Goal: Transaction & Acquisition: Purchase product/service

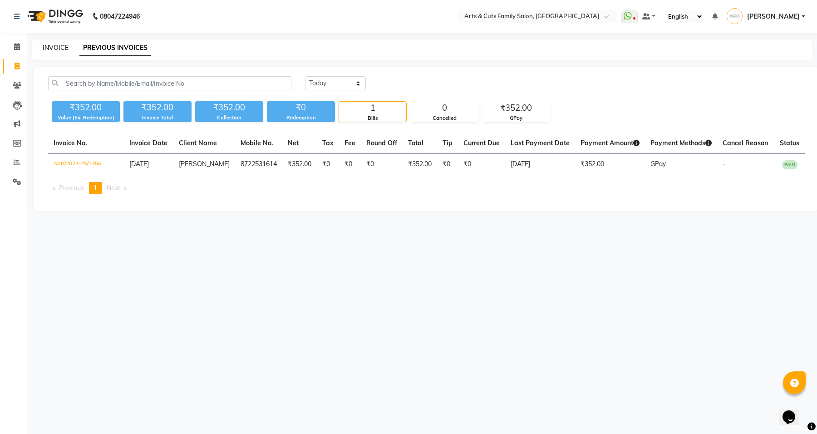
click at [57, 50] on link "INVOICE" at bounding box center [56, 48] width 26 height 8
select select "service"
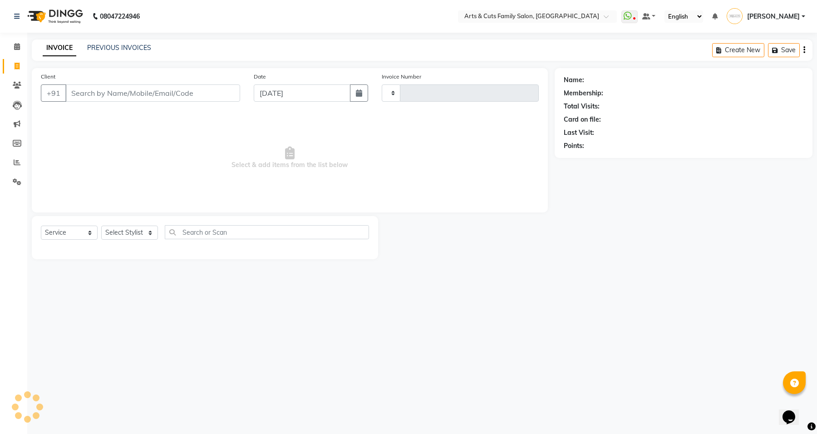
type input "3457"
select select "7513"
click at [103, 51] on link "PREVIOUS INVOICES" at bounding box center [119, 48] width 64 height 8
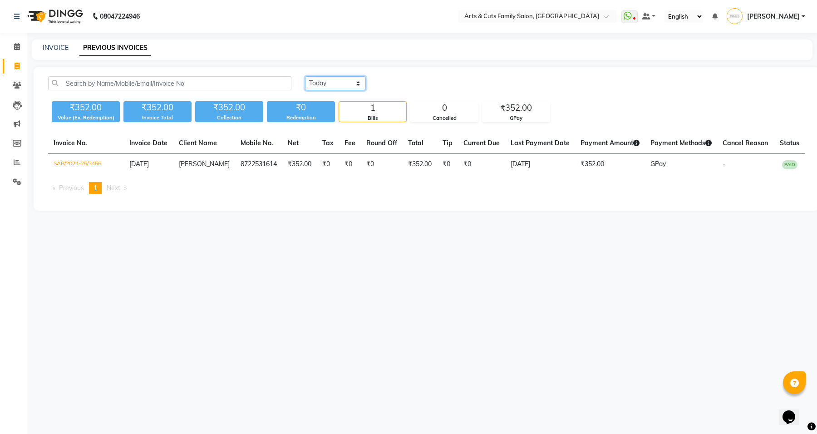
drag, startPoint x: 343, startPoint y: 83, endPoint x: 343, endPoint y: 89, distance: 6.4
click at [343, 83] on select "[DATE] [DATE] Custom Range" at bounding box center [335, 83] width 61 height 14
select select "[DATE]"
click at [305, 76] on select "[DATE] [DATE] Custom Range" at bounding box center [335, 83] width 61 height 14
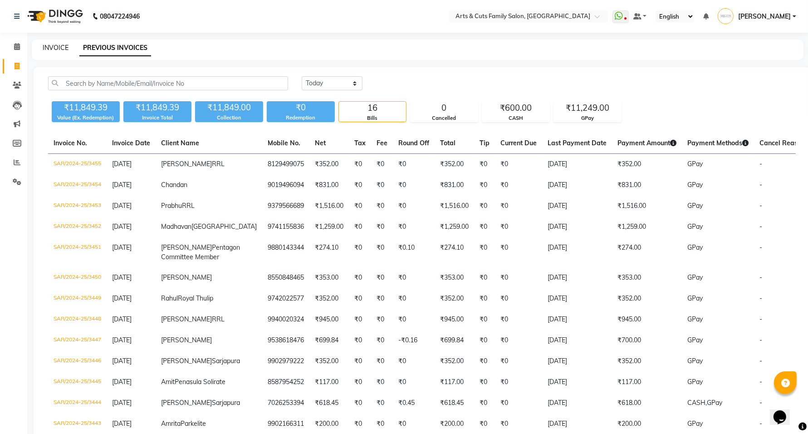
click at [59, 49] on link "INVOICE" at bounding box center [56, 48] width 26 height 8
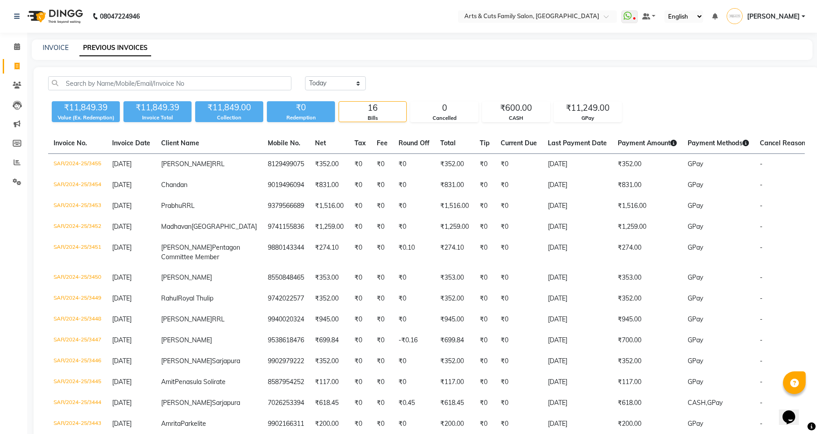
select select "service"
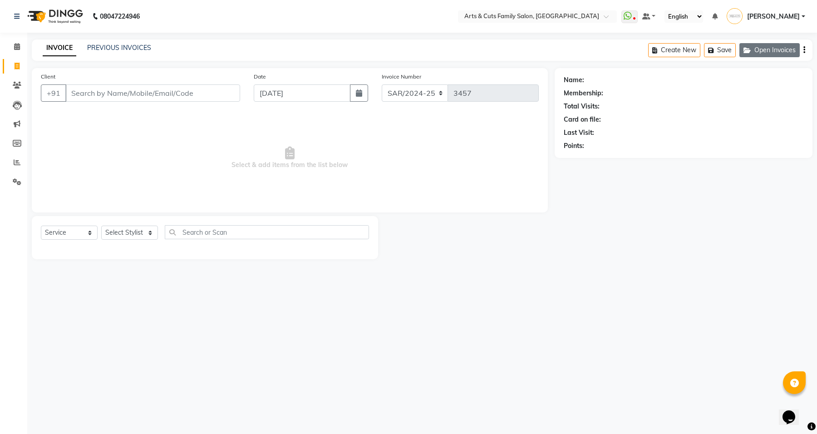
click at [760, 52] on button "Open Invoices" at bounding box center [769, 50] width 60 height 14
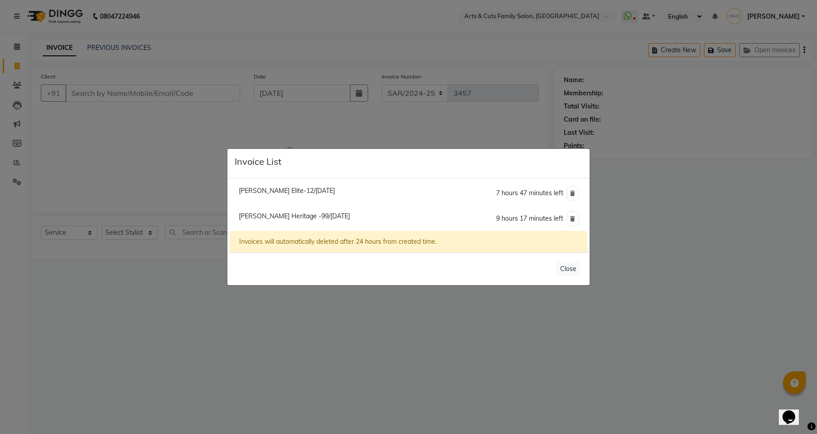
click at [284, 214] on span "[PERSON_NAME] Heritage -99/[DATE]" at bounding box center [294, 216] width 111 height 8
type input "9071169428"
type input "[DATE]"
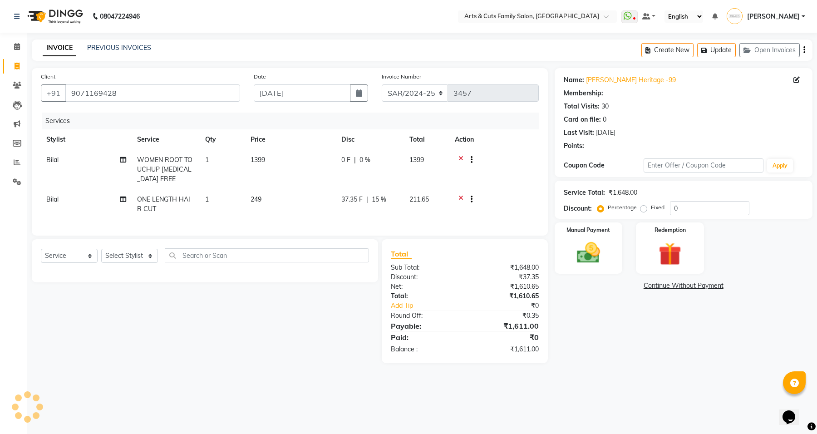
type input "10"
select select "2: Object"
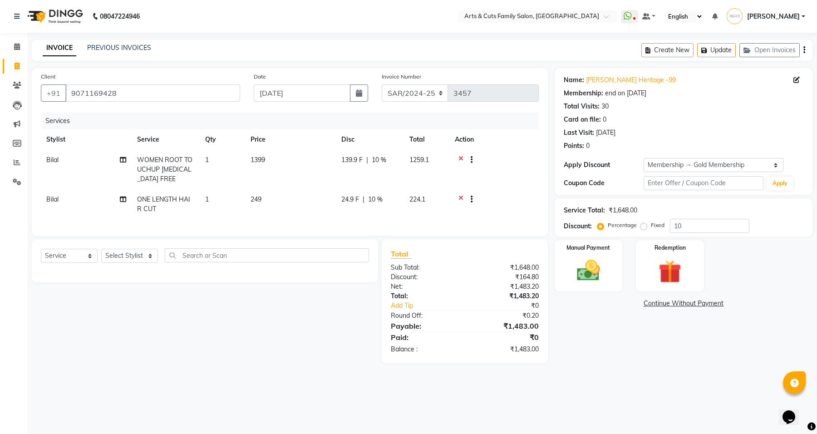
click at [391, 206] on td "24.9 F | 10 %" at bounding box center [370, 204] width 68 height 30
select select "84494"
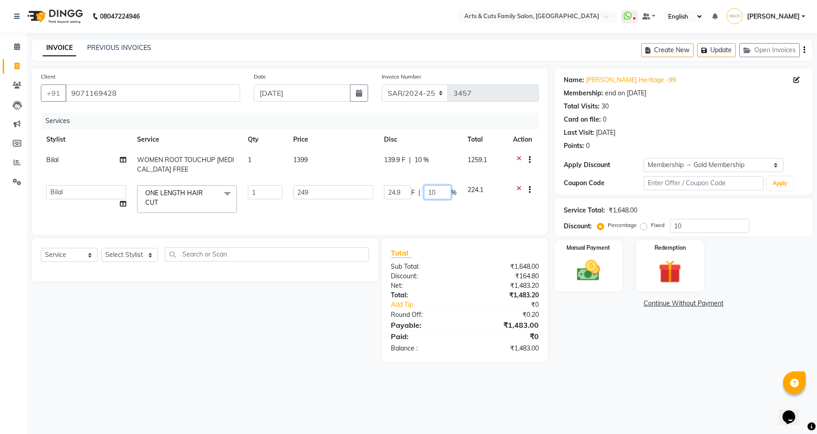
drag, startPoint x: 439, startPoint y: 190, endPoint x: 420, endPoint y: 190, distance: 19.1
click at [420, 190] on div "24.9 F | 10 %" at bounding box center [420, 192] width 73 height 14
type input "9"
click at [663, 358] on div "Name: [PERSON_NAME] Heritage -99 Membership: end on [DATE] Total Visits: 30 Car…" at bounding box center [686, 215] width 264 height 294
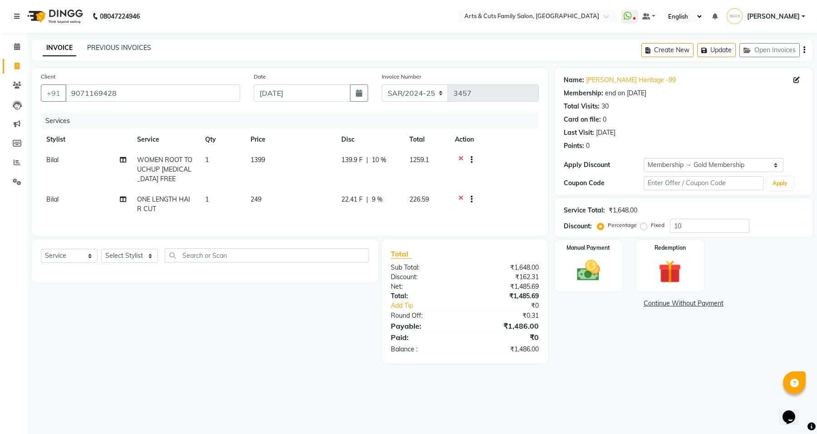
click at [417, 206] on td "226.59" at bounding box center [426, 204] width 45 height 30
select select "84494"
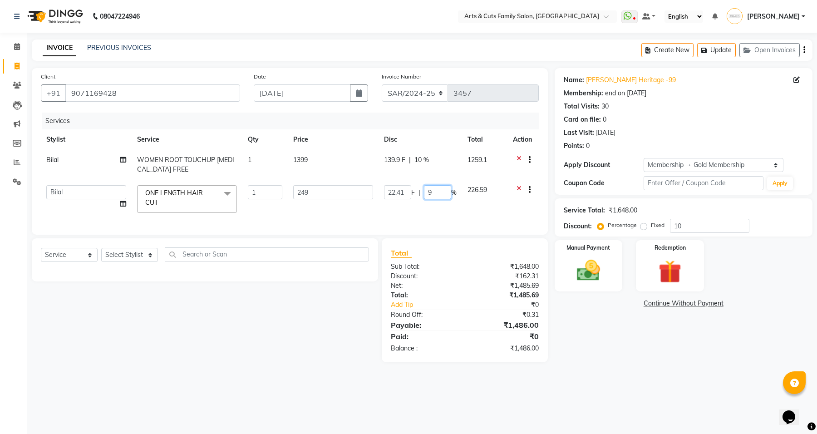
drag, startPoint x: 437, startPoint y: 193, endPoint x: 421, endPoint y: 191, distance: 15.9
click at [421, 191] on div "22.41 F | 9 %" at bounding box center [420, 192] width 73 height 14
type input "8"
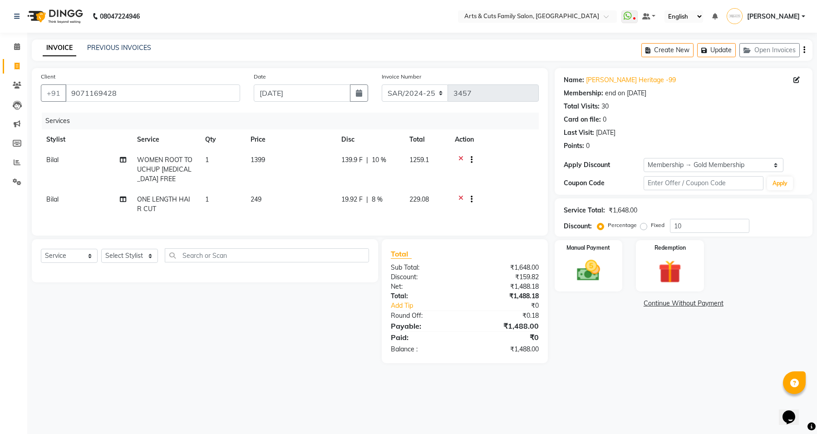
click at [581, 348] on div "Name: [PERSON_NAME] Heritage -99 Membership: end on [DATE] Total Visits: 30 Car…" at bounding box center [686, 215] width 264 height 295
click at [404, 202] on td "229.08" at bounding box center [426, 204] width 45 height 30
select select "84494"
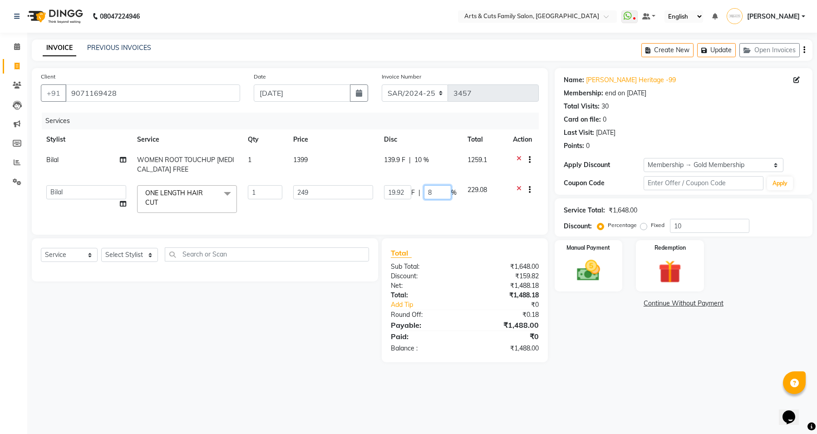
drag, startPoint x: 432, startPoint y: 191, endPoint x: 417, endPoint y: 191, distance: 14.5
click at [417, 191] on div "19.92 F | 8 %" at bounding box center [420, 192] width 73 height 14
type input "7"
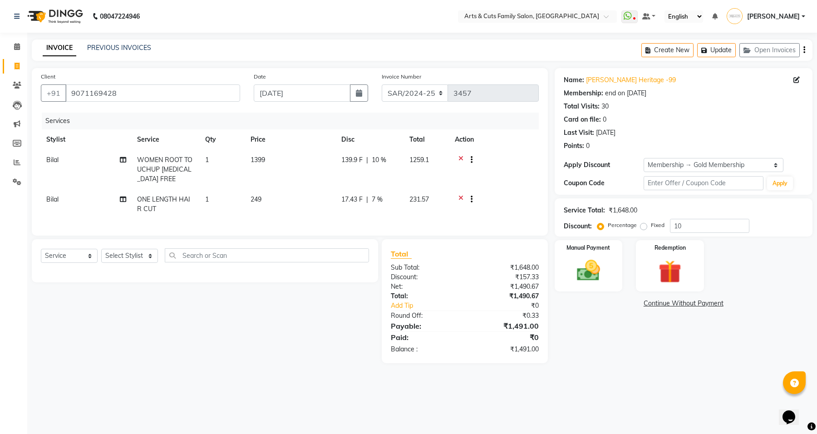
click at [608, 363] on div "Name: [PERSON_NAME] Heritage -99 Membership: end on [DATE] Total Visits: 30 Car…" at bounding box center [686, 215] width 264 height 295
click at [404, 202] on td "231.57" at bounding box center [426, 204] width 45 height 30
select select "84494"
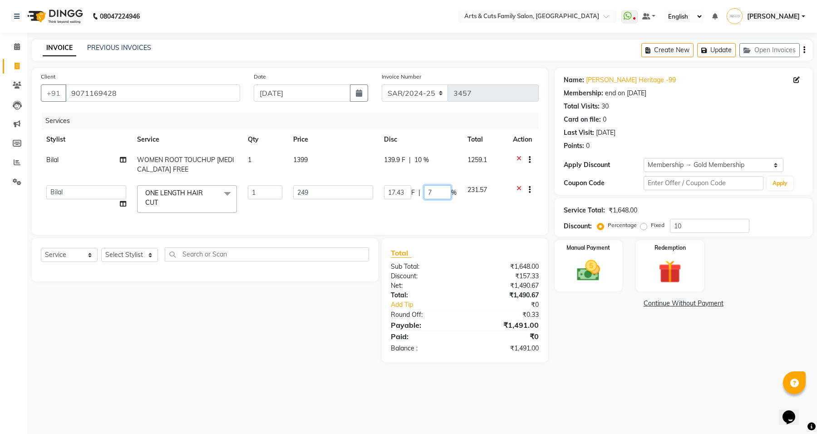
drag, startPoint x: 429, startPoint y: 191, endPoint x: 416, endPoint y: 191, distance: 12.7
click at [416, 191] on div "17.43 F | 7 %" at bounding box center [420, 192] width 73 height 14
type input "6"
click at [584, 362] on div "Name: [PERSON_NAME] Heritage -99 Membership: end on [DATE] Total Visits: 30 Car…" at bounding box center [686, 215] width 264 height 294
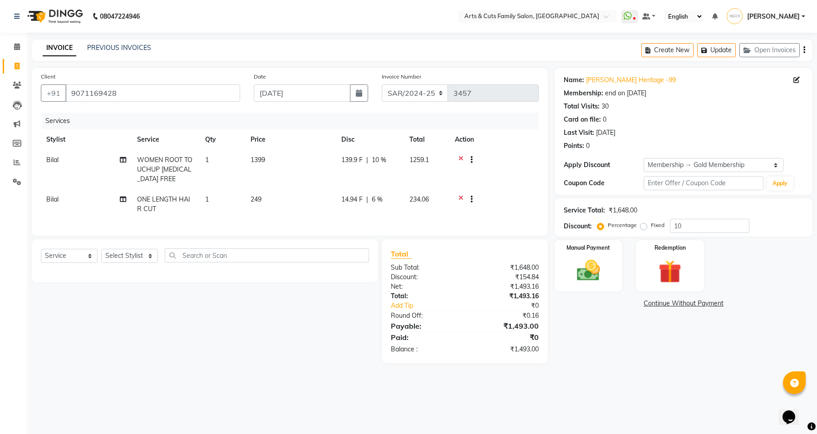
click at [387, 191] on td "14.94 F | 6 %" at bounding box center [370, 204] width 68 height 30
select select "84494"
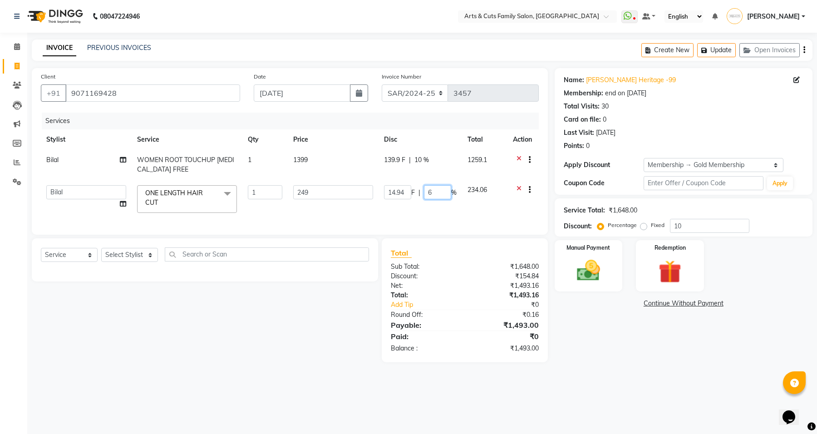
drag, startPoint x: 424, startPoint y: 190, endPoint x: 418, endPoint y: 190, distance: 5.9
click at [418, 190] on div "14.94 F | 6 %" at bounding box center [420, 192] width 73 height 14
type input "5"
click at [666, 352] on div "Name: [PERSON_NAME] Heritage -99 Membership: end on [DATE] Total Visits: 30 Car…" at bounding box center [686, 215] width 264 height 294
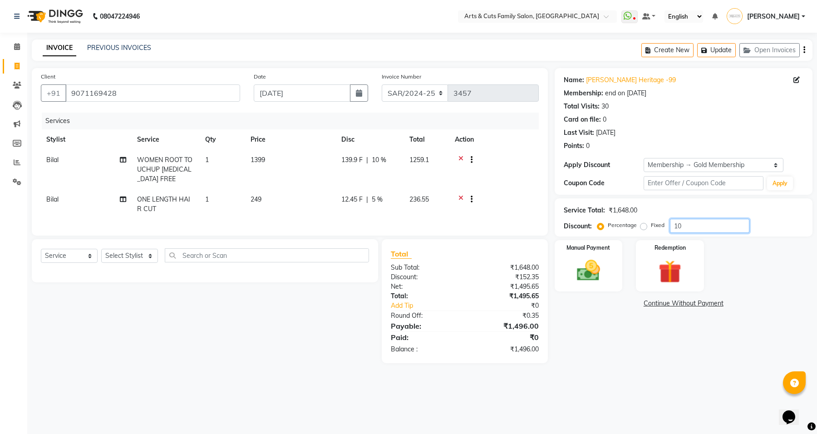
drag, startPoint x: 689, startPoint y: 223, endPoint x: 669, endPoint y: 224, distance: 19.5
click at [675, 223] on input "10" at bounding box center [709, 226] width 79 height 14
click at [613, 411] on div "08047224946 Select Location × Arts & Cuts Family Salon, [GEOGRAPHIC_DATA] Whats…" at bounding box center [408, 217] width 817 height 434
click at [651, 227] on label "Fixed" at bounding box center [658, 225] width 14 height 8
click at [642, 227] on input "Fixed" at bounding box center [645, 225] width 6 height 6
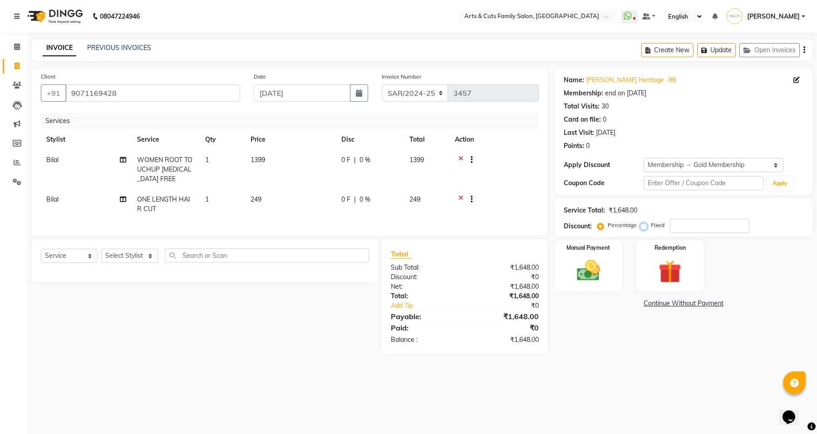
radio input "true"
click at [688, 230] on input "number" at bounding box center [709, 226] width 79 height 14
type input "150"
click at [587, 272] on img at bounding box center [588, 271] width 39 height 28
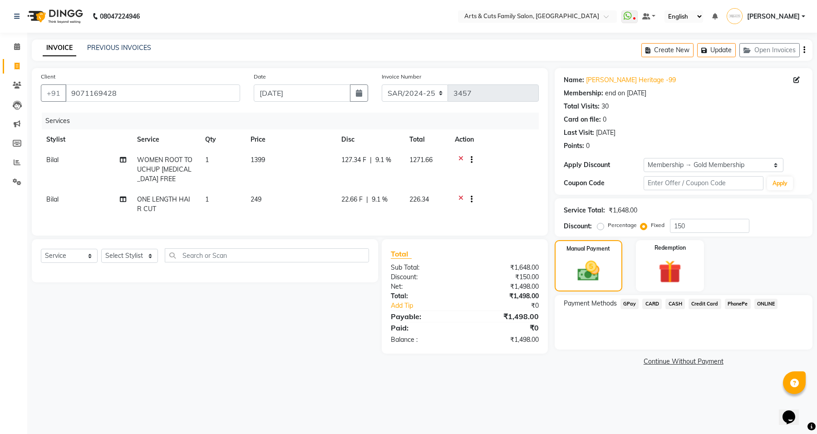
click at [629, 305] on span "GPay" at bounding box center [629, 303] width 19 height 10
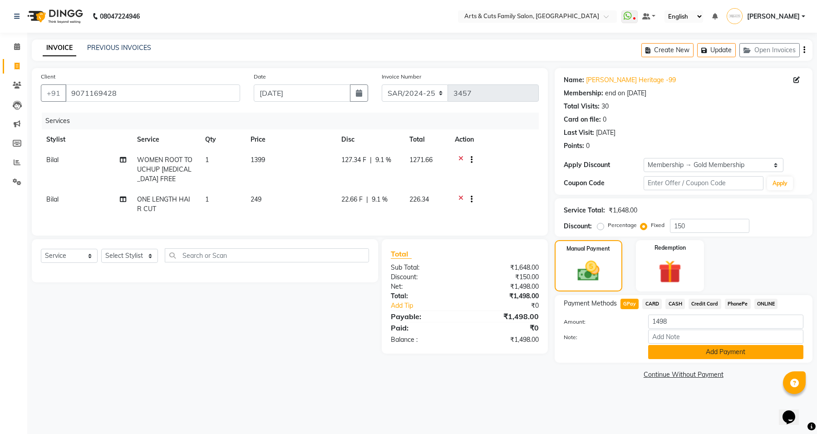
click at [690, 345] on button "Add Payment" at bounding box center [725, 352] width 155 height 14
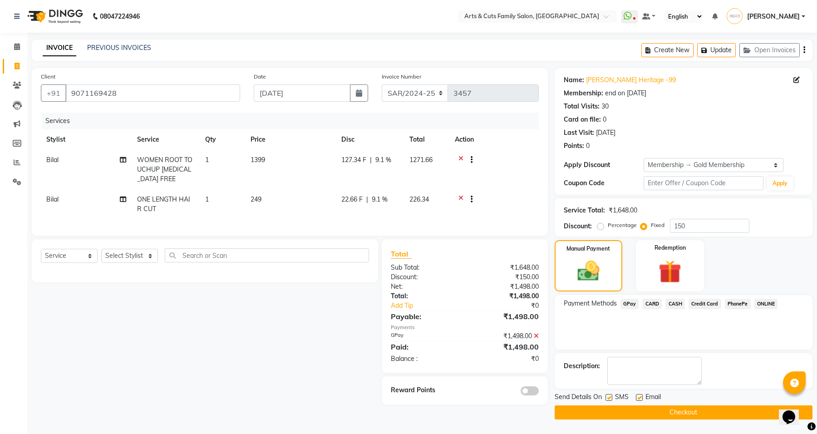
click at [637, 395] on label at bounding box center [639, 397] width 7 height 7
click at [637, 395] on input "checkbox" at bounding box center [639, 398] width 6 height 6
checkbox input "false"
click at [650, 415] on button "Checkout" at bounding box center [683, 412] width 258 height 14
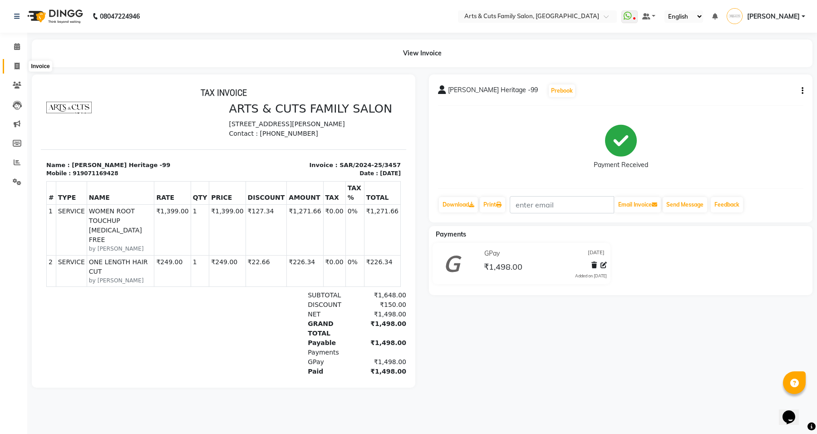
drag, startPoint x: 12, startPoint y: 64, endPoint x: 41, endPoint y: 61, distance: 28.7
click at [12, 64] on span at bounding box center [17, 66] width 16 height 10
select select "service"
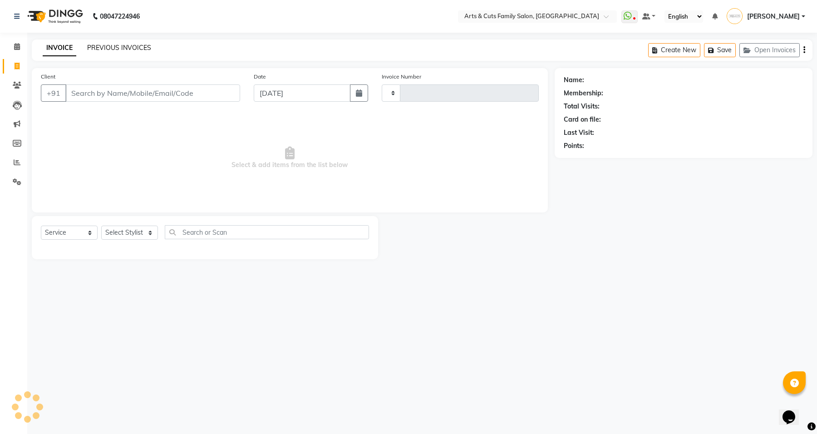
type input "3458"
select select "7513"
click at [106, 50] on link "PREVIOUS INVOICES" at bounding box center [119, 48] width 64 height 8
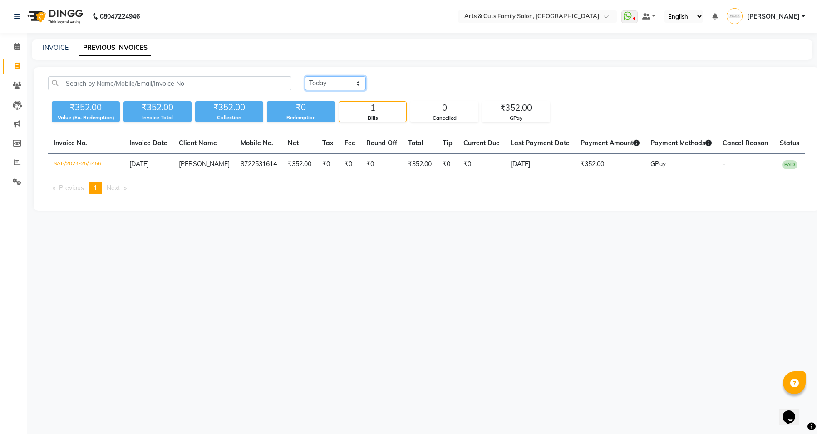
drag, startPoint x: 327, startPoint y: 83, endPoint x: 329, endPoint y: 89, distance: 6.7
click at [327, 83] on select "[DATE] [DATE] Custom Range" at bounding box center [335, 83] width 61 height 14
select select "[DATE]"
click at [305, 76] on select "[DATE] [DATE] Custom Range" at bounding box center [335, 83] width 61 height 14
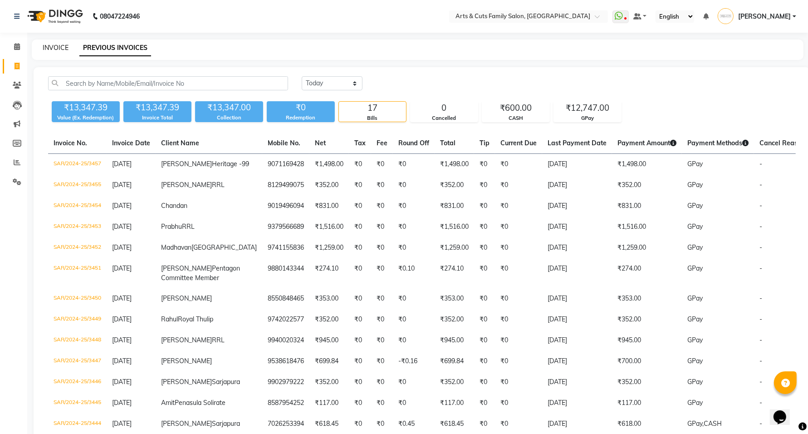
click at [57, 46] on link "INVOICE" at bounding box center [56, 48] width 26 height 8
select select "service"
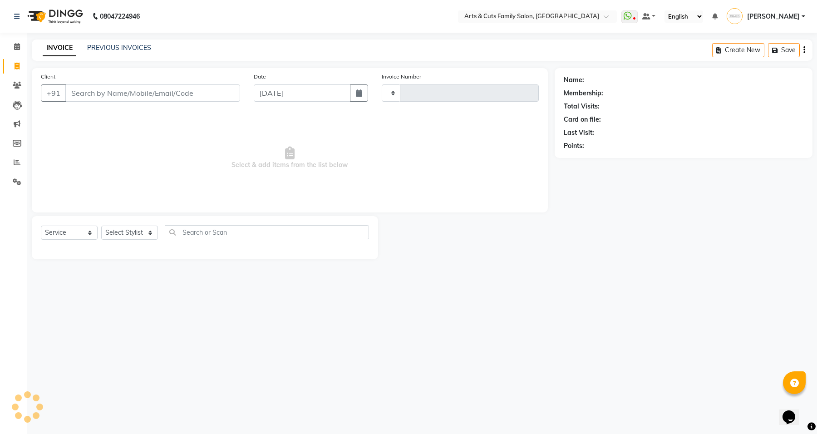
type input "3458"
select select "7513"
click at [121, 49] on link "PREVIOUS INVOICES" at bounding box center [119, 48] width 64 height 8
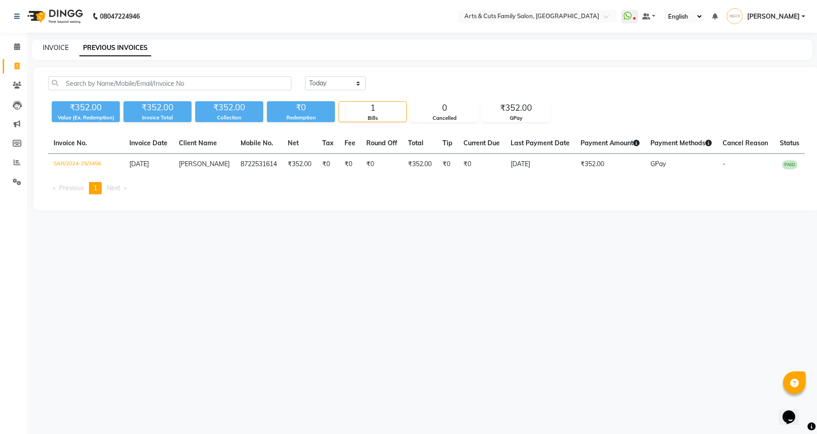
click at [46, 47] on link "INVOICE" at bounding box center [56, 48] width 26 height 8
select select "service"
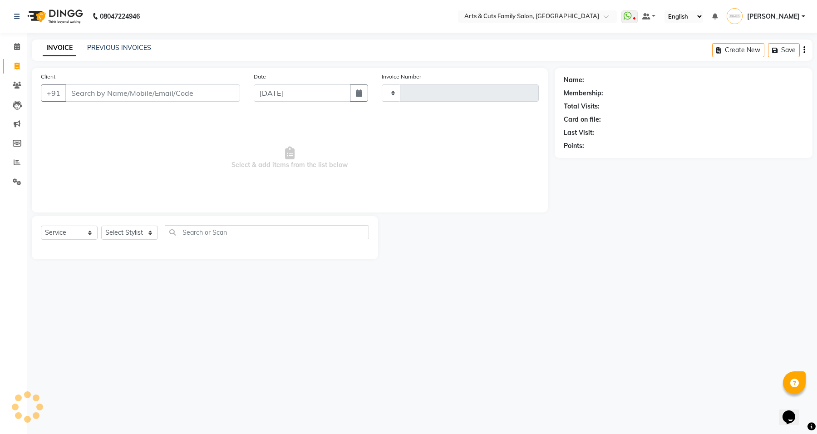
type input "3458"
select select "7513"
click at [769, 43] on button "Open Invoices" at bounding box center [769, 50] width 60 height 14
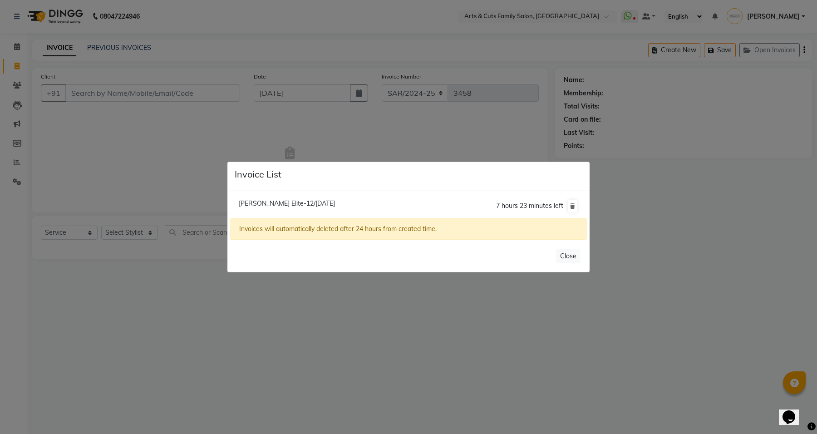
click at [274, 205] on span "[PERSON_NAME] Elite-12/[DATE]" at bounding box center [287, 203] width 96 height 8
type input "7047923309"
type input "[DATE]"
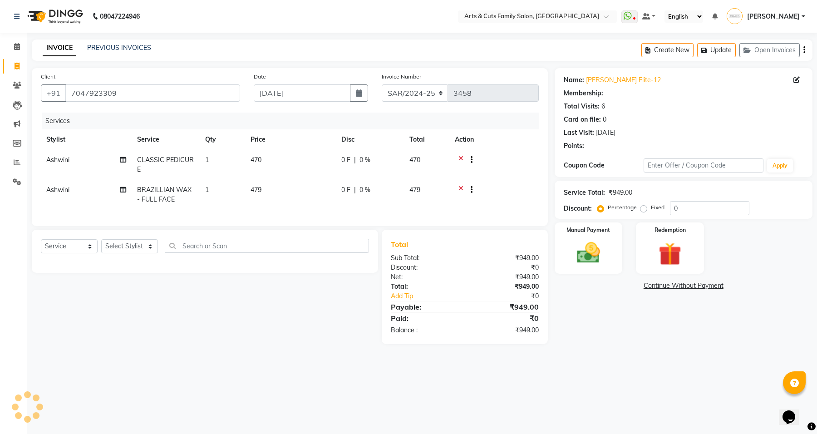
select select "1: Object"
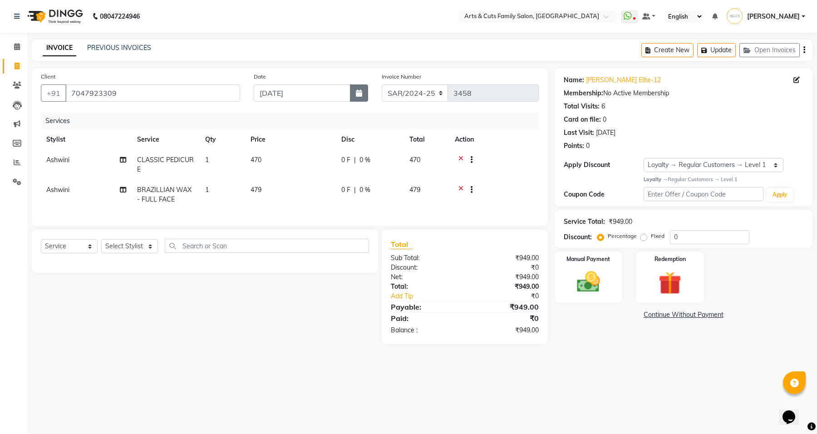
click at [359, 96] on icon "button" at bounding box center [359, 92] width 6 height 7
select select "9"
select select "2025"
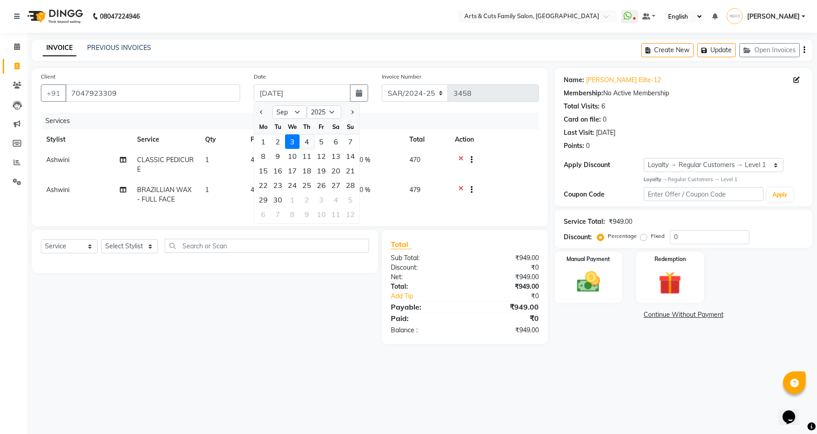
click at [307, 143] on div "4" at bounding box center [306, 141] width 15 height 15
type input "[DATE]"
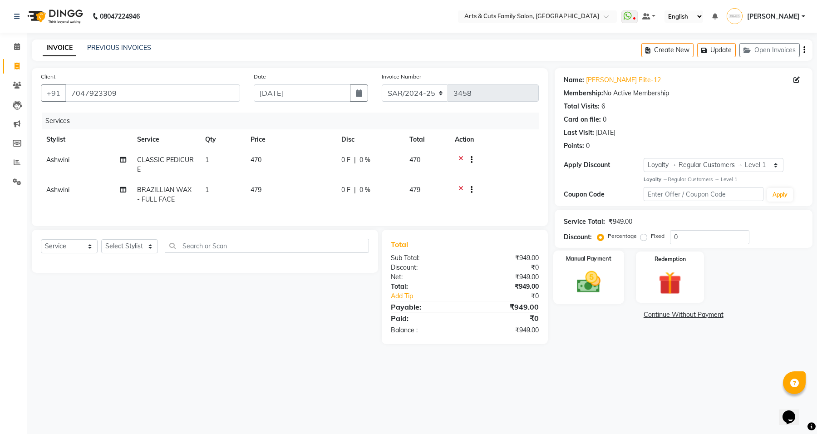
click at [584, 291] on img at bounding box center [588, 282] width 39 height 28
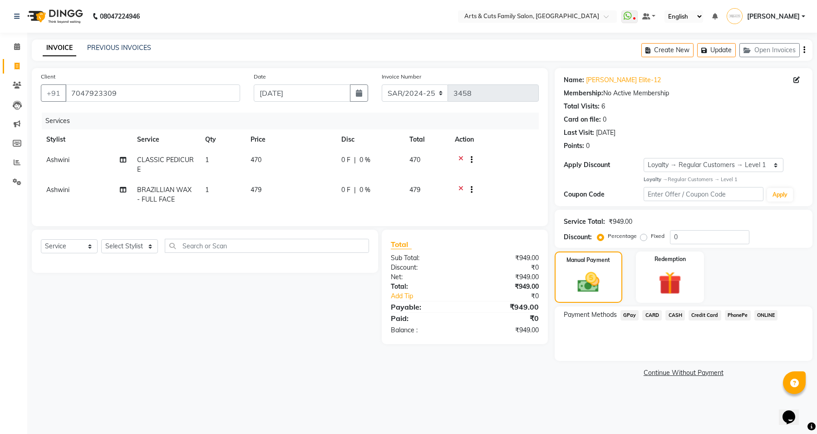
click at [631, 317] on span "GPay" at bounding box center [629, 315] width 19 height 10
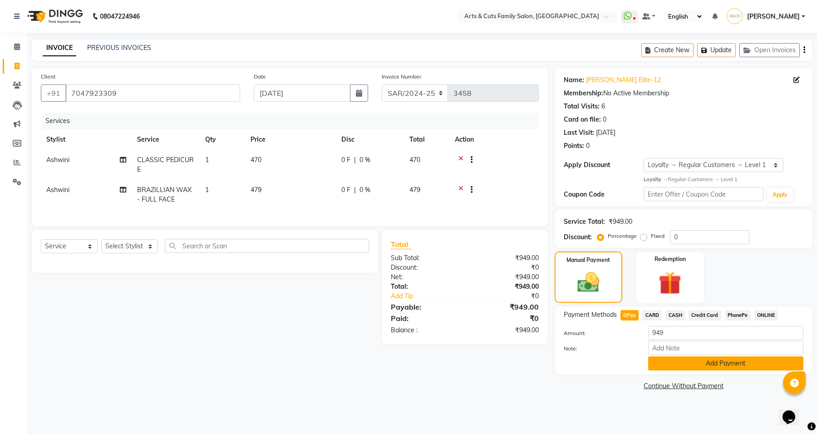
click at [757, 368] on button "Add Payment" at bounding box center [725, 363] width 155 height 14
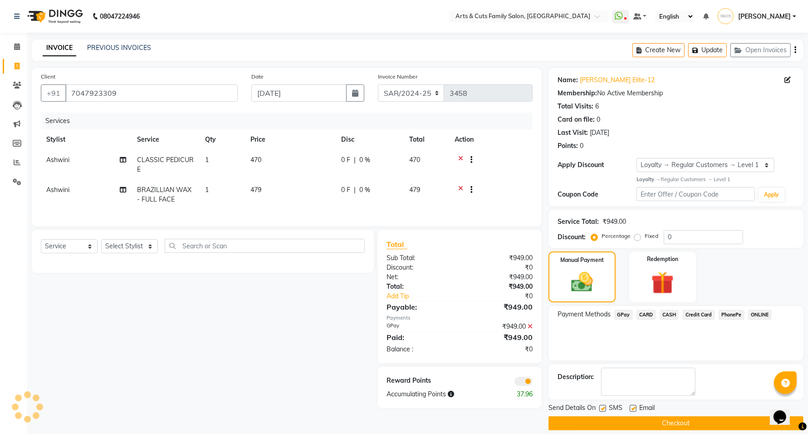
scroll to position [10, 0]
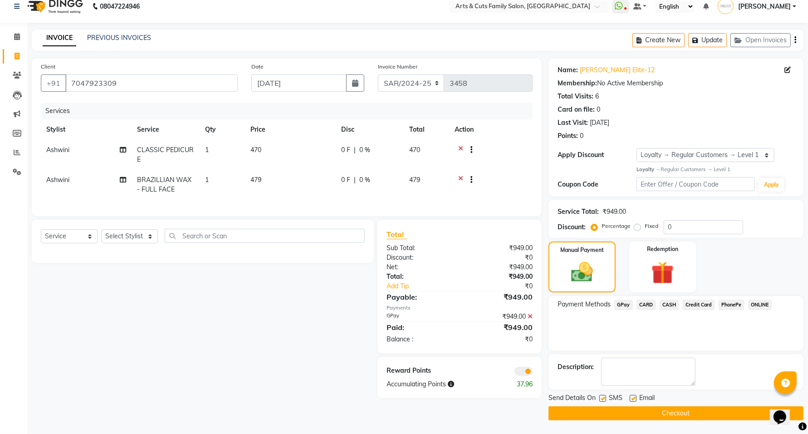
click at [634, 399] on label at bounding box center [633, 398] width 7 height 7
click at [634, 399] on input "checkbox" at bounding box center [633, 399] width 6 height 6
checkbox input "false"
click at [527, 376] on span at bounding box center [523, 371] width 18 height 9
click at [533, 372] on input "checkbox" at bounding box center [533, 372] width 0 height 0
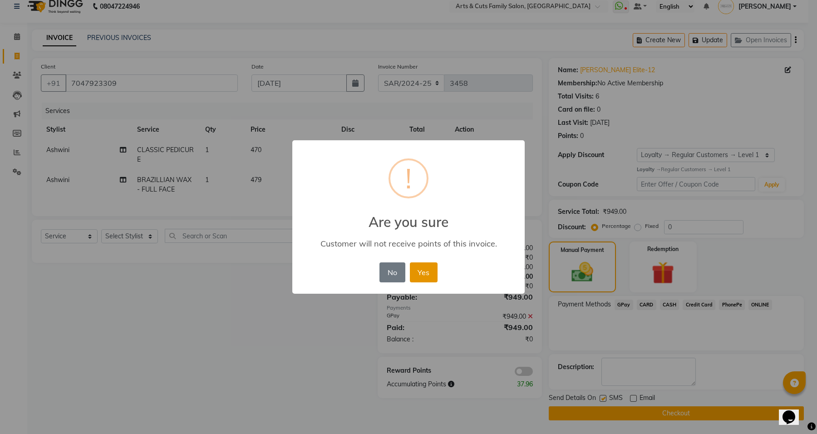
click at [426, 274] on button "Yes" at bounding box center [424, 272] width 28 height 20
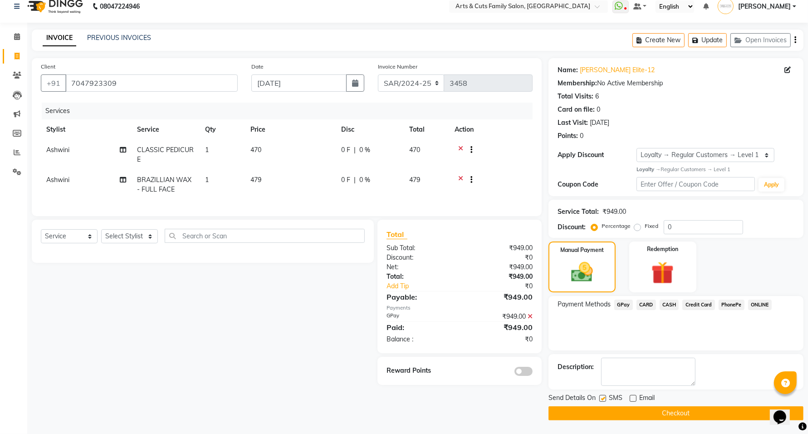
click at [656, 414] on button "Checkout" at bounding box center [675, 413] width 255 height 14
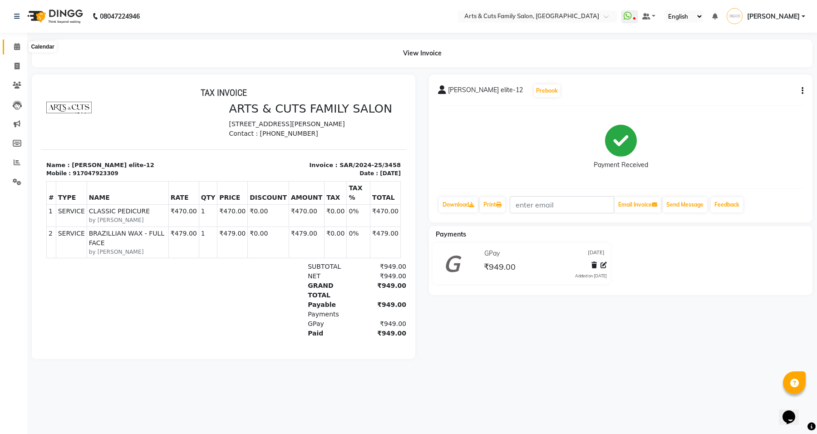
click at [15, 44] on icon at bounding box center [17, 46] width 6 height 7
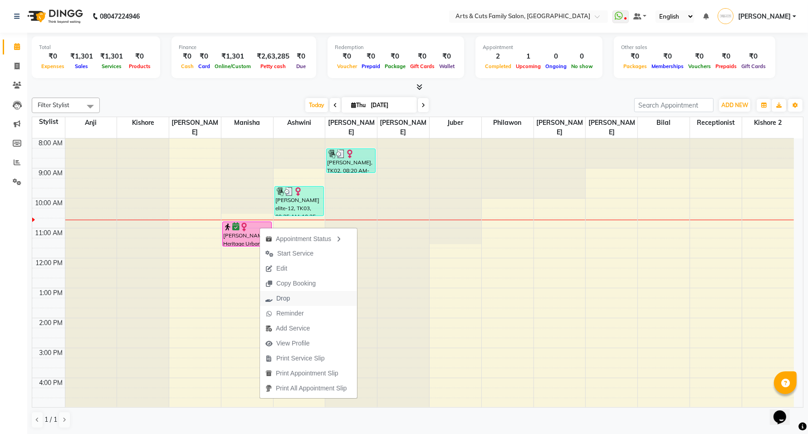
click at [288, 298] on span "Drop" at bounding box center [283, 299] width 14 height 10
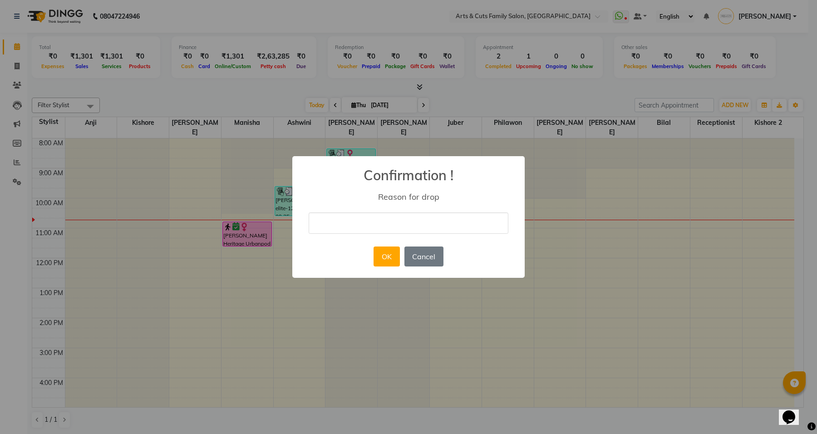
click at [431, 219] on input "text" at bounding box center [408, 222] width 200 height 21
type input "Due to fever"
click at [389, 253] on button "OK" at bounding box center [386, 256] width 26 height 20
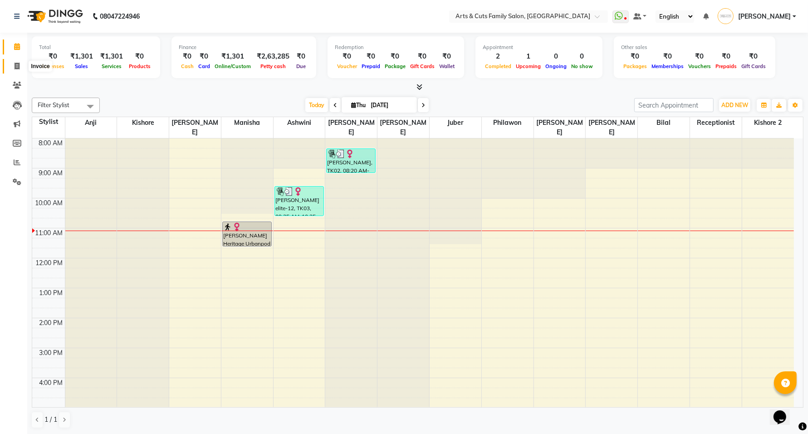
drag, startPoint x: 17, startPoint y: 66, endPoint x: 46, endPoint y: 59, distance: 29.5
click at [17, 66] on icon at bounding box center [17, 66] width 5 height 7
select select "service"
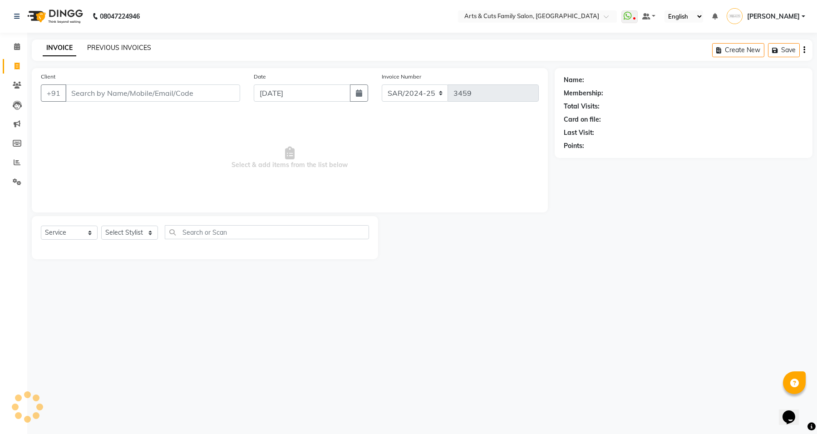
click at [98, 47] on link "PREVIOUS INVOICES" at bounding box center [119, 48] width 64 height 8
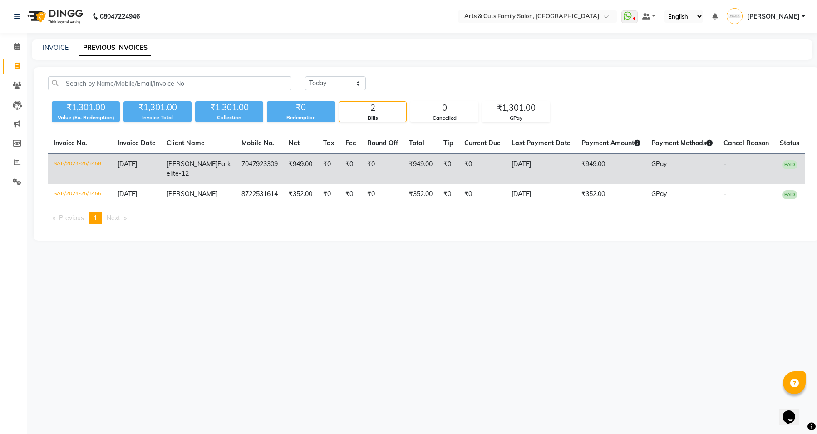
click at [73, 165] on td "SAR/2024-25/3458" at bounding box center [80, 169] width 64 height 30
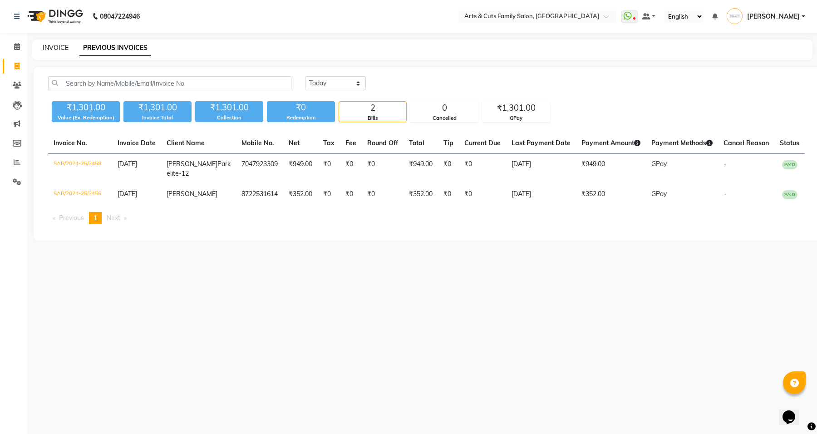
click at [51, 51] on link "INVOICE" at bounding box center [56, 48] width 26 height 8
select select "service"
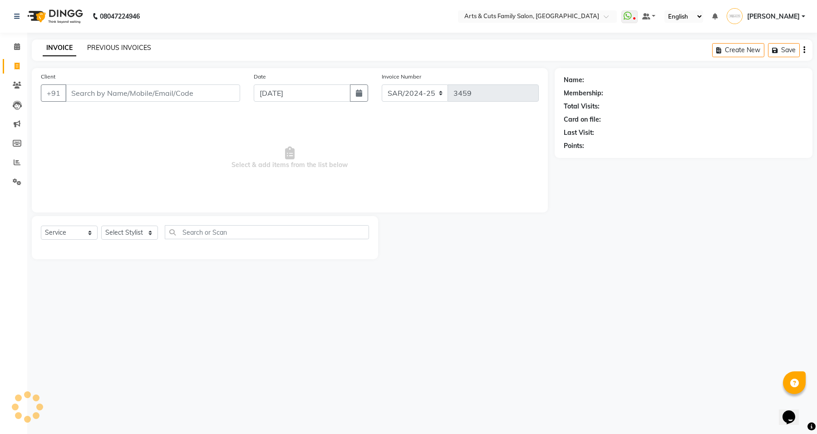
click at [101, 47] on link "PREVIOUS INVOICES" at bounding box center [119, 48] width 64 height 8
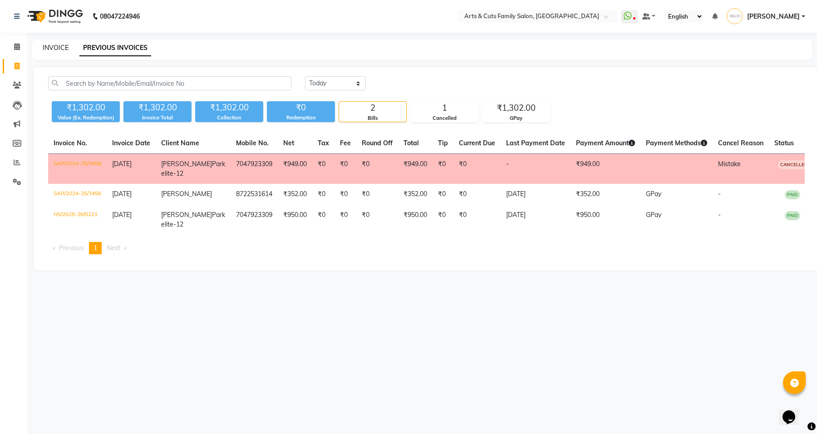
click at [55, 44] on link "INVOICE" at bounding box center [56, 48] width 26 height 8
select select "service"
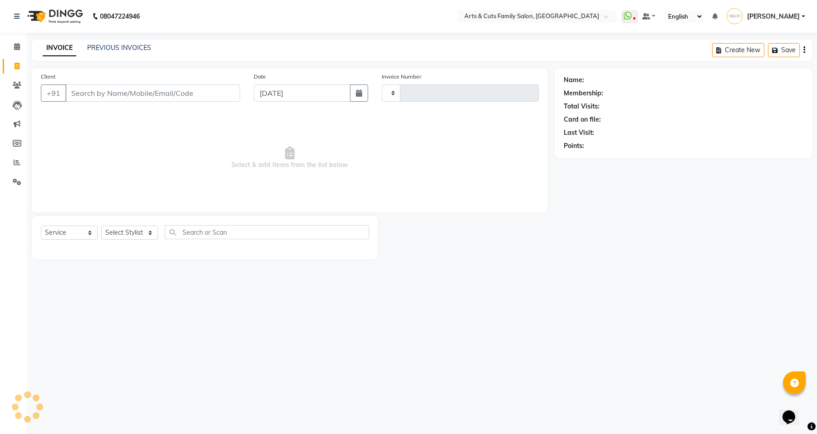
type input "3459"
select select "7513"
click at [95, 89] on input "Client" at bounding box center [152, 92] width 175 height 17
click at [141, 227] on select "Select Stylist [PERSON_NAME] [PERSON_NAME] SNOVEE Anji Ashwini [PERSON_NAME] [P…" at bounding box center [129, 232] width 57 height 14
select select "45108"
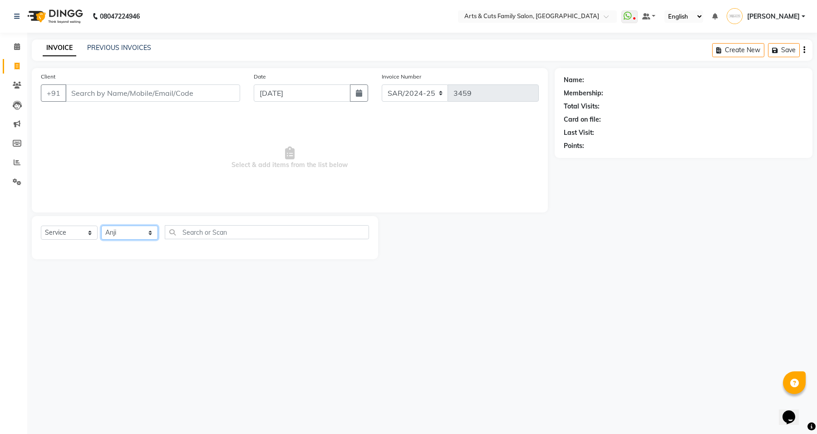
click at [101, 225] on select "Select Stylist [PERSON_NAME] [PERSON_NAME] SNOVEE Anji Ashwini [PERSON_NAME] [P…" at bounding box center [129, 232] width 57 height 14
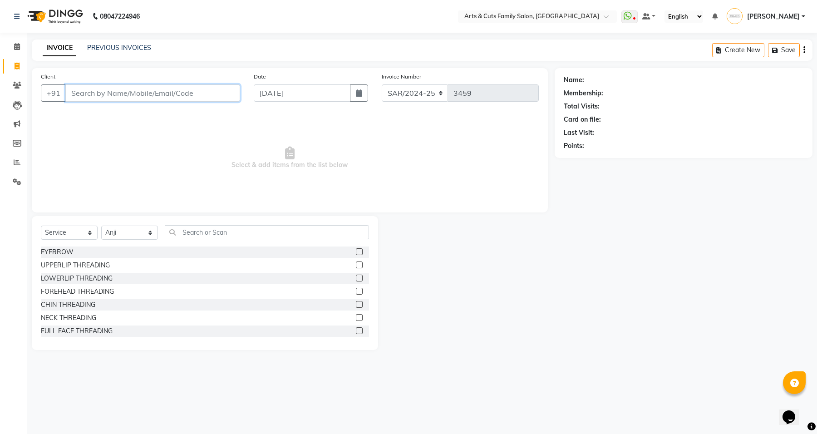
click at [142, 87] on input "Client" at bounding box center [152, 92] width 175 height 17
paste input "98802 37686"
click at [94, 91] on input "98802 37686" at bounding box center [129, 92] width 128 height 17
type input "9880237686"
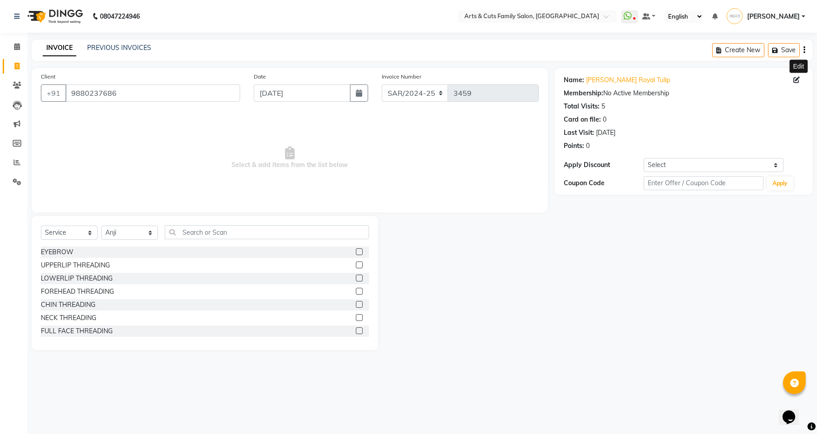
click at [797, 81] on icon at bounding box center [796, 80] width 6 height 6
select select "[DEMOGRAPHIC_DATA]"
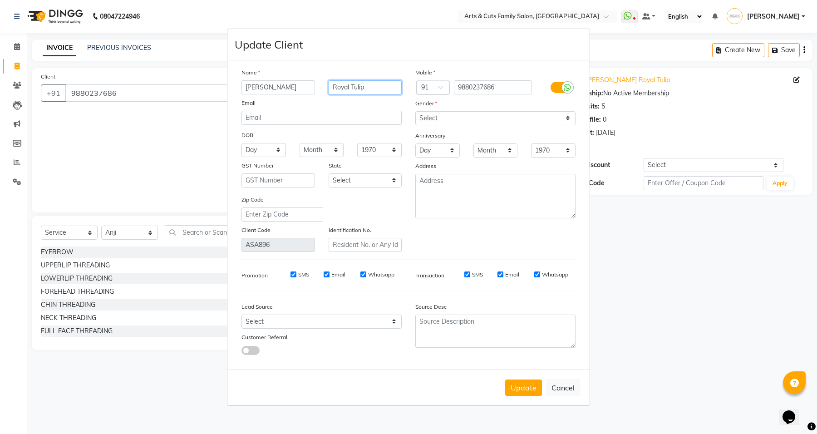
click at [365, 88] on input "Royal Tulip" at bounding box center [364, 87] width 73 height 14
type input "Royal Tulip-C1-03"
click at [519, 384] on button "Update" at bounding box center [523, 387] width 37 height 16
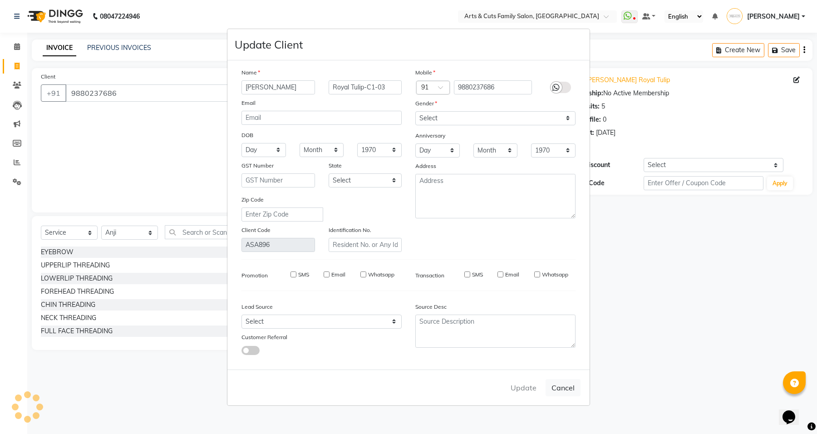
select select
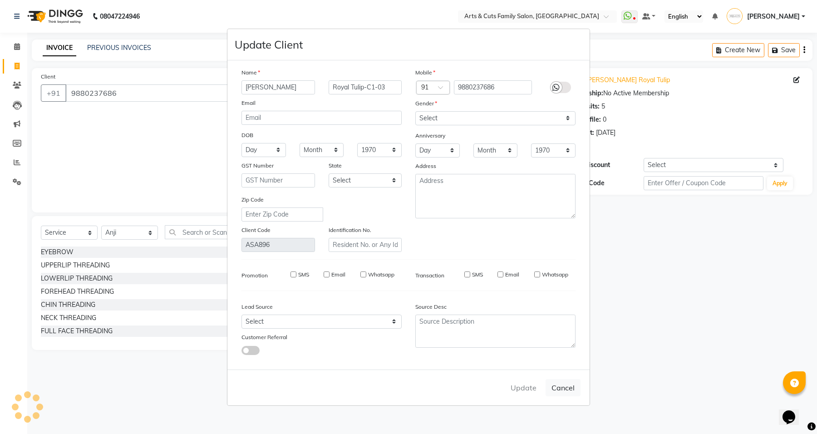
select select
checkbox input "false"
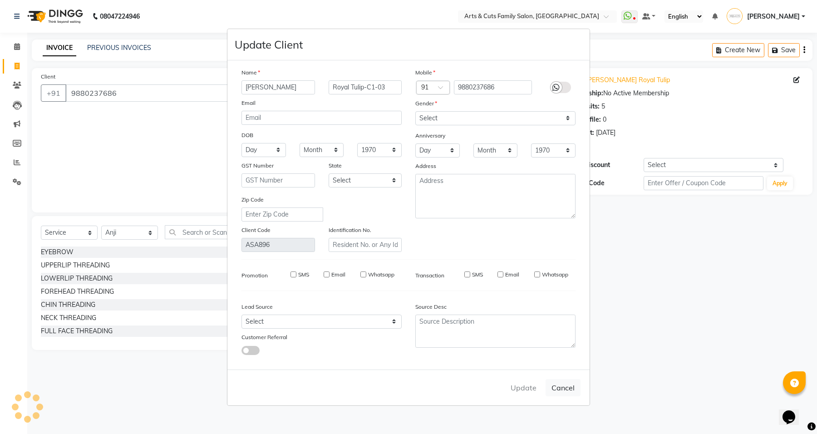
checkbox input "false"
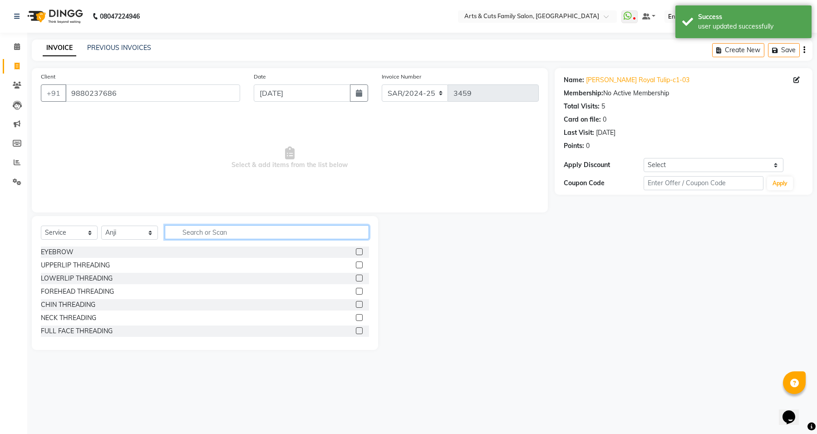
click at [216, 234] on input "text" at bounding box center [267, 232] width 204 height 14
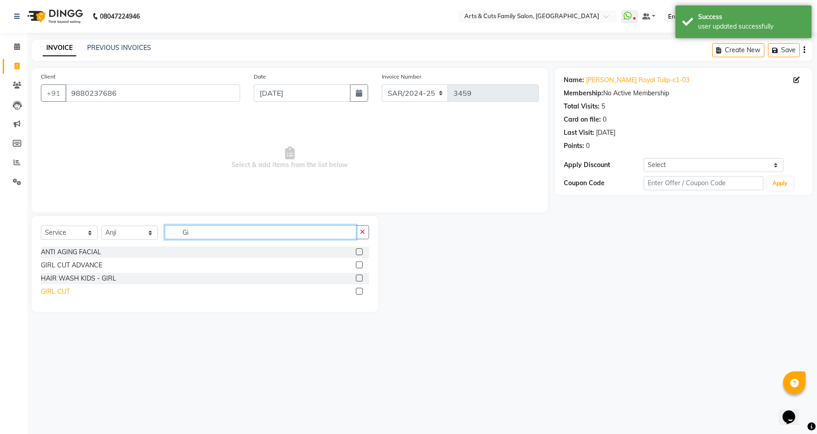
type input "Gi"
click at [64, 293] on div "GIRL CUT" at bounding box center [55, 292] width 29 height 10
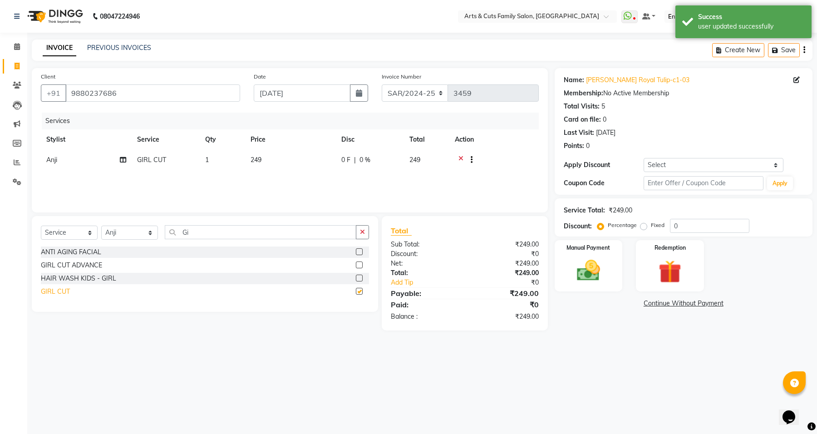
checkbox input "false"
click at [268, 168] on td "249" at bounding box center [290, 161] width 91 height 22
select select "45108"
drag, startPoint x: 325, startPoint y: 162, endPoint x: 280, endPoint y: 162, distance: 44.9
click at [280, 162] on tr "[PERSON_NAME] [PERSON_NAME] SNOVEE Anji Ashwini [PERSON_NAME] [PERSON_NAME] Kis…" at bounding box center [290, 167] width 498 height 34
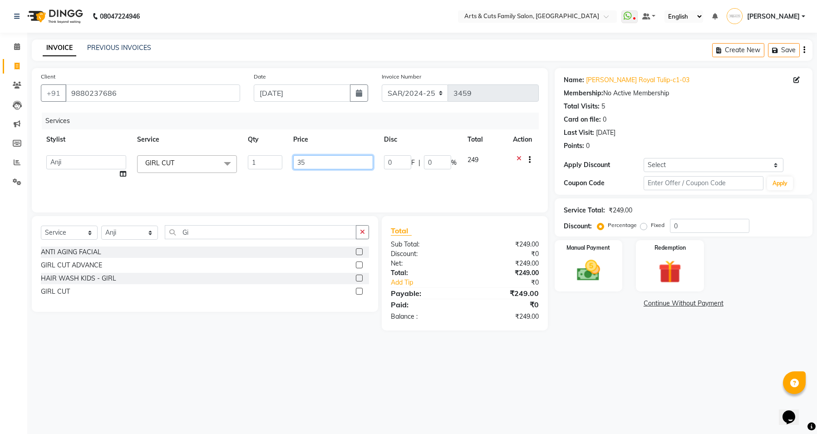
type input "3"
type input "249"
click at [281, 369] on div "08047224946 Select Location × Arts & Cuts Family Salon, [GEOGRAPHIC_DATA] Whats…" at bounding box center [408, 217] width 817 height 434
drag, startPoint x: 612, startPoint y: 364, endPoint x: 602, endPoint y: 343, distance: 23.1
click at [612, 364] on div "08047224946 Select Location × Arts & Cuts Family Salon, [GEOGRAPHIC_DATA] Whats…" at bounding box center [408, 217] width 817 height 434
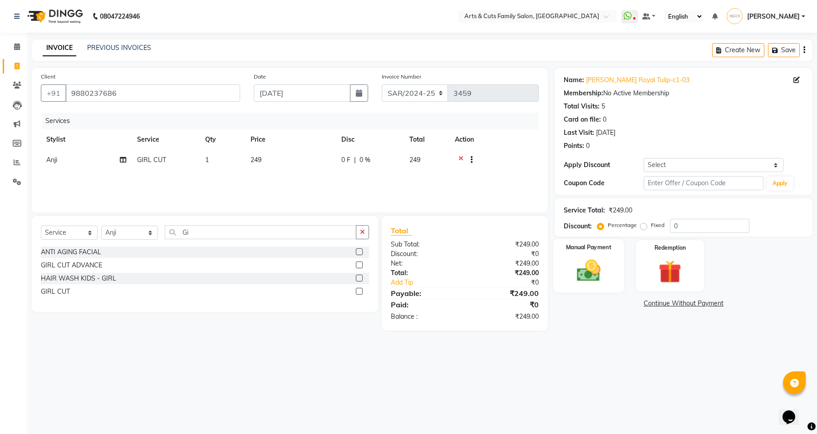
click at [588, 277] on img at bounding box center [588, 271] width 39 height 28
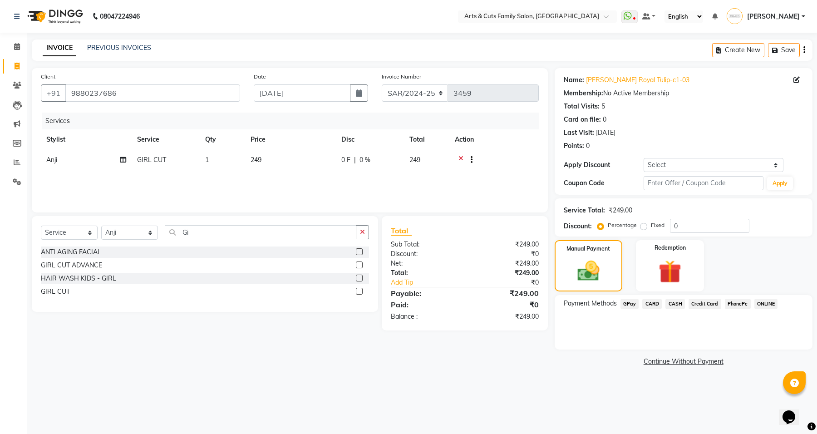
click at [628, 305] on span "GPay" at bounding box center [629, 303] width 19 height 10
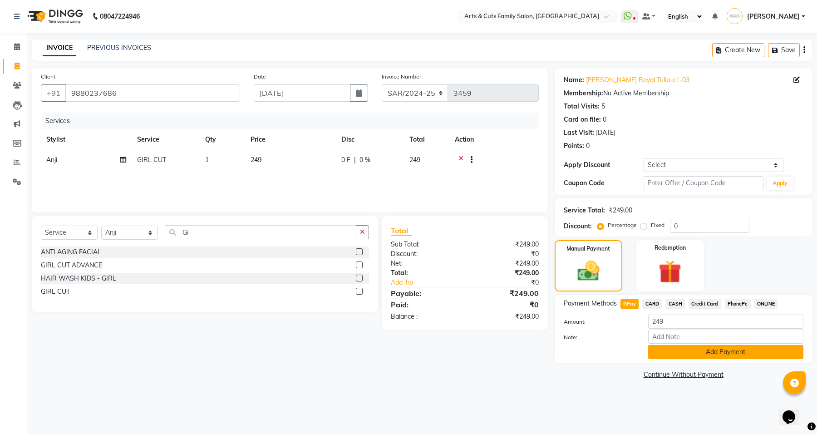
click at [686, 356] on button "Add Payment" at bounding box center [725, 352] width 155 height 14
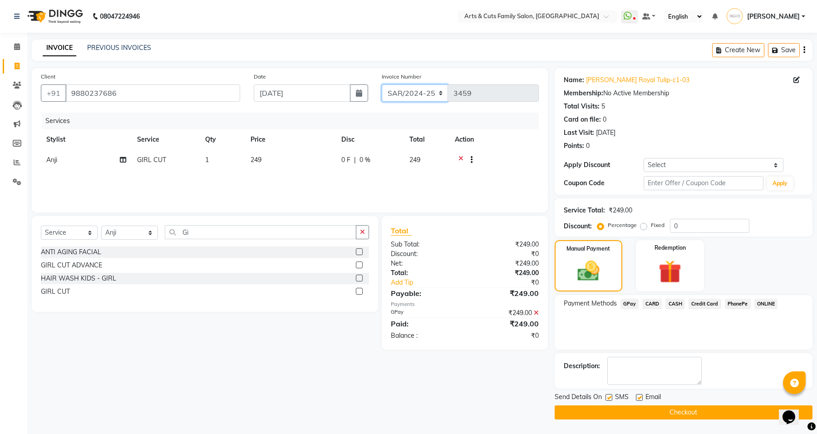
drag, startPoint x: 403, startPoint y: 92, endPoint x: 403, endPoint y: 101, distance: 8.6
click at [403, 92] on select "SAR/2024-25 HS/2025-26 KA/2025-26" at bounding box center [415, 92] width 67 height 17
select select "7494"
click at [382, 84] on select "SAR/2024-25 HS/2025-26 KA/2025-26" at bounding box center [415, 92] width 67 height 17
type input "0222"
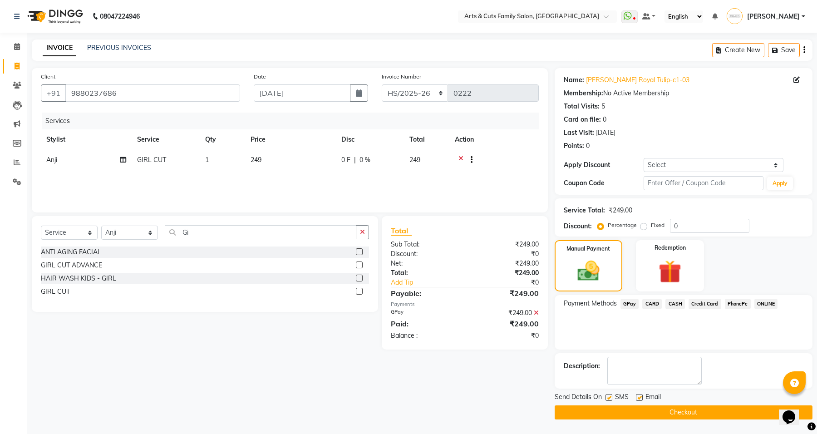
click at [638, 399] on label at bounding box center [639, 397] width 7 height 7
click at [638, 399] on input "checkbox" at bounding box center [639, 398] width 6 height 6
checkbox input "false"
click at [639, 407] on button "Checkout" at bounding box center [683, 412] width 258 height 14
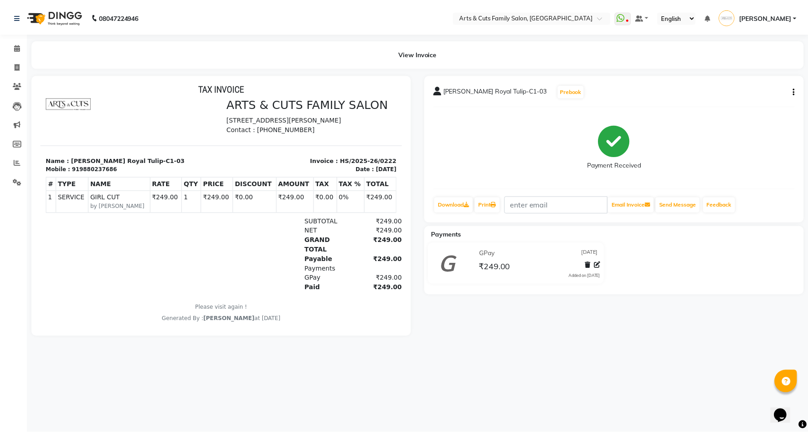
scroll to position [7, 0]
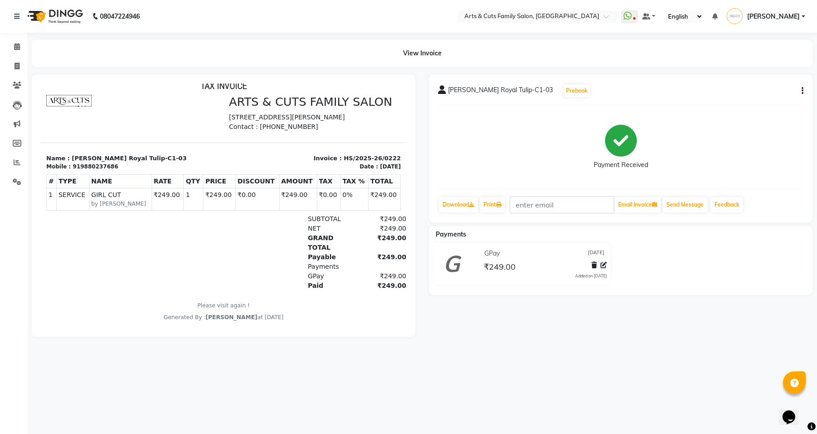
click at [88, 171] on div "919880237686" at bounding box center [95, 166] width 45 height 8
click at [17, 48] on icon at bounding box center [17, 46] width 6 height 7
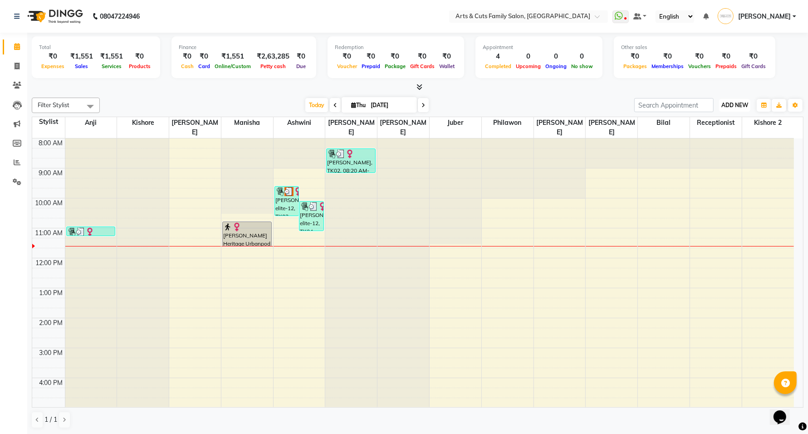
click at [731, 109] on button "ADD NEW Toggle Dropdown" at bounding box center [734, 105] width 31 height 13
click at [703, 126] on button "Add Appointment" at bounding box center [714, 123] width 72 height 12
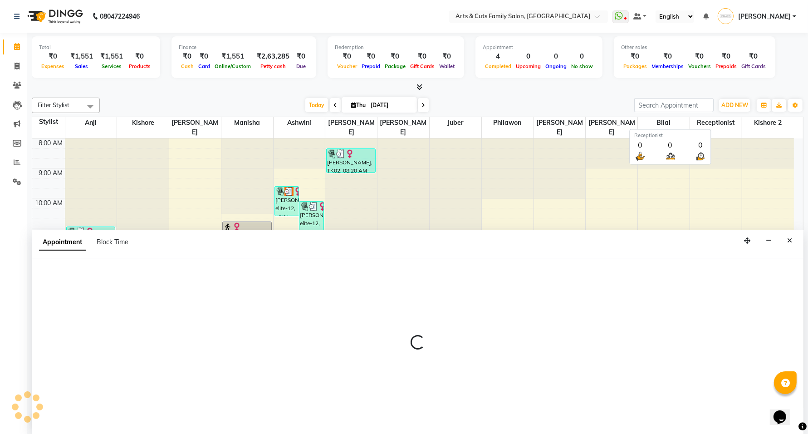
scroll to position [0, 0]
select select "540"
select select "tentative"
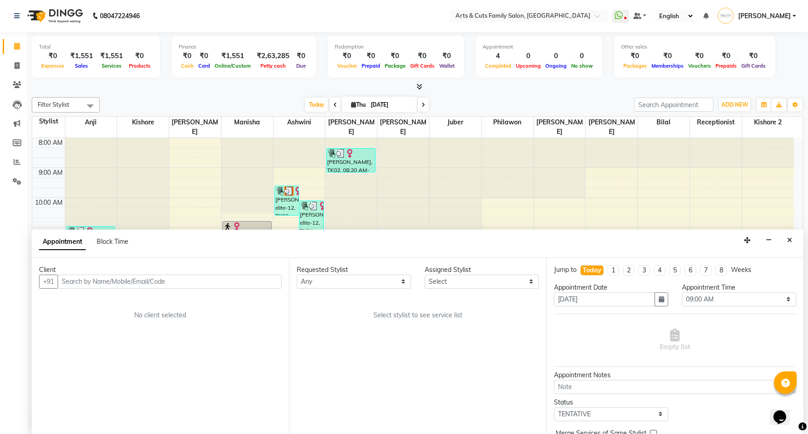
click at [191, 279] on input "text" at bounding box center [170, 281] width 224 height 14
drag, startPoint x: 128, startPoint y: 279, endPoint x: 63, endPoint y: 277, distance: 65.8
click at [60, 277] on input "Service Price Fruit" at bounding box center [170, 281] width 224 height 14
drag, startPoint x: 89, startPoint y: 287, endPoint x: 57, endPoint y: 289, distance: 31.8
click at [57, 289] on div "+91 su" at bounding box center [160, 281] width 243 height 14
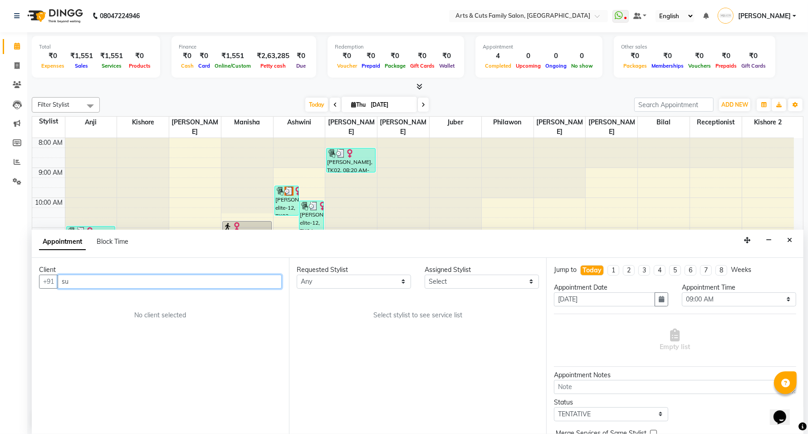
paste input "9880237686"
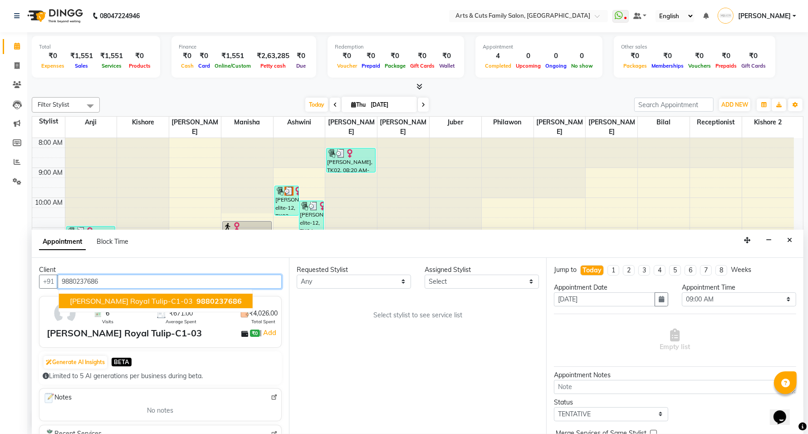
click at [129, 298] on span "[PERSON_NAME] Royal Tulip-C1-03" at bounding box center [131, 300] width 123 height 9
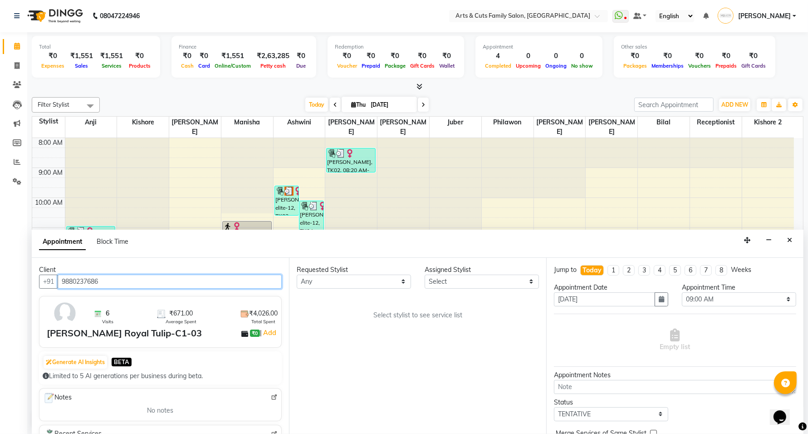
type input "9880237686"
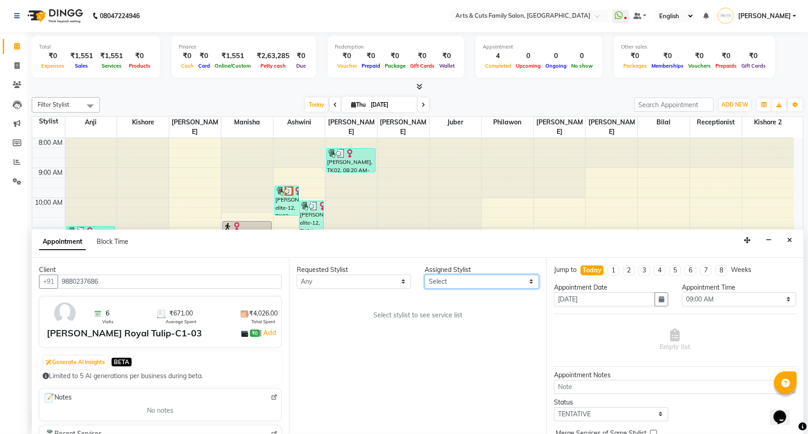
click at [463, 285] on select "Select [PERSON_NAME] Anji Ashwini [PERSON_NAME] [PERSON_NAME] Kishore 2 [PERSON…" at bounding box center [482, 281] width 114 height 14
select select "63866"
click at [425, 274] on select "Select [PERSON_NAME] Anji Ashwini [PERSON_NAME] [PERSON_NAME] Kishore 2 [PERSON…" at bounding box center [482, 281] width 114 height 14
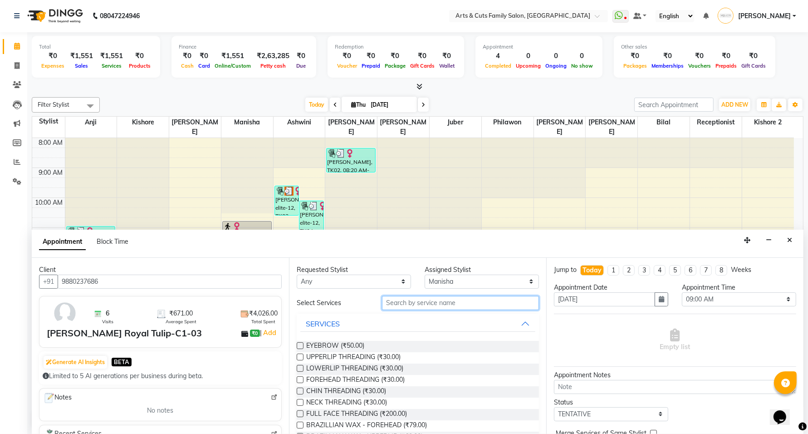
click at [439, 299] on input "text" at bounding box center [460, 303] width 157 height 14
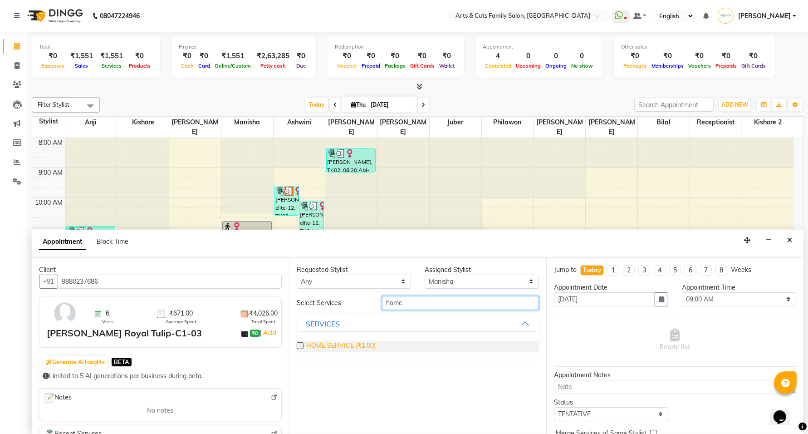
type input "home"
click at [366, 346] on span "HOME SERVICE (₹1.00)" at bounding box center [340, 346] width 69 height 11
checkbox input "false"
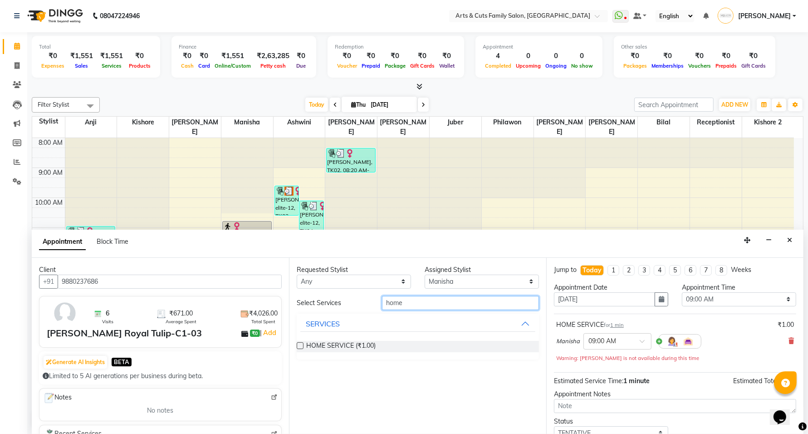
click at [364, 304] on div "Select Services home" at bounding box center [418, 303] width 256 height 14
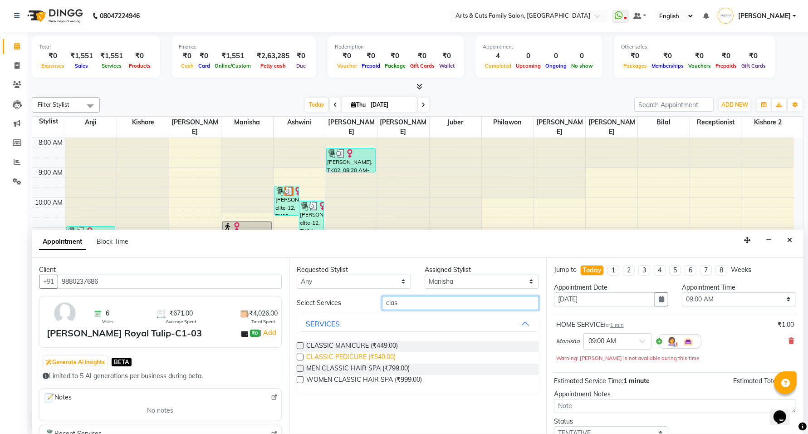
type input "clas"
click at [367, 354] on span "CLASSIC PEDICURE (₹549.00)" at bounding box center [350, 357] width 89 height 11
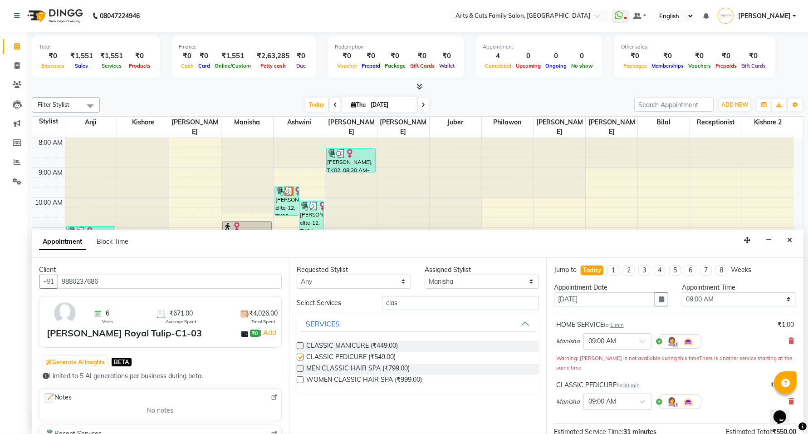
checkbox input "false"
drag, startPoint x: 416, startPoint y: 298, endPoint x: 349, endPoint y: 302, distance: 67.2
click at [349, 302] on div "Select Services clas" at bounding box center [418, 303] width 256 height 14
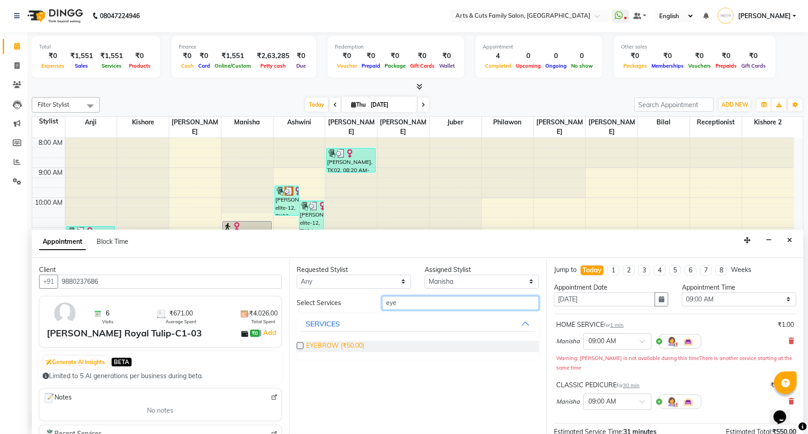
type input "eye"
click at [338, 347] on span "EYEBROW (₹50.00)" at bounding box center [335, 346] width 58 height 11
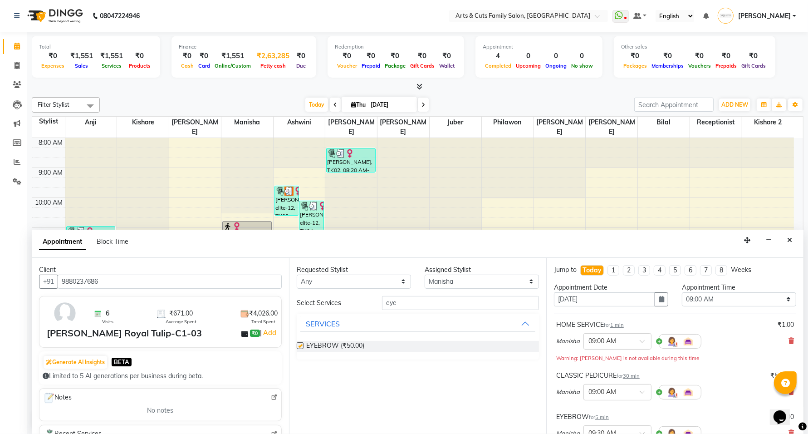
checkbox input "false"
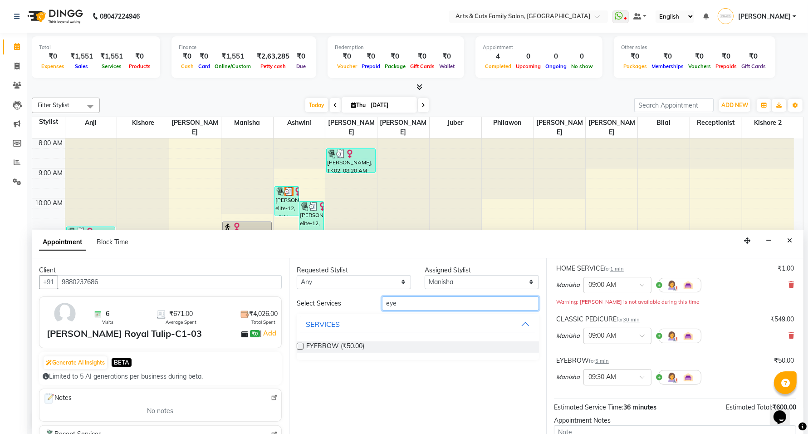
drag, startPoint x: 409, startPoint y: 303, endPoint x: 366, endPoint y: 304, distance: 43.6
click at [366, 304] on div "Select Services eye" at bounding box center [418, 303] width 256 height 14
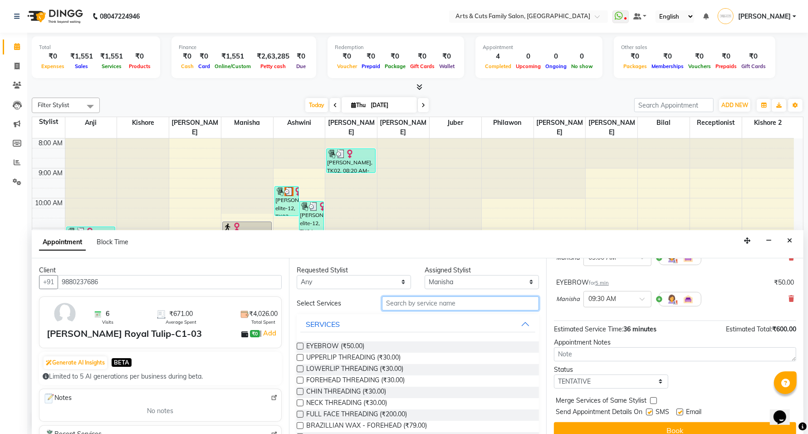
scroll to position [147, 0]
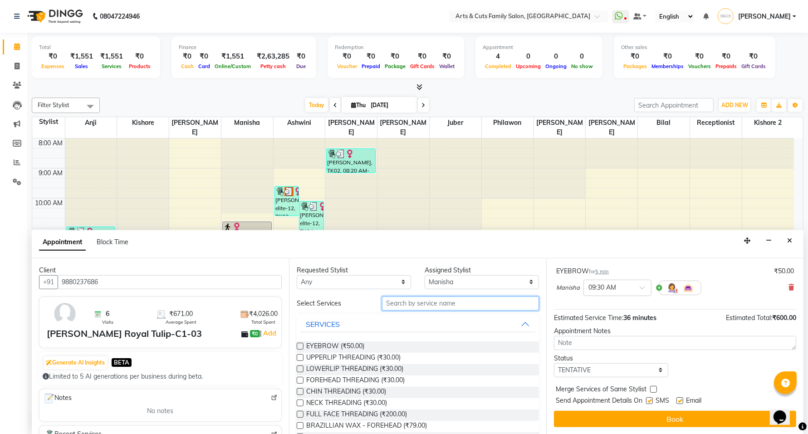
click at [421, 304] on input "text" at bounding box center [460, 303] width 157 height 14
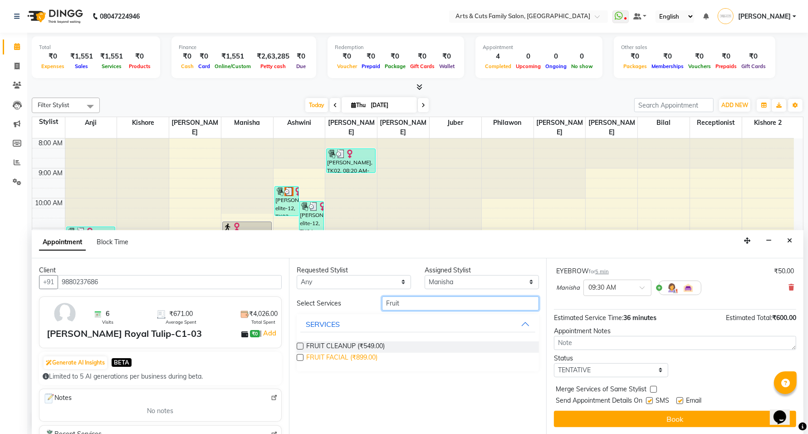
type input "Fruit"
click at [330, 358] on span "FRUIT FACIAL (₹899.00)" at bounding box center [341, 357] width 71 height 11
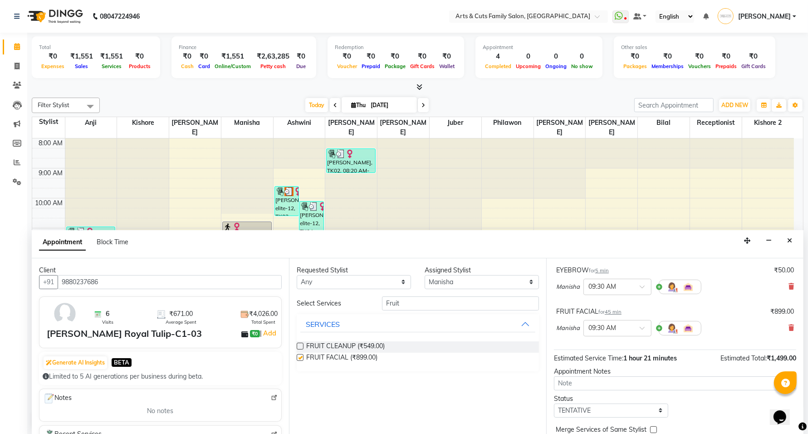
checkbox input "false"
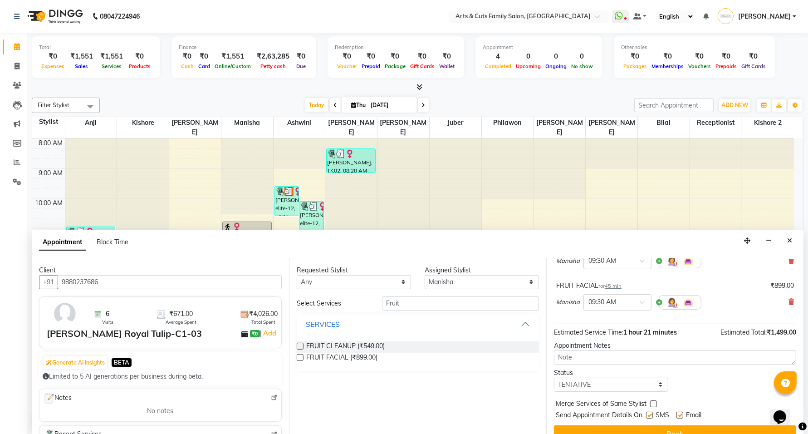
scroll to position [197, 0]
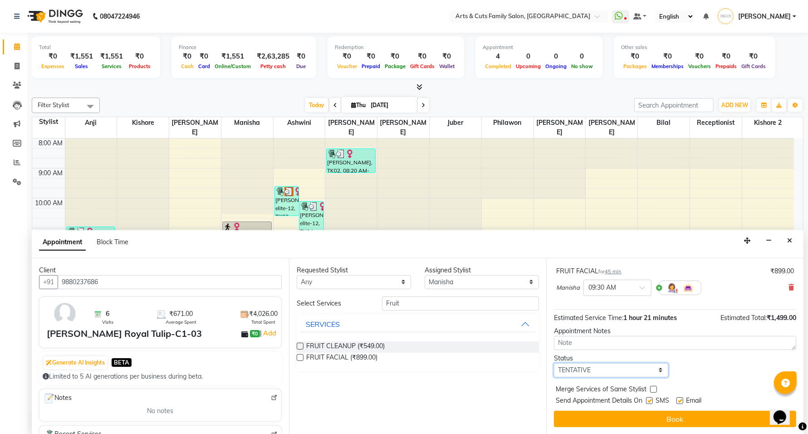
drag, startPoint x: 647, startPoint y: 368, endPoint x: 638, endPoint y: 370, distance: 9.2
click at [647, 368] on select "Select TENTATIVE CONFIRM CHECK-IN UPCOMING" at bounding box center [611, 370] width 114 height 14
select select "confirm booking"
click at [554, 363] on select "Select TENTATIVE CONFIRM CHECK-IN UPCOMING" at bounding box center [611, 370] width 114 height 14
click at [680, 400] on label at bounding box center [679, 400] width 7 height 7
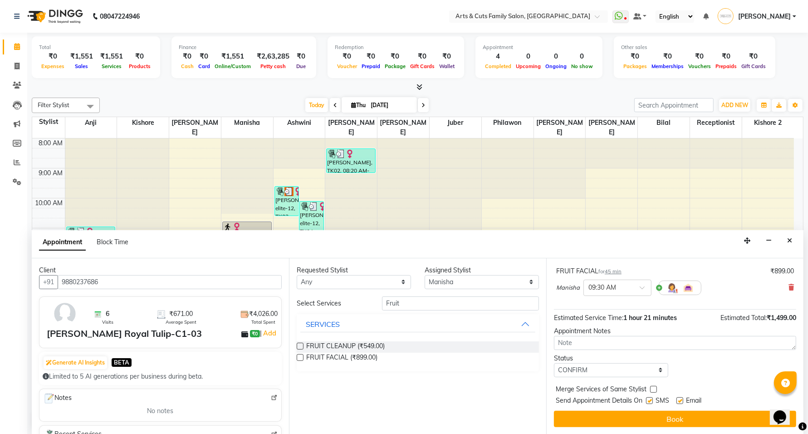
click at [680, 400] on input "checkbox" at bounding box center [679, 401] width 6 height 6
checkbox input "false"
click at [654, 388] on label at bounding box center [653, 389] width 7 height 7
click at [654, 388] on input "checkbox" at bounding box center [653, 390] width 6 height 6
checkbox input "true"
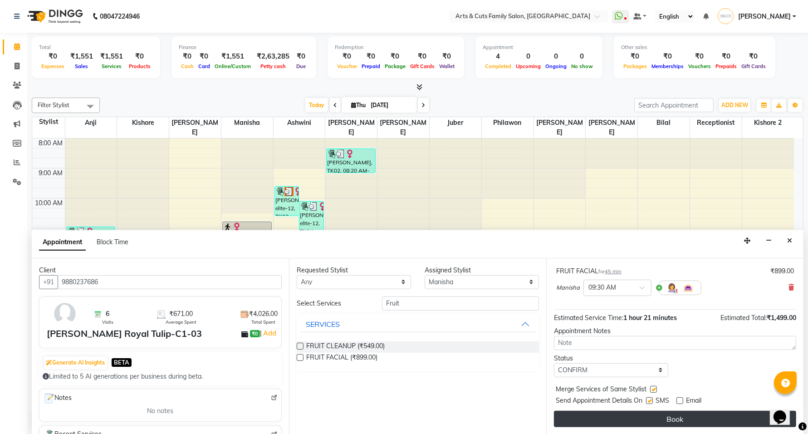
click at [670, 423] on button "Book" at bounding box center [675, 419] width 242 height 16
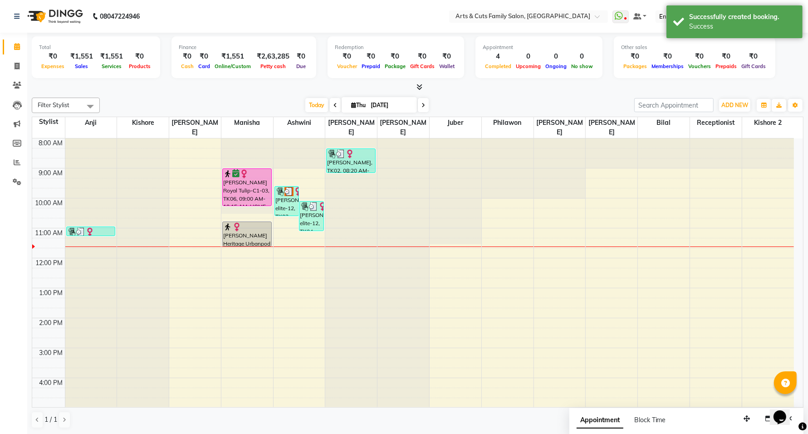
click at [234, 175] on div "[PERSON_NAME] Royal Tulip-C1-03, TK06, 09:00 AM-10:15 AM, HOME SERVICE,CLASSIC …" at bounding box center [247, 187] width 49 height 37
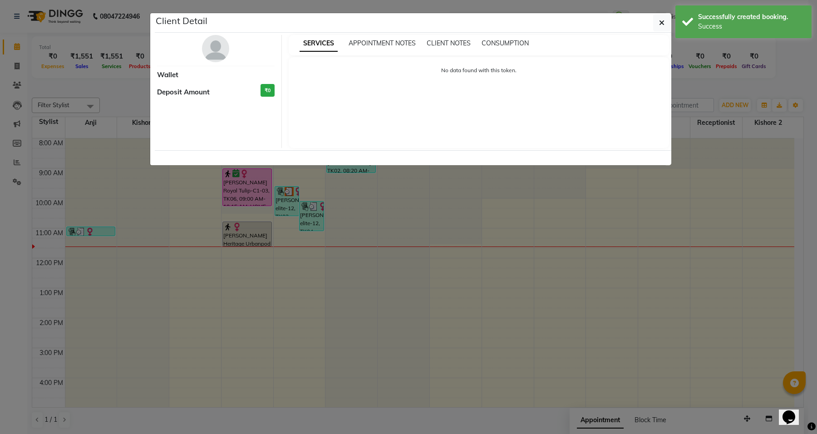
select select "6"
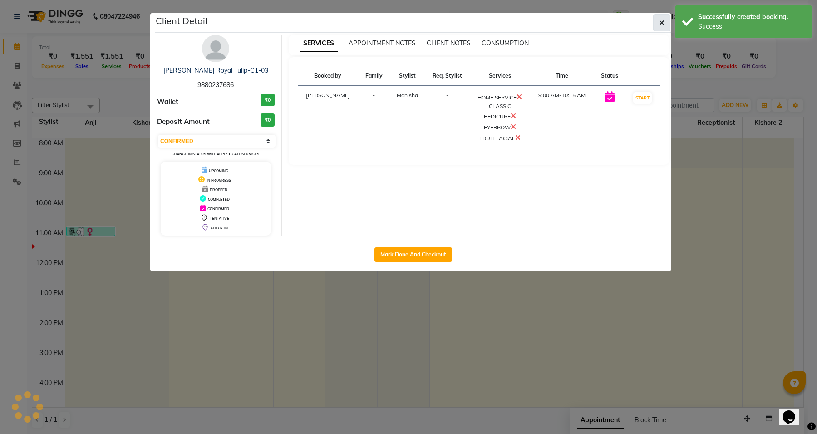
click at [655, 24] on button "button" at bounding box center [661, 22] width 17 height 17
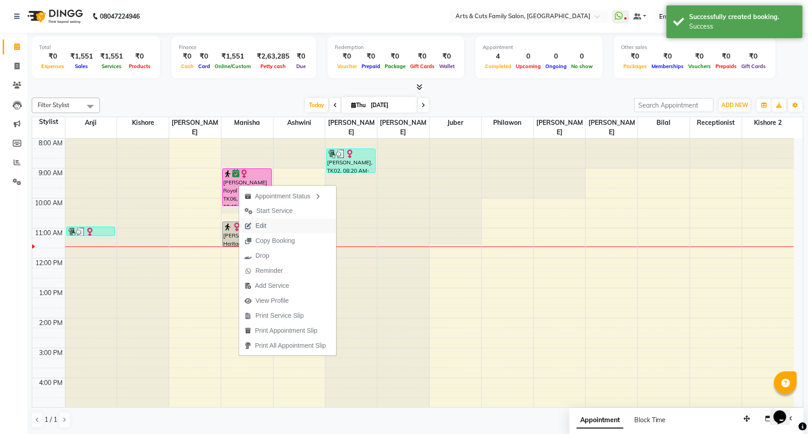
click at [261, 224] on span "Edit" at bounding box center [260, 226] width 11 height 10
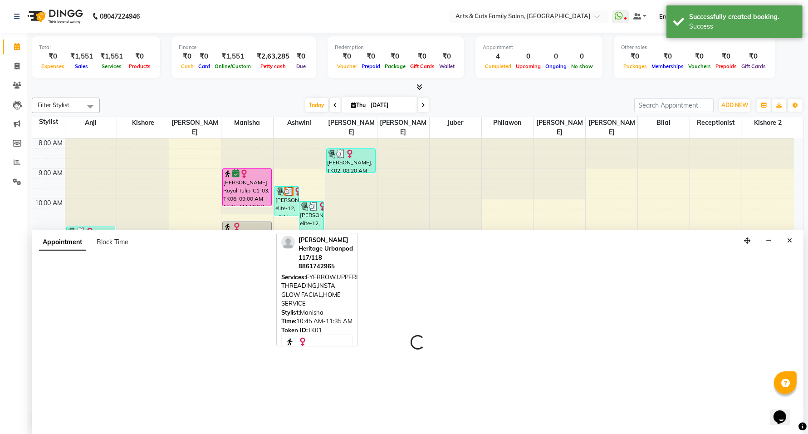
select select "tentative"
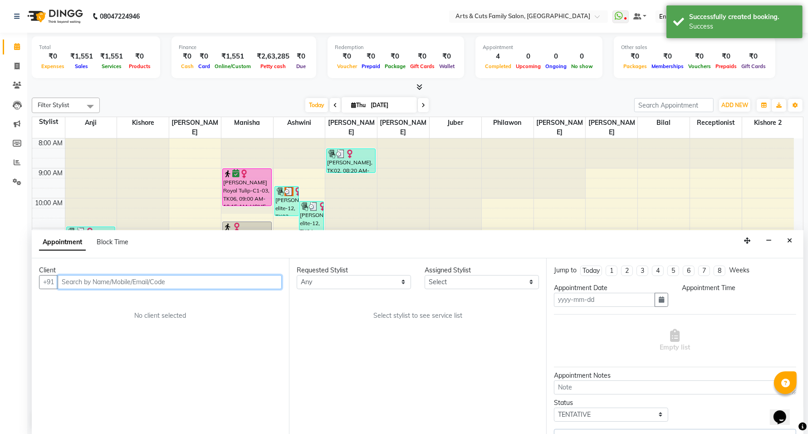
scroll to position [0, 0]
type input "[DATE]"
select select "confirm booking"
select select "540"
select select "63866"
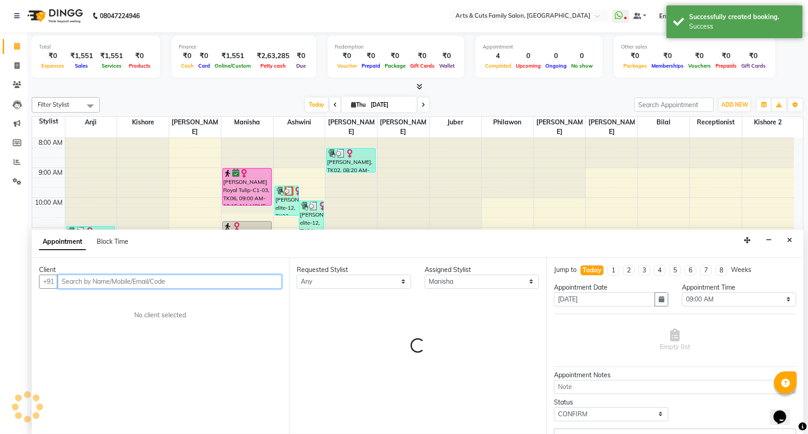
scroll to position [91, 0]
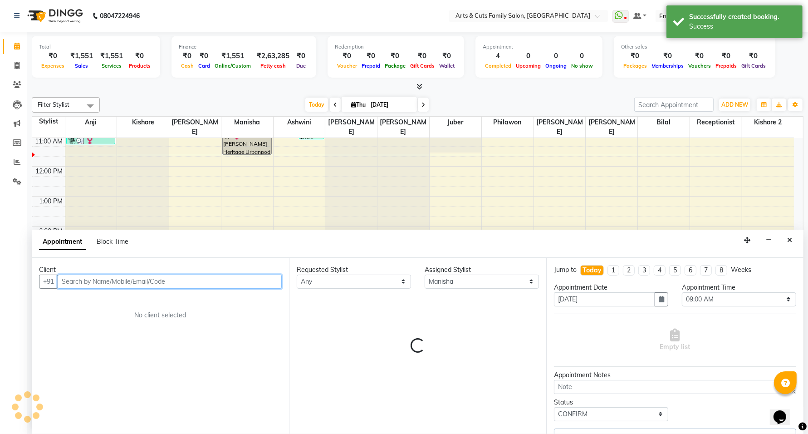
select select "2982"
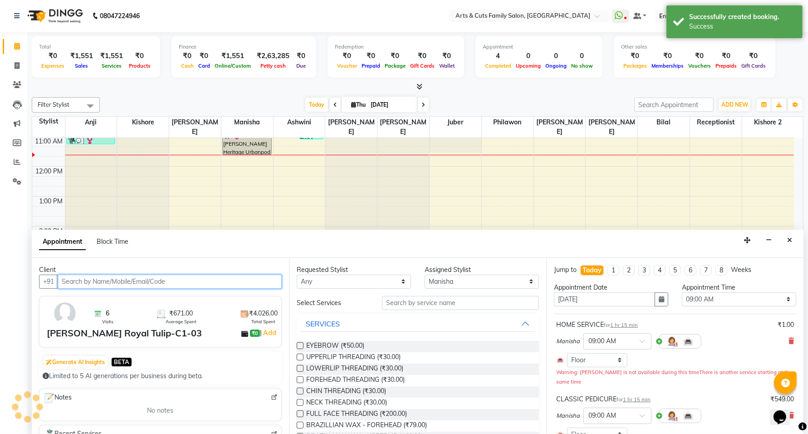
select select "2982"
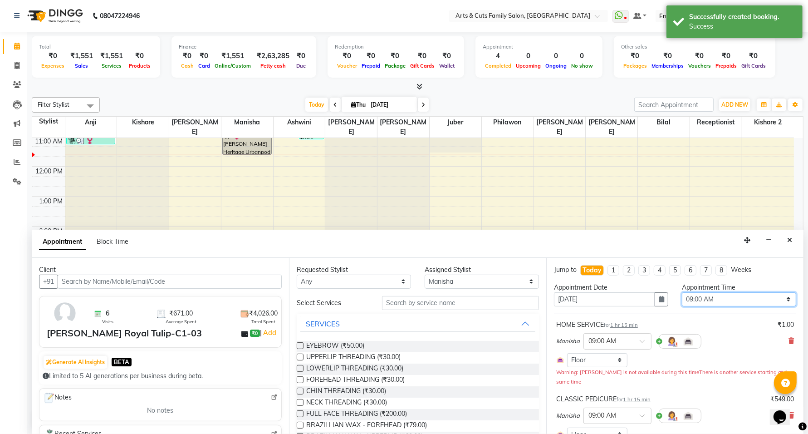
click at [724, 298] on select "Select 09:00 AM 09:15 AM 09:30 AM 09:45 AM 10:00 AM 10:15 AM 10:30 AM 10:45 AM …" at bounding box center [739, 299] width 114 height 14
select select "750"
click at [682, 292] on select "Select 09:00 AM 09:15 AM 09:30 AM 09:45 AM 10:00 AM 10:15 AM 10:30 AM 10:45 AM …" at bounding box center [739, 299] width 114 height 14
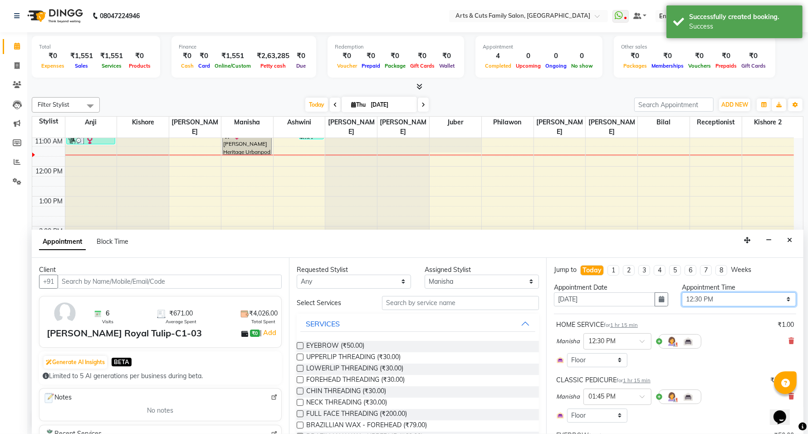
scroll to position [208, 0]
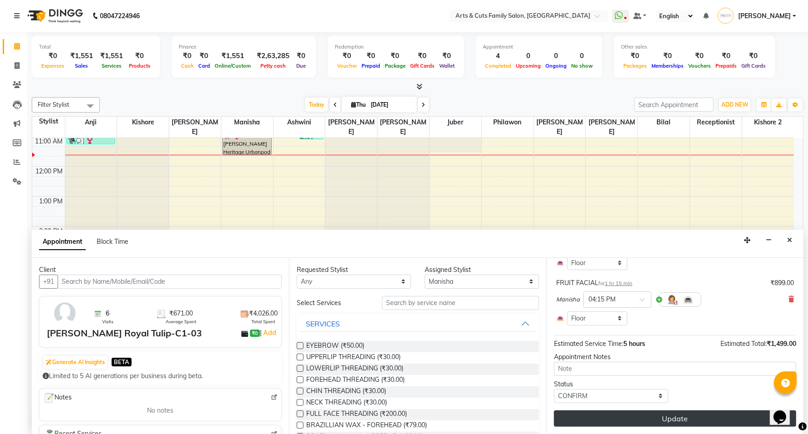
click at [647, 418] on button "Update" at bounding box center [675, 418] width 242 height 16
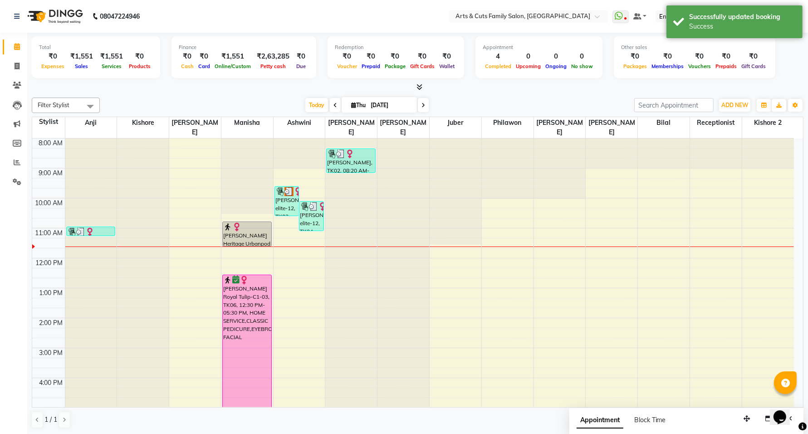
scroll to position [113, 0]
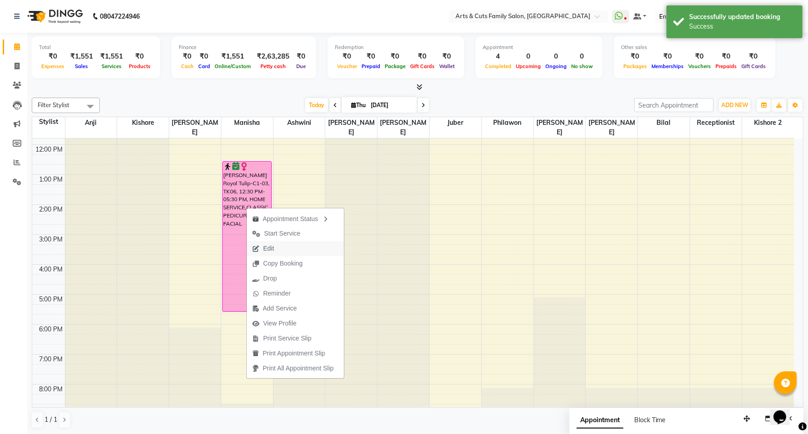
click at [268, 248] on span "Edit" at bounding box center [268, 249] width 11 height 10
select select "tentative"
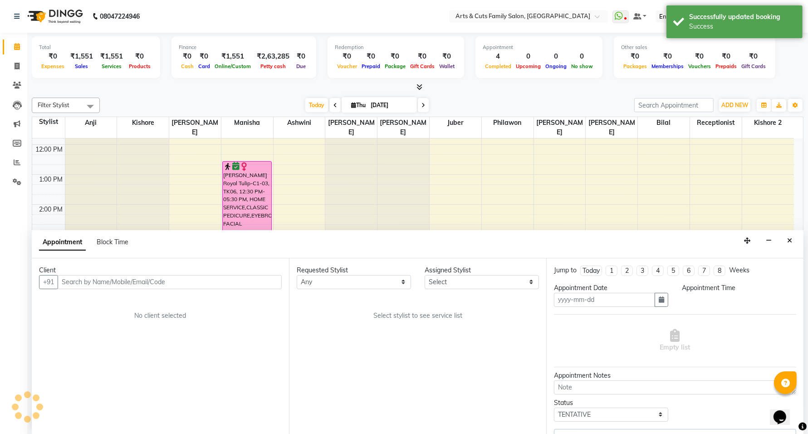
type input "[DATE]"
select select "confirm booking"
select select "750"
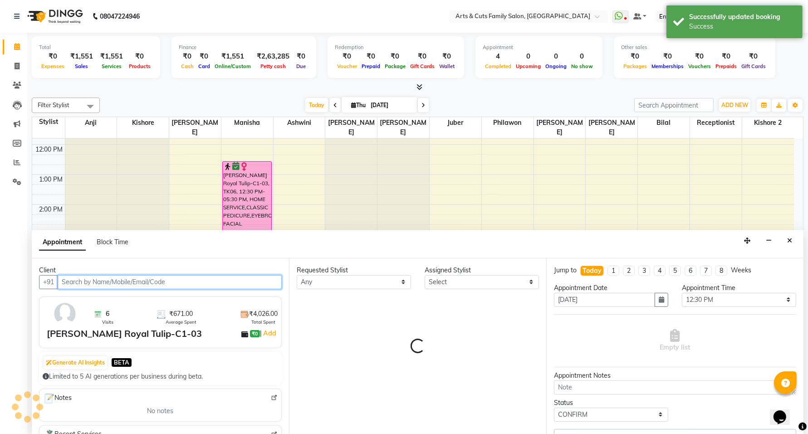
select select "63866"
select select "2982"
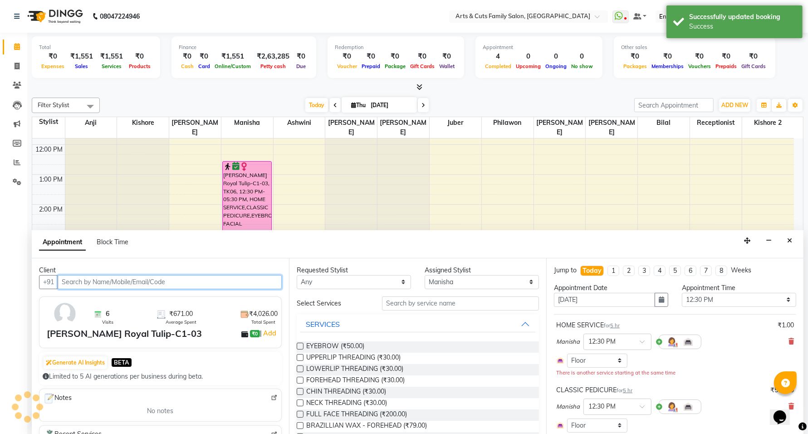
scroll to position [0, 0]
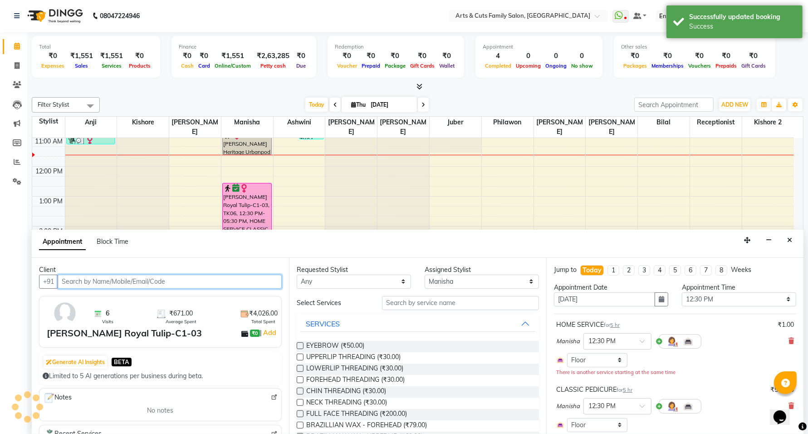
select select "2982"
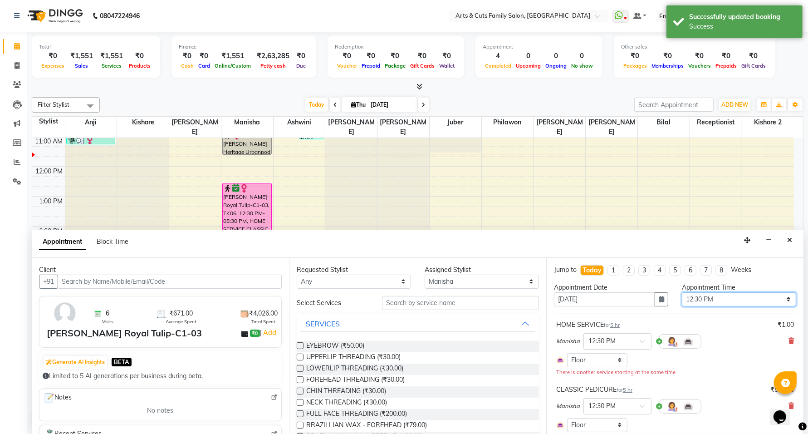
click at [697, 302] on select "Select 09:00 AM 09:15 AM 09:30 AM 09:45 AM 10:00 AM 10:15 AM 10:30 AM 10:45 AM …" at bounding box center [739, 299] width 114 height 14
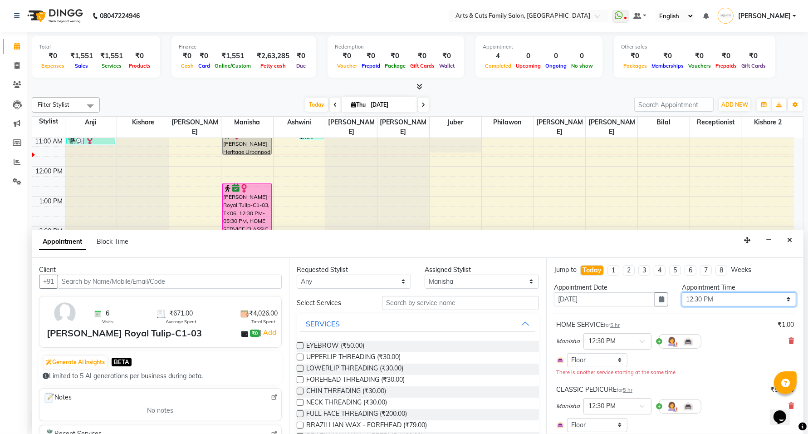
select select "870"
click at [682, 292] on select "Select 09:00 AM 09:15 AM 09:30 AM 09:45 AM 10:00 AM 10:15 AM 10:30 AM 10:45 AM …" at bounding box center [739, 299] width 114 height 14
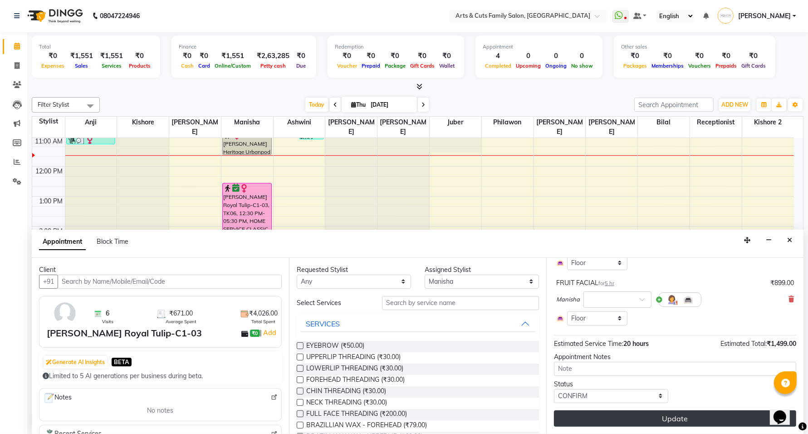
click at [658, 418] on button "Update" at bounding box center [675, 418] width 242 height 16
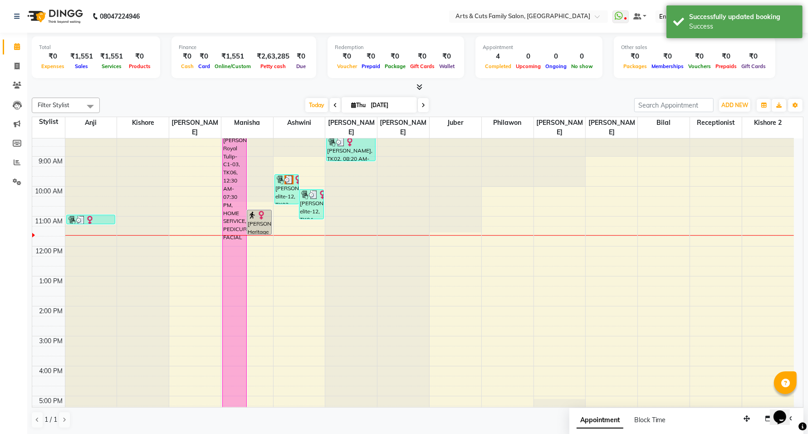
scroll to position [0, 0]
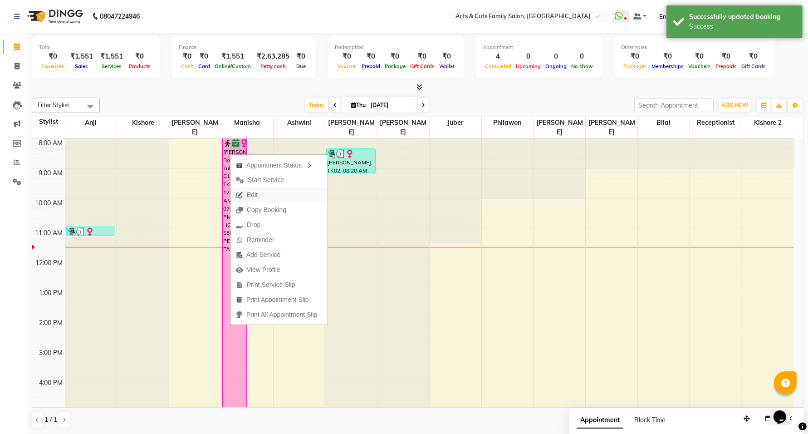
click at [252, 194] on span "Edit" at bounding box center [252, 195] width 11 height 10
select select "tentative"
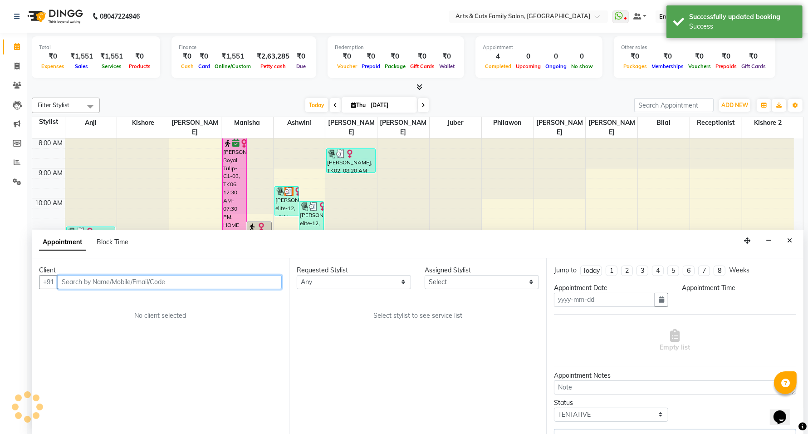
type input "[DATE]"
select select "confirm booking"
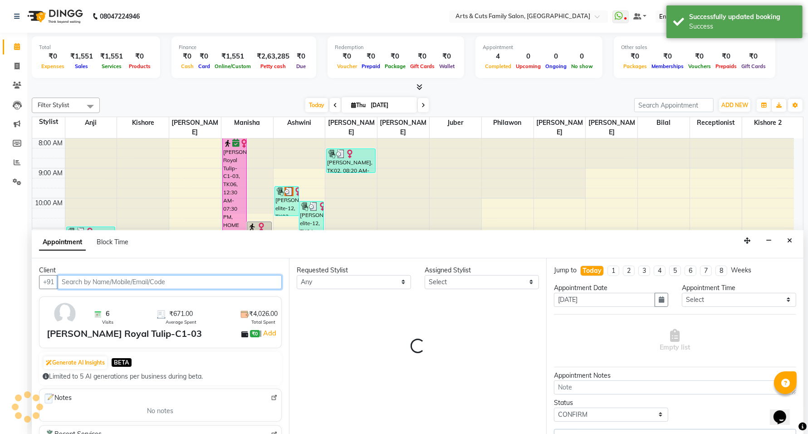
select select "63866"
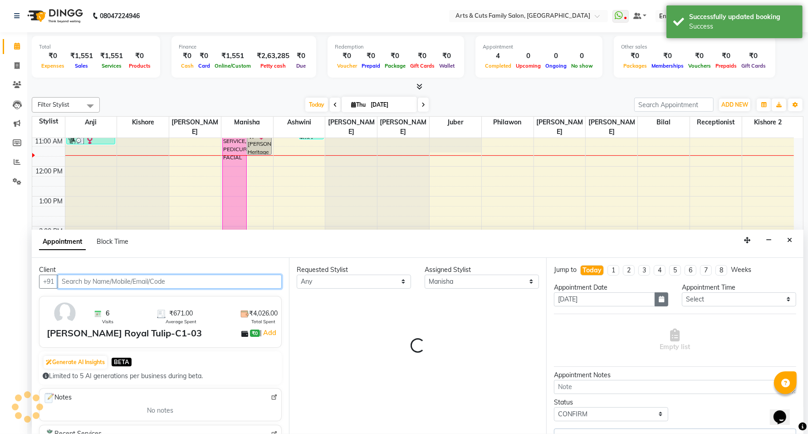
select select "2982"
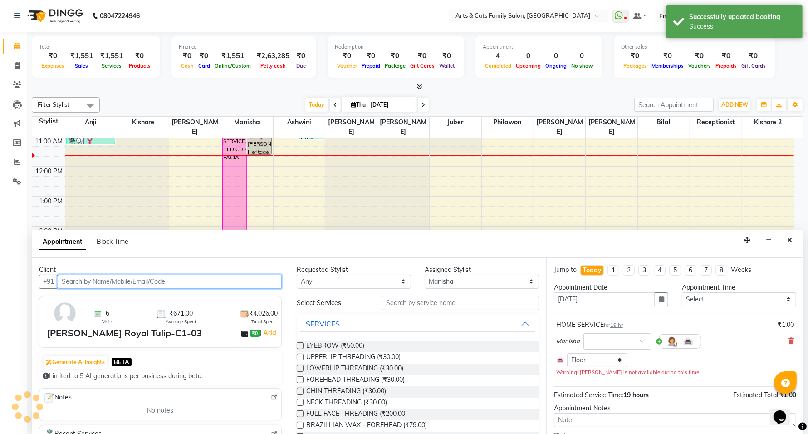
select select "2982"
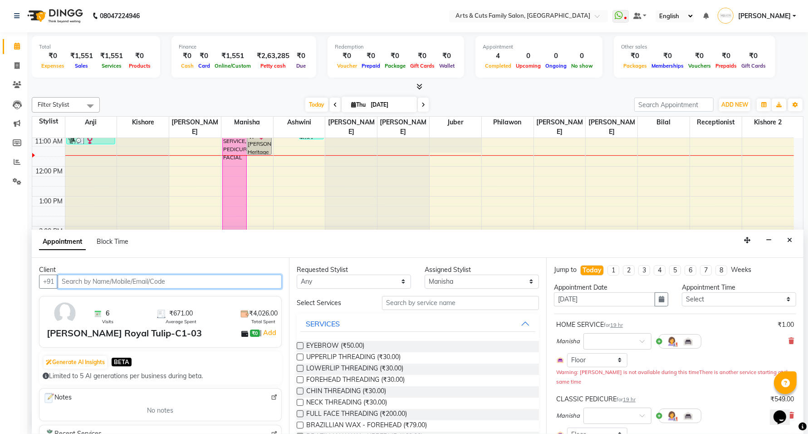
scroll to position [113, 0]
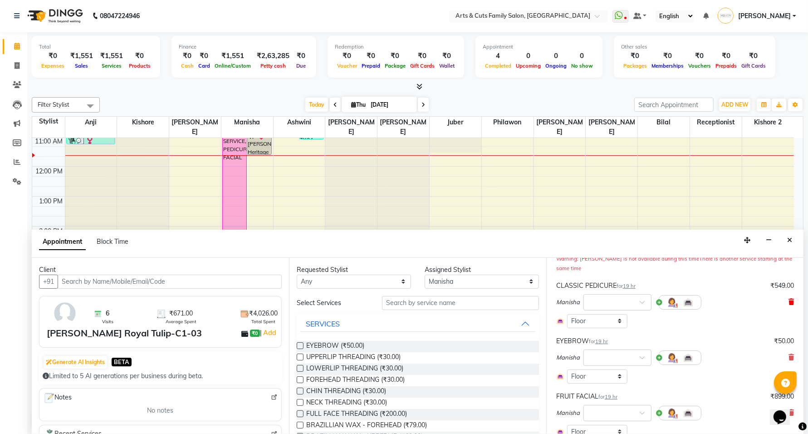
click at [788, 302] on icon at bounding box center [790, 301] width 5 height 6
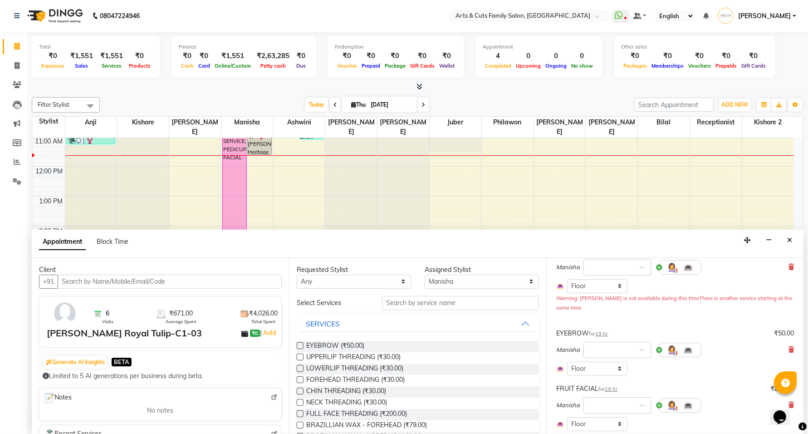
scroll to position [0, 0]
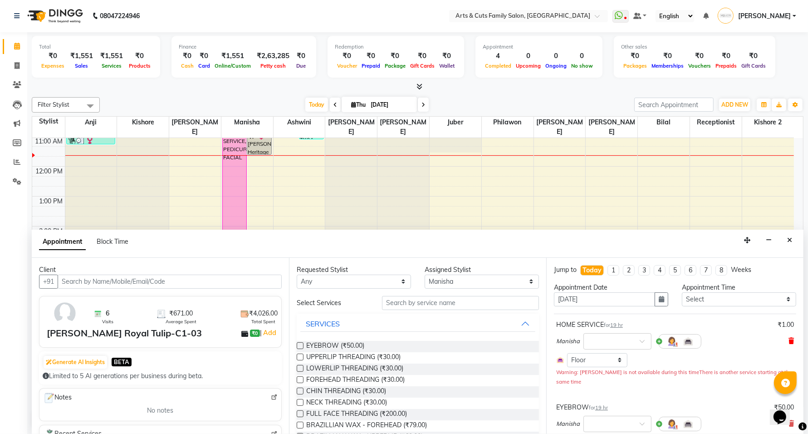
click at [788, 339] on icon at bounding box center [790, 341] width 5 height 6
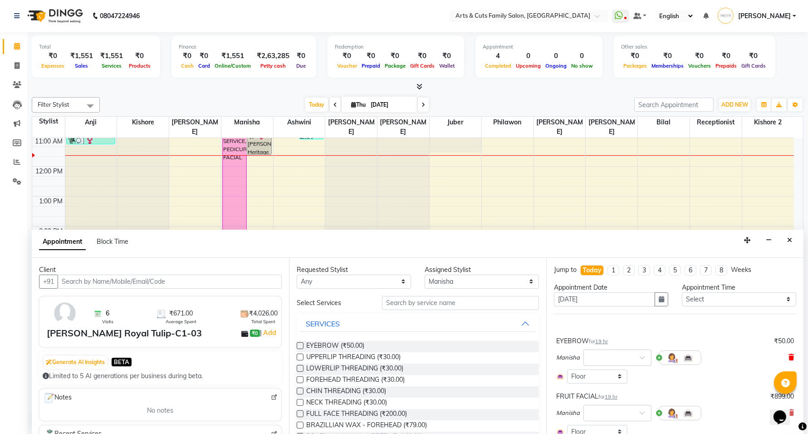
click at [788, 355] on icon at bounding box center [790, 357] width 5 height 6
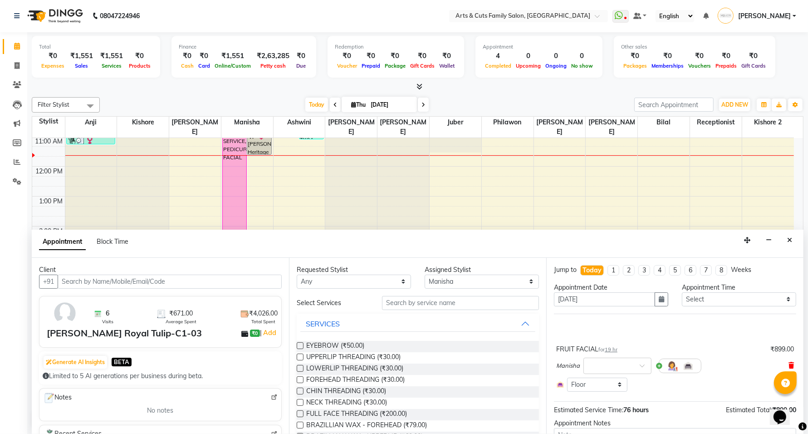
click at [788, 366] on icon at bounding box center [790, 365] width 5 height 6
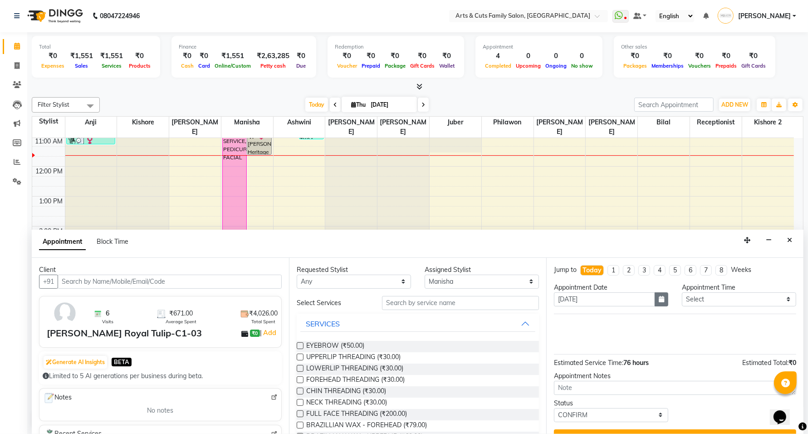
click at [659, 299] on icon "button" at bounding box center [661, 299] width 5 height 6
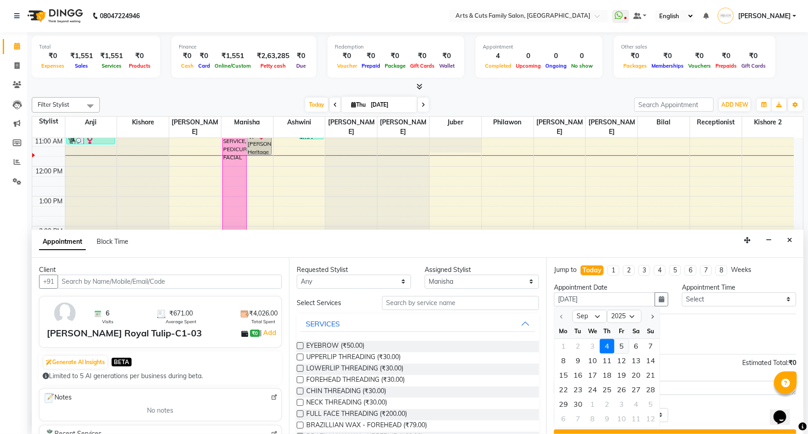
click at [621, 345] on div "5" at bounding box center [621, 345] width 15 height 15
type input "[DATE]"
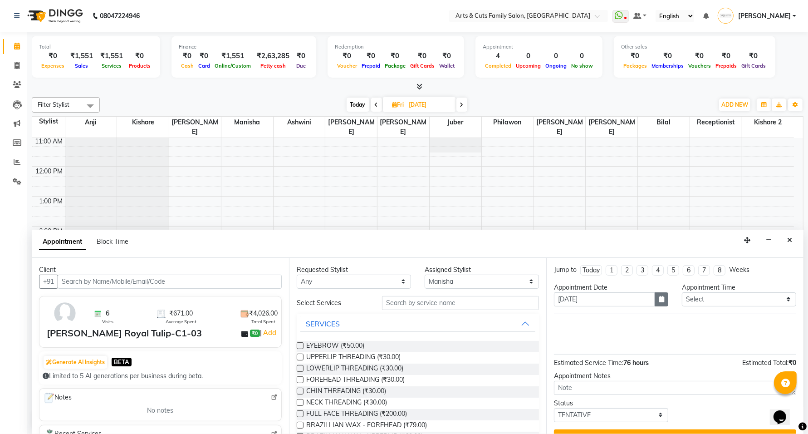
click at [659, 300] on icon "button" at bounding box center [661, 299] width 5 height 6
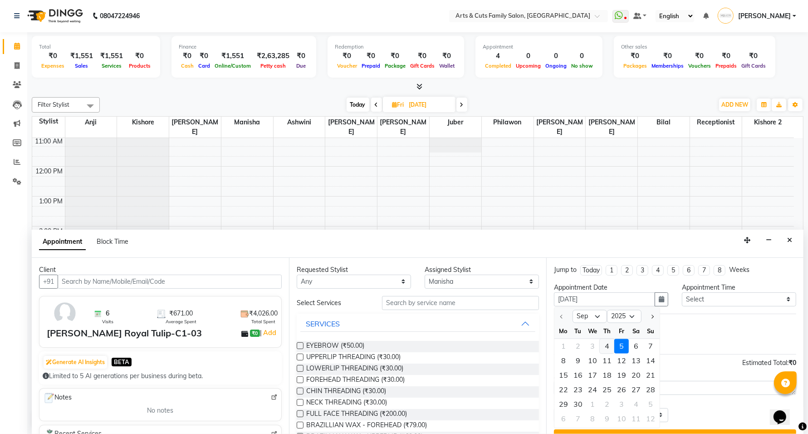
click at [610, 345] on div "4" at bounding box center [607, 345] width 15 height 15
type input "[DATE]"
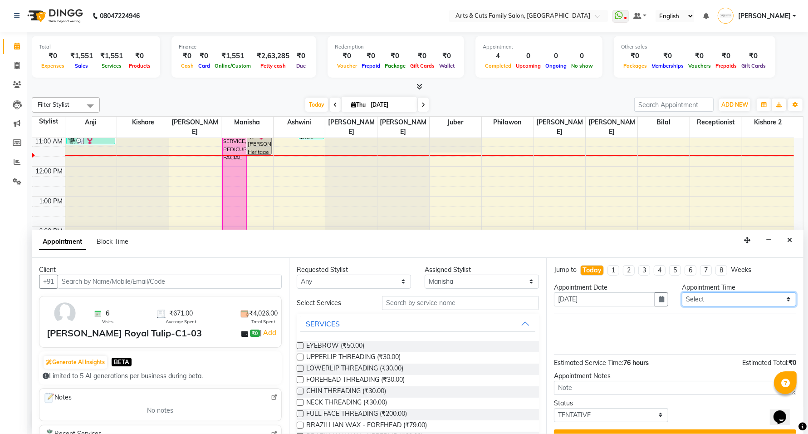
click at [729, 304] on select "Select 09:00 AM 09:15 AM 09:30 AM 09:45 AM 10:00 AM 10:15 AM 10:30 AM 10:45 AM …" at bounding box center [739, 299] width 114 height 14
select select "870"
click at [682, 292] on select "Select 09:00 AM 09:15 AM 09:30 AM 09:45 AM 10:00 AM 10:15 AM 10:30 AM 10:45 AM …" at bounding box center [739, 299] width 114 height 14
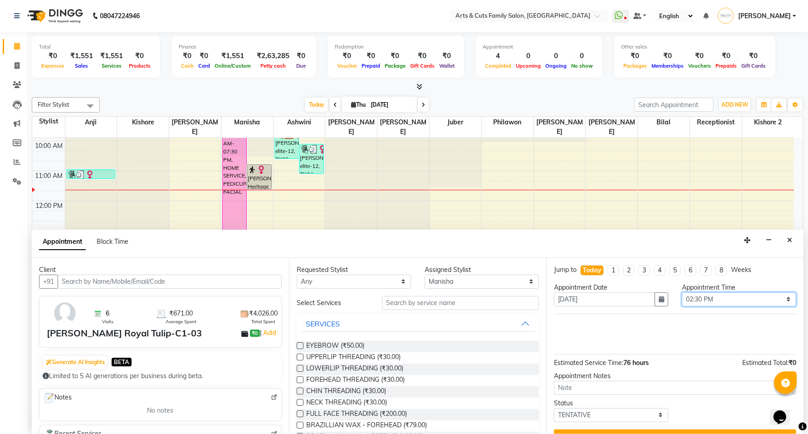
scroll to position [0, 0]
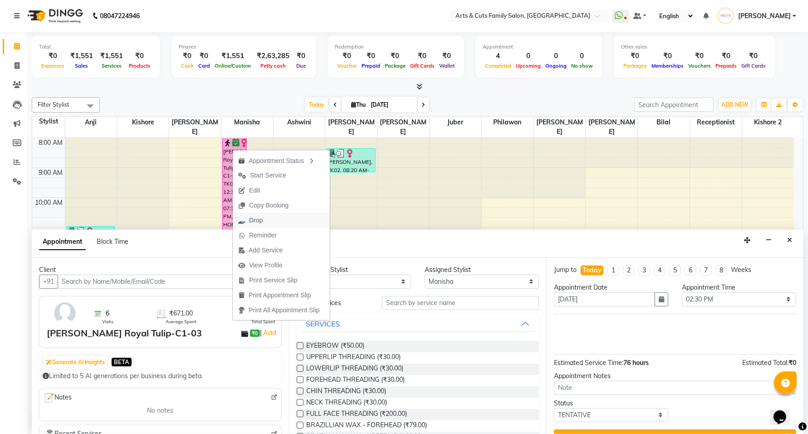
click at [254, 220] on span "Drop" at bounding box center [256, 220] width 14 height 10
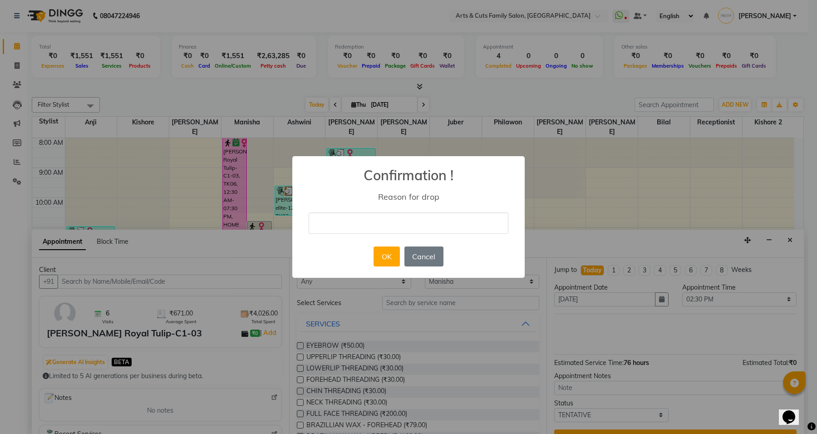
click at [371, 229] on input "text" at bounding box center [408, 222] width 200 height 21
type input "mistake"
click at [387, 256] on button "OK" at bounding box center [386, 256] width 26 height 20
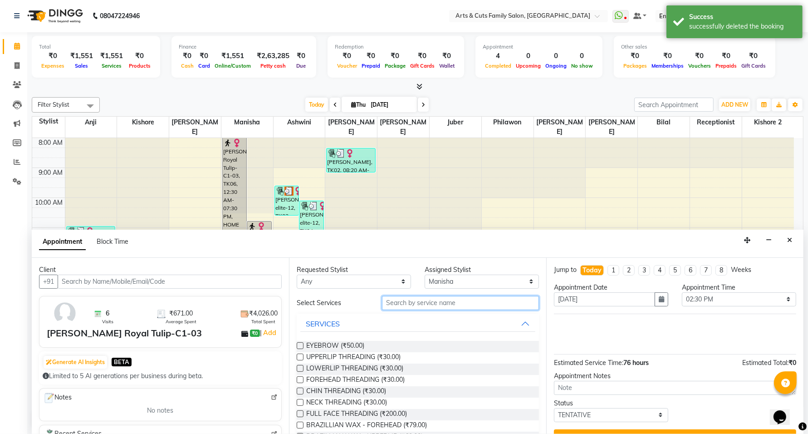
click at [430, 307] on input "text" at bounding box center [460, 303] width 157 height 14
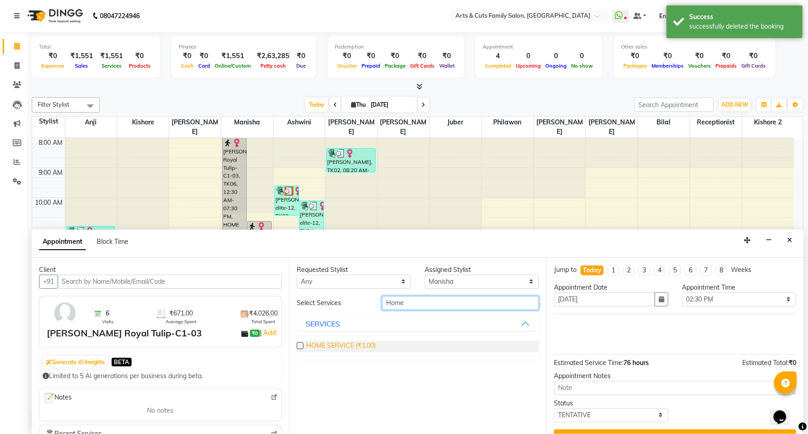
type input "Home"
click at [351, 346] on span "HOME SERVICE (₹1.00)" at bounding box center [340, 346] width 69 height 11
checkbox input "false"
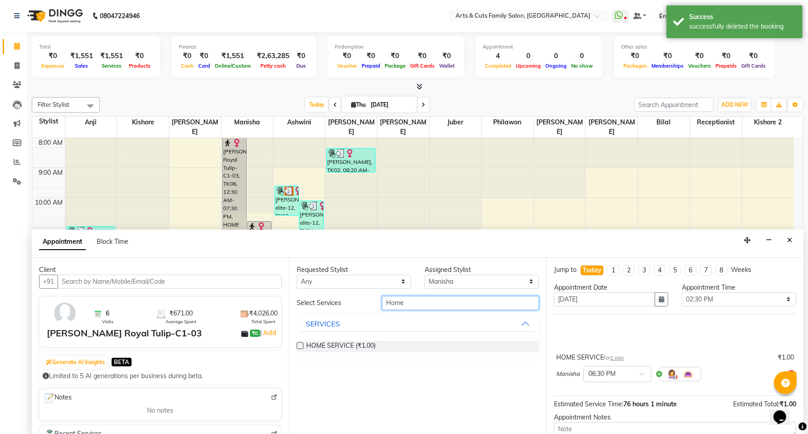
drag, startPoint x: 388, startPoint y: 303, endPoint x: 379, endPoint y: 303, distance: 8.6
click at [379, 303] on div "Home" at bounding box center [460, 303] width 171 height 14
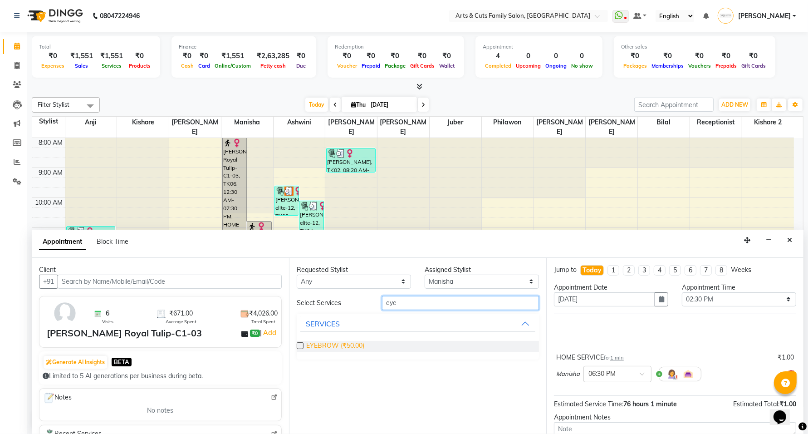
type input "eye"
click at [330, 345] on span "EYEBROW (₹50.00)" at bounding box center [335, 346] width 58 height 11
drag, startPoint x: 386, startPoint y: 303, endPoint x: 380, endPoint y: 303, distance: 5.4
click at [380, 303] on div "eye" at bounding box center [460, 303] width 171 height 14
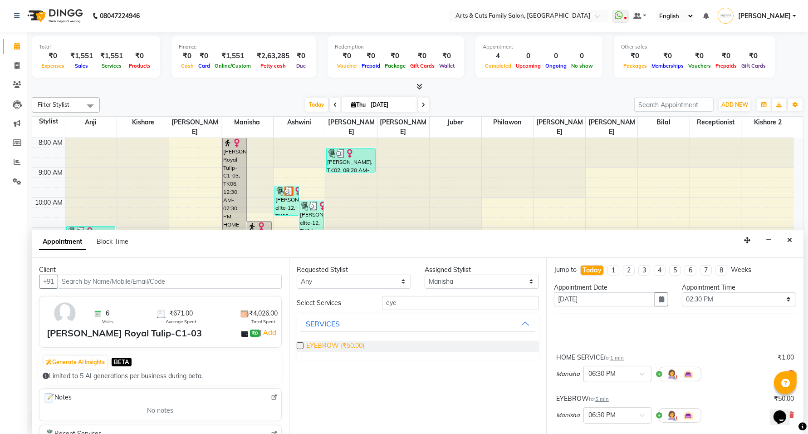
click at [314, 345] on span "EYEBROW (₹50.00)" at bounding box center [335, 346] width 58 height 11
checkbox input "false"
drag, startPoint x: 400, startPoint y: 302, endPoint x: 371, endPoint y: 302, distance: 29.0
click at [371, 302] on div "Select Services eye" at bounding box center [418, 303] width 256 height 14
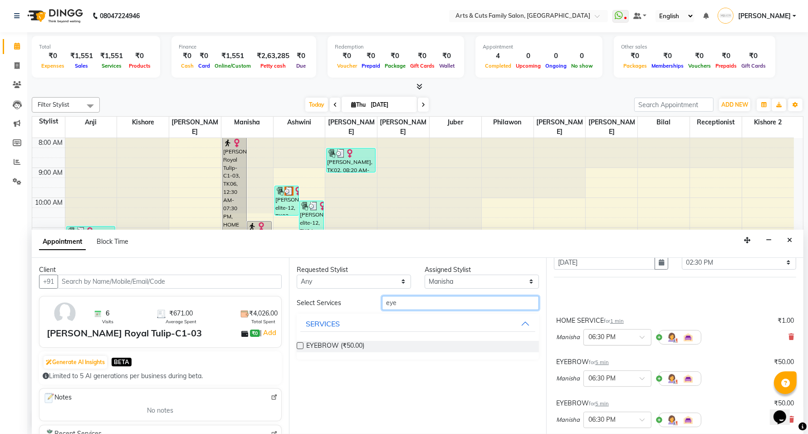
scroll to position [57, 0]
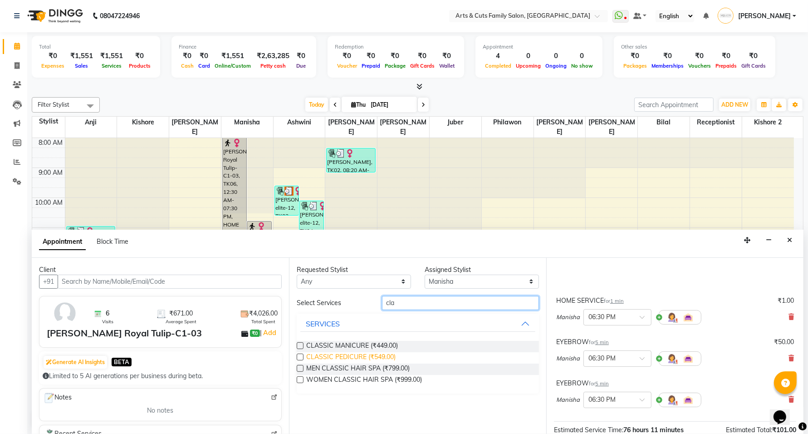
type input "cla"
click at [337, 357] on span "CLASSIC PEDICURE (₹549.00)" at bounding box center [350, 357] width 89 height 11
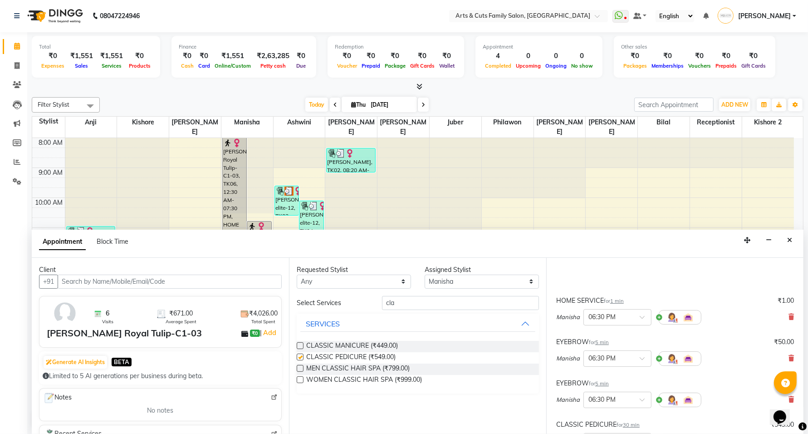
checkbox input "false"
drag, startPoint x: 393, startPoint y: 305, endPoint x: 359, endPoint y: 304, distance: 33.6
click at [359, 304] on div "Select Services cla" at bounding box center [418, 303] width 256 height 14
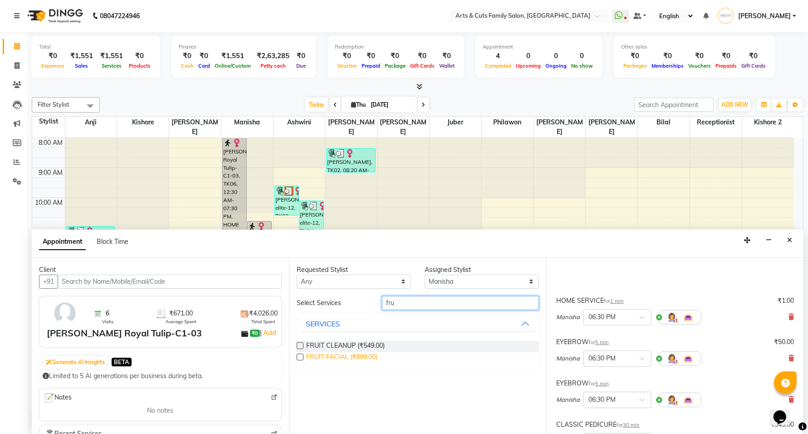
type input "fru"
click at [338, 356] on span "FRUIT FACIAL (₹899.00)" at bounding box center [341, 357] width 71 height 11
checkbox input "false"
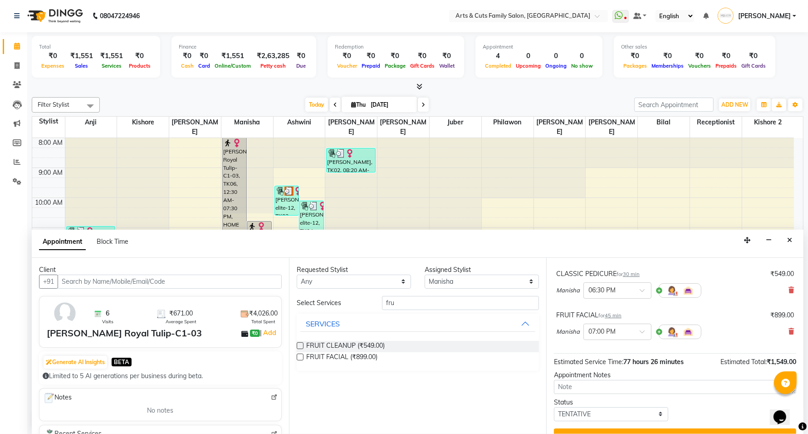
scroll to position [226, 0]
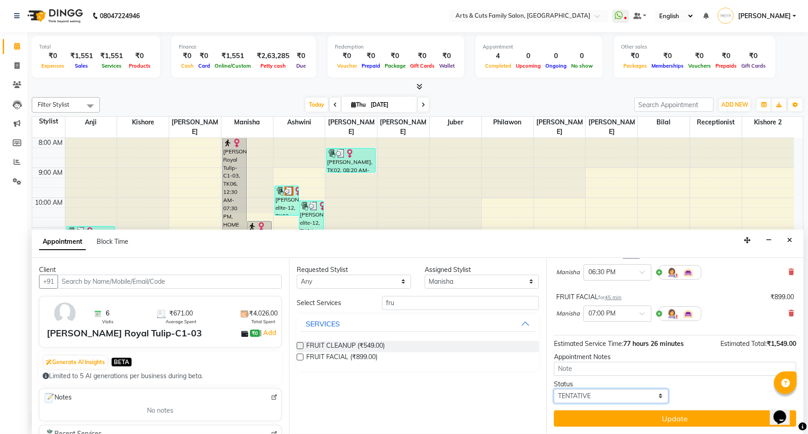
drag, startPoint x: 636, startPoint y: 396, endPoint x: 629, endPoint y: 389, distance: 10.6
click at [636, 396] on select "Select TENTATIVE CONFIRM CHECK-IN UPCOMING" at bounding box center [611, 396] width 114 height 14
select select "confirm booking"
click at [554, 389] on select "Select TENTATIVE CONFIRM CHECK-IN UPCOMING" at bounding box center [611, 396] width 114 height 14
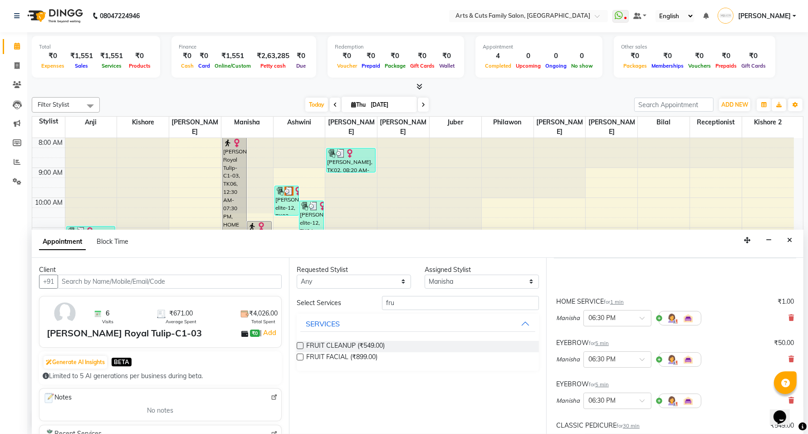
scroll to position [0, 0]
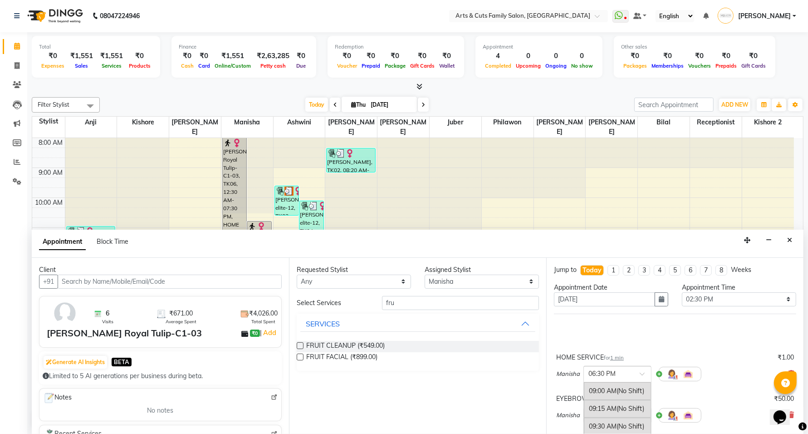
click at [608, 372] on input "text" at bounding box center [608, 373] width 40 height 10
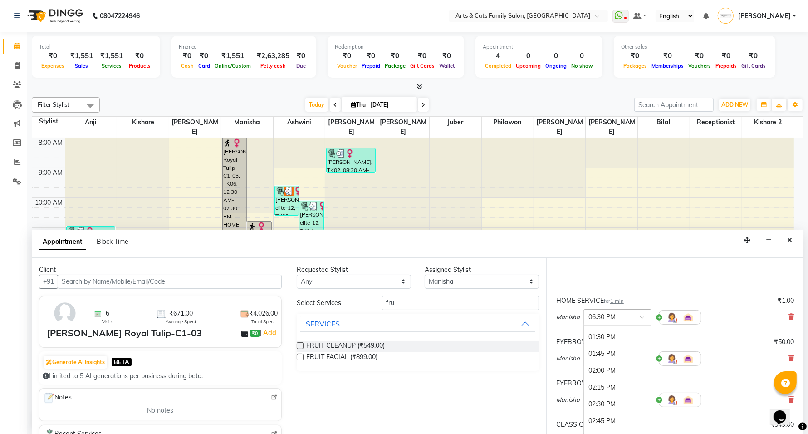
scroll to position [304, 0]
click at [600, 406] on div "02:30 PM" at bounding box center [617, 404] width 67 height 17
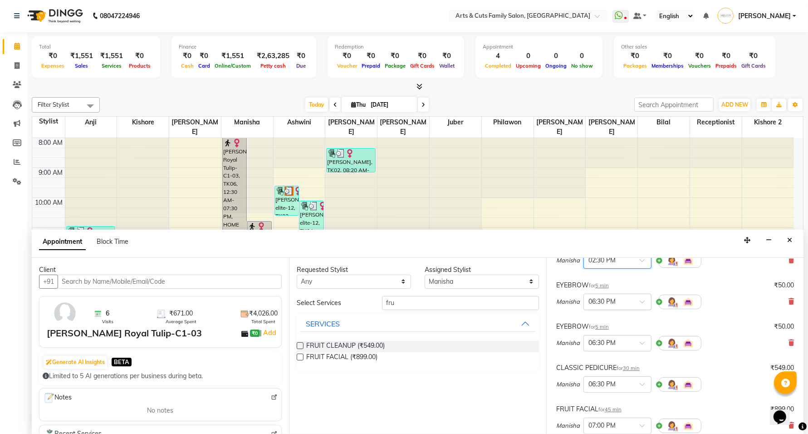
click at [620, 302] on input "text" at bounding box center [608, 301] width 40 height 10
click at [601, 354] on div "02:45 PM" at bounding box center [617, 350] width 67 height 17
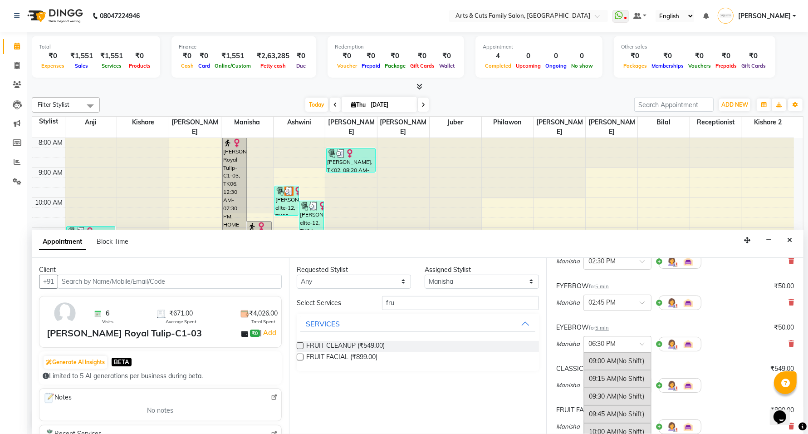
click at [616, 344] on input "text" at bounding box center [608, 343] width 40 height 10
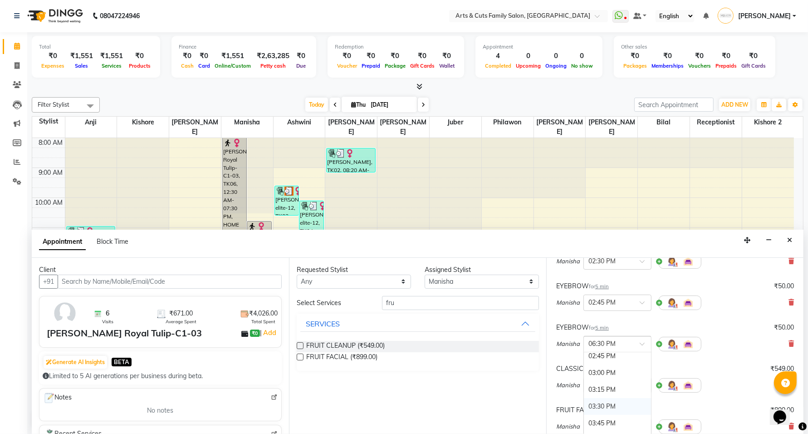
scroll to position [369, 0]
click at [602, 402] on div "03:00 PM" at bounding box center [617, 399] width 67 height 17
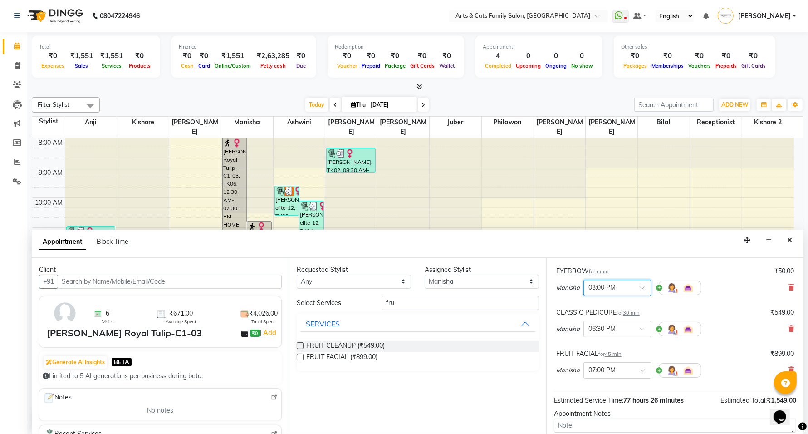
scroll to position [169, 0]
click at [606, 332] on input "text" at bounding box center [608, 328] width 40 height 10
click at [602, 361] on div "03:30 PM" at bounding box center [617, 361] width 67 height 17
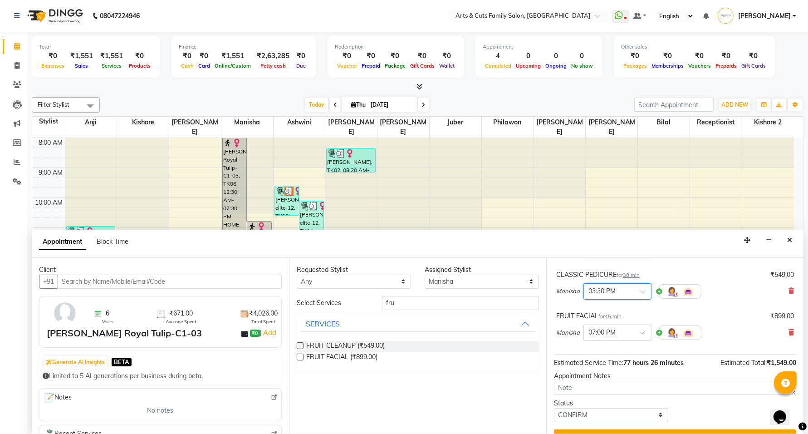
scroll to position [226, 0]
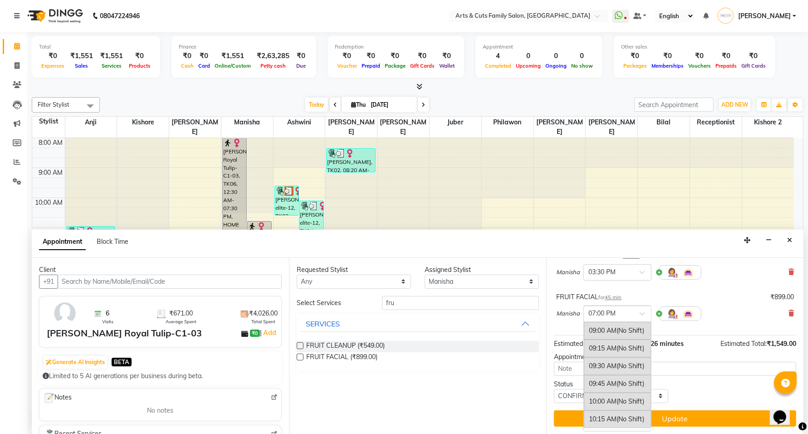
click at [604, 313] on input "text" at bounding box center [608, 313] width 40 height 10
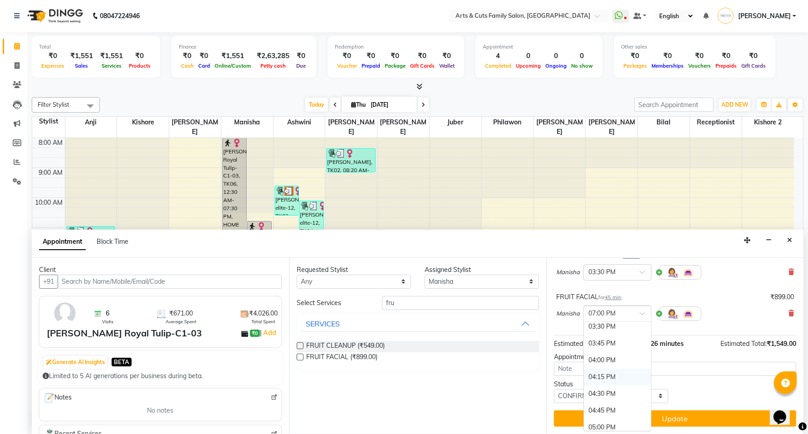
scroll to position [426, 0]
click at [601, 364] on div "03:45 PM" at bounding box center [617, 363] width 67 height 17
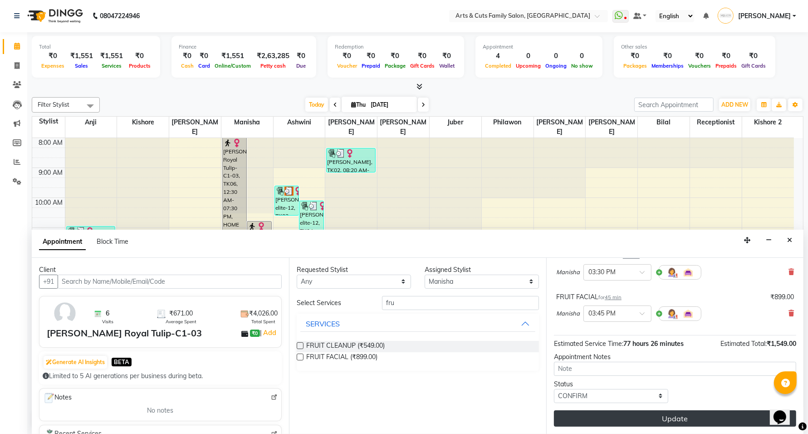
click at [653, 411] on button "Update" at bounding box center [675, 418] width 242 height 16
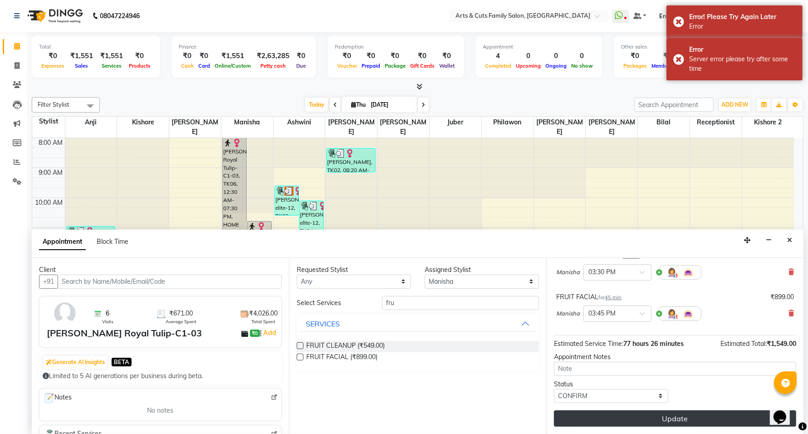
click at [656, 417] on button "Update" at bounding box center [675, 418] width 242 height 16
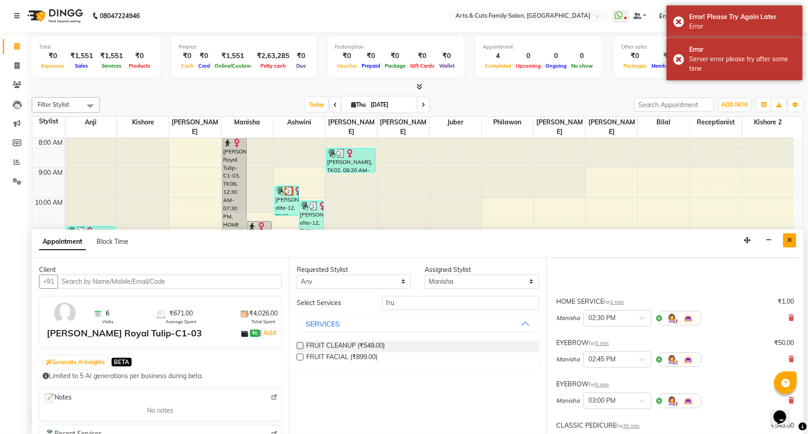
click at [788, 237] on icon "Close" at bounding box center [789, 240] width 5 height 6
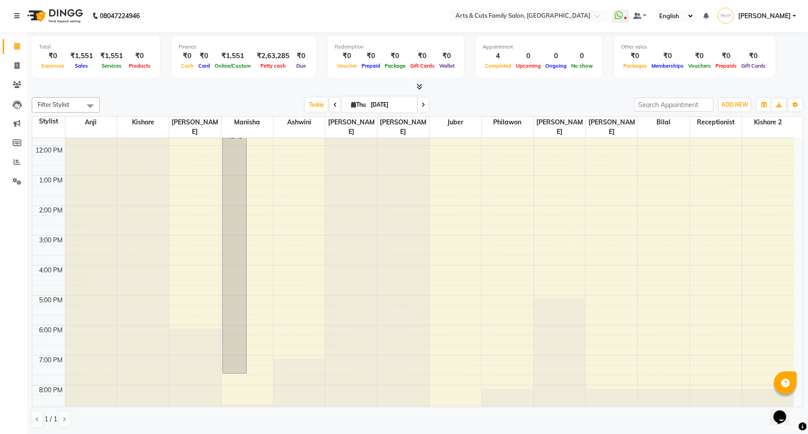
scroll to position [115, 0]
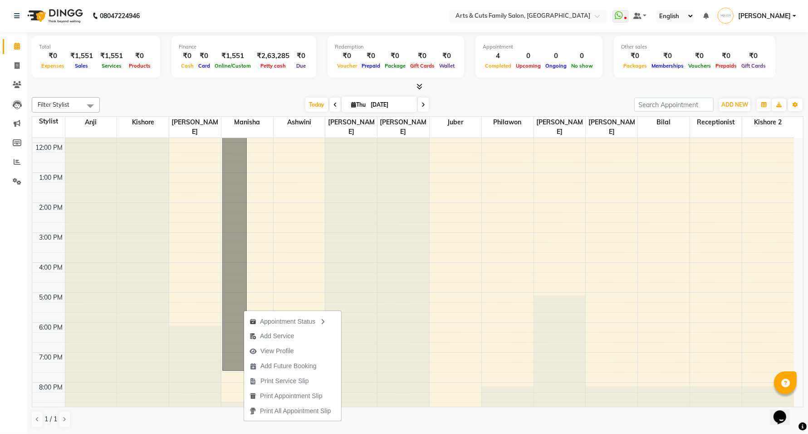
click at [461, 279] on div "8:00 AM 9:00 AM 10:00 AM 11:00 AM 12:00 PM 1:00 PM 2:00 PM 3:00 PM 4:00 PM 5:00…" at bounding box center [413, 217] width 762 height 389
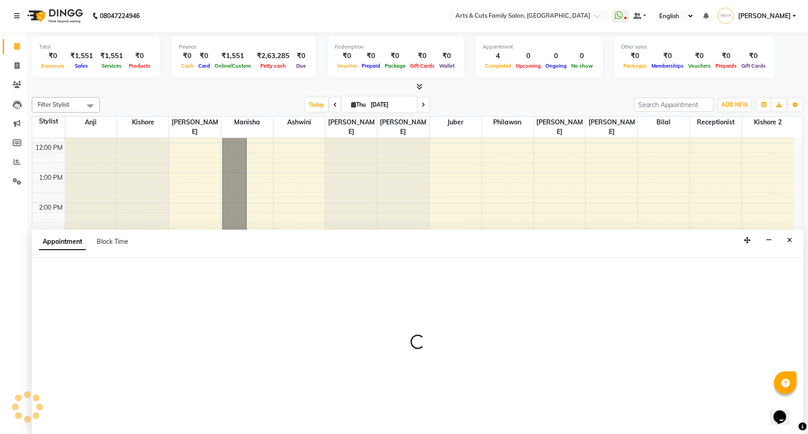
scroll to position [0, 0]
select select "71842"
select select "1005"
select select "tentative"
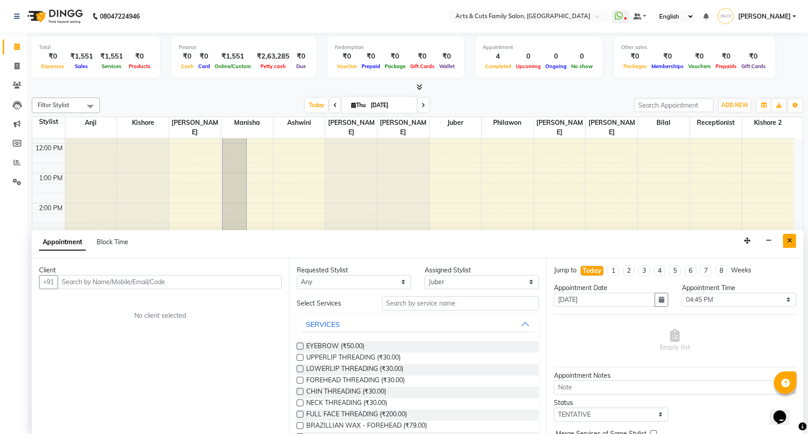
click at [789, 243] on icon "Close" at bounding box center [789, 240] width 5 height 6
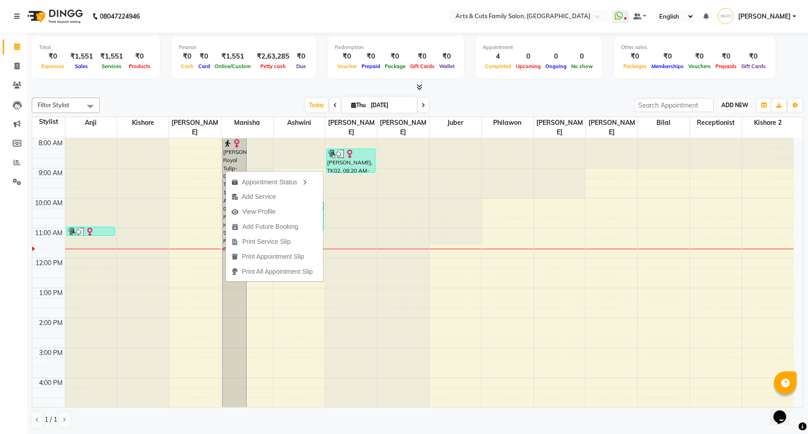
click at [732, 106] on span "ADD NEW" at bounding box center [734, 105] width 27 height 7
drag, startPoint x: 693, startPoint y: 124, endPoint x: 636, endPoint y: 134, distance: 57.6
click at [693, 124] on button "Add Appointment" at bounding box center [714, 123] width 72 height 12
select select "540"
select select "tentative"
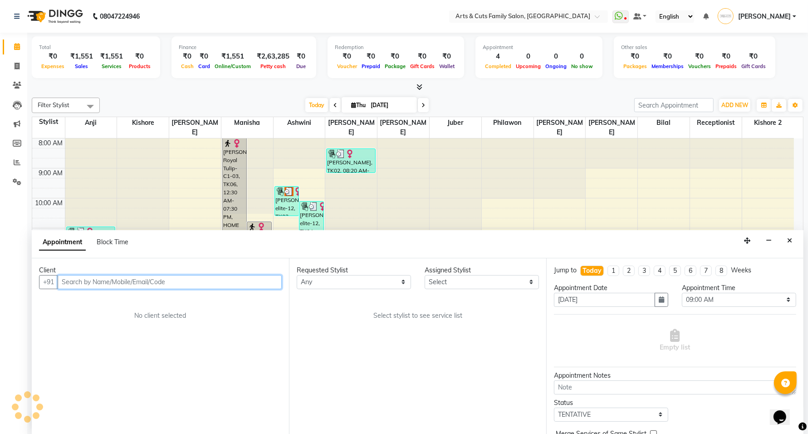
scroll to position [0, 0]
click at [223, 280] on input "text" at bounding box center [170, 281] width 224 height 14
paste input "9880237686"
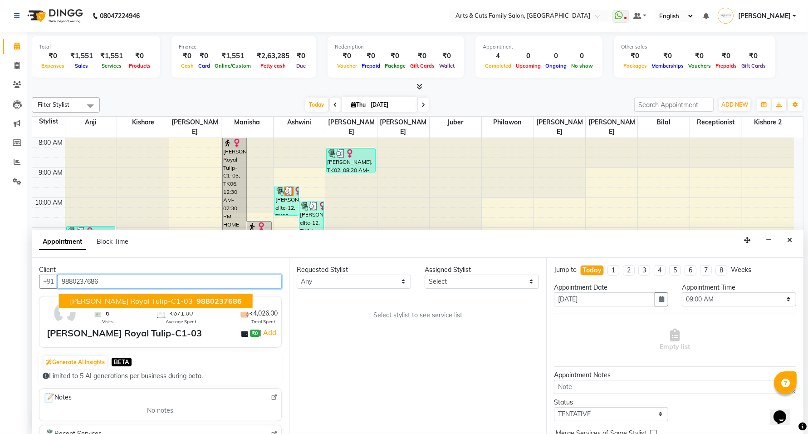
click at [141, 300] on span "[PERSON_NAME] Royal Tulip-C1-03" at bounding box center [131, 300] width 123 height 9
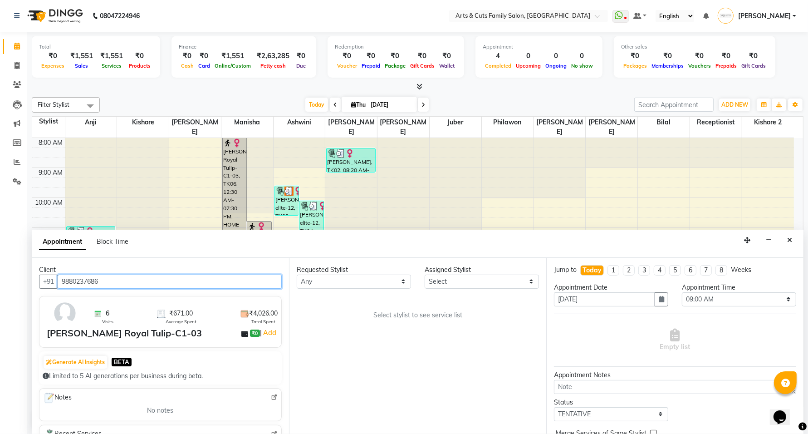
type input "9880237686"
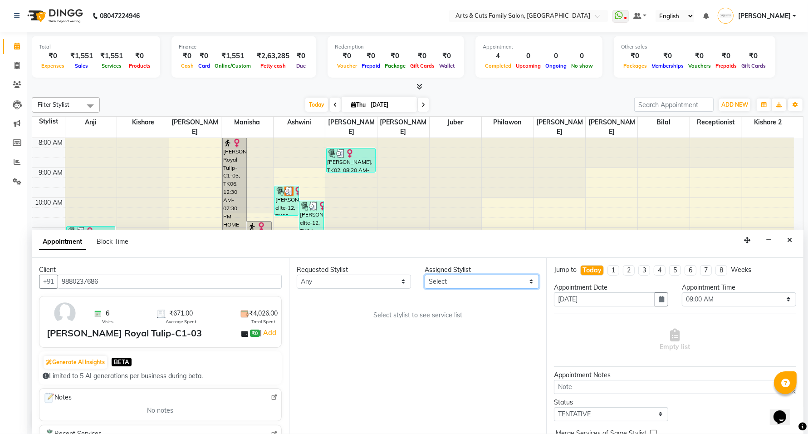
click at [450, 278] on select "Select [PERSON_NAME] Anji Ashwini [PERSON_NAME] [PERSON_NAME] Kishore 2 [PERSON…" at bounding box center [482, 281] width 114 height 14
select select "63866"
click at [425, 274] on select "Select [PERSON_NAME] Anji Ashwini [PERSON_NAME] [PERSON_NAME] Kishore 2 [PERSON…" at bounding box center [482, 281] width 114 height 14
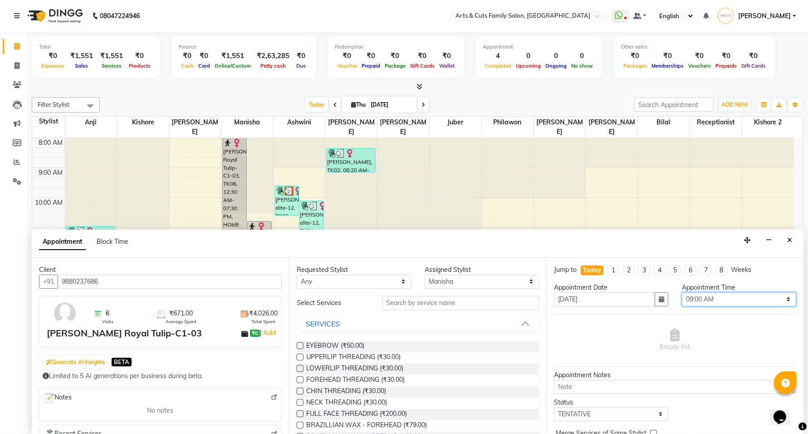
drag, startPoint x: 731, startPoint y: 303, endPoint x: 724, endPoint y: 293, distance: 12.0
click at [731, 303] on select "Select 09:00 AM 09:15 AM 09:30 AM 09:45 AM 10:00 AM 10:15 AM 10:30 AM 10:45 AM …" at bounding box center [739, 299] width 114 height 14
select select "870"
click at [682, 292] on select "Select 09:00 AM 09:15 AM 09:30 AM 09:45 AM 10:00 AM 10:15 AM 10:30 AM 10:45 AM …" at bounding box center [739, 299] width 114 height 14
click at [406, 308] on input "text" at bounding box center [460, 303] width 157 height 14
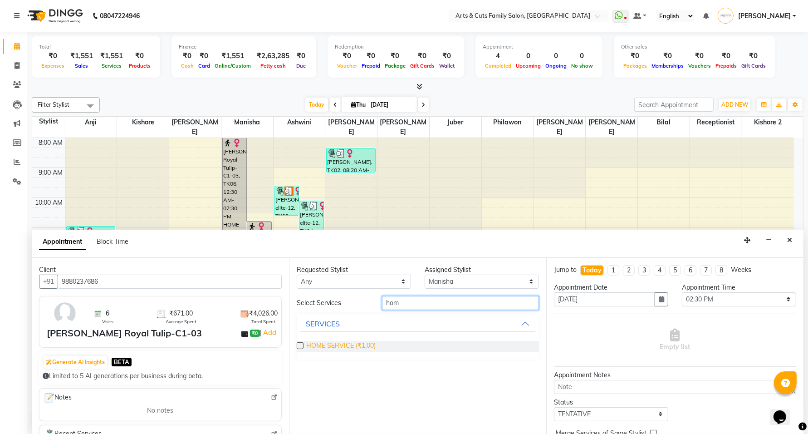
type input "hom"
click at [371, 344] on span "HOME SERVICE (₹1.00)" at bounding box center [340, 346] width 69 height 11
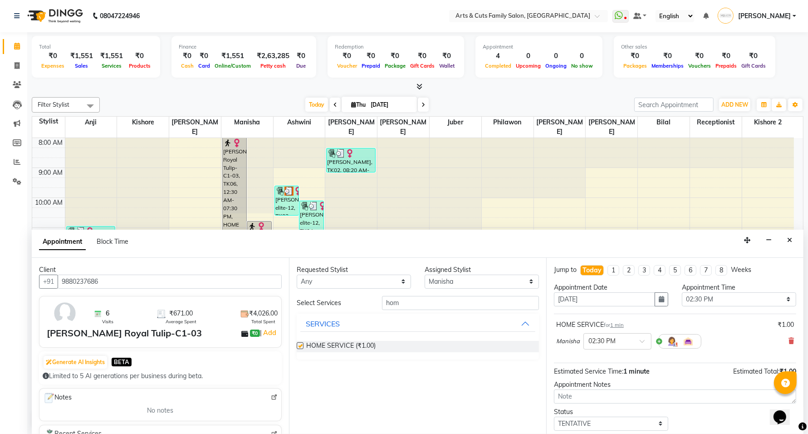
checkbox input "false"
drag, startPoint x: 397, startPoint y: 304, endPoint x: 377, endPoint y: 303, distance: 20.4
click at [377, 303] on div "hom" at bounding box center [460, 303] width 171 height 14
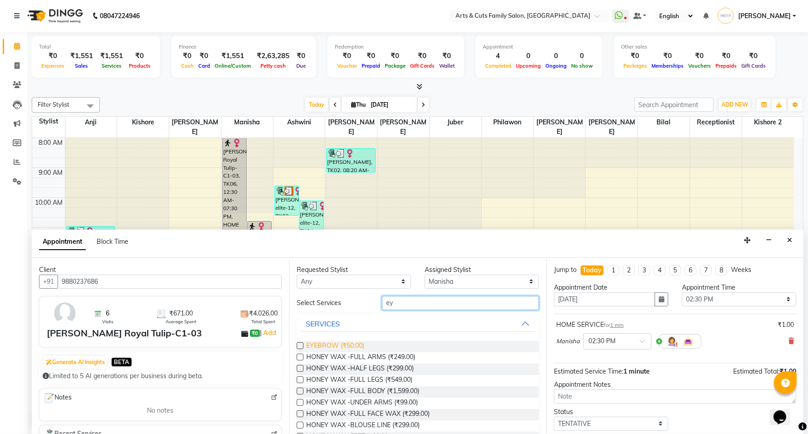
type input "ey"
click at [345, 343] on span "EYEBROW (₹50.00)" at bounding box center [335, 346] width 58 height 11
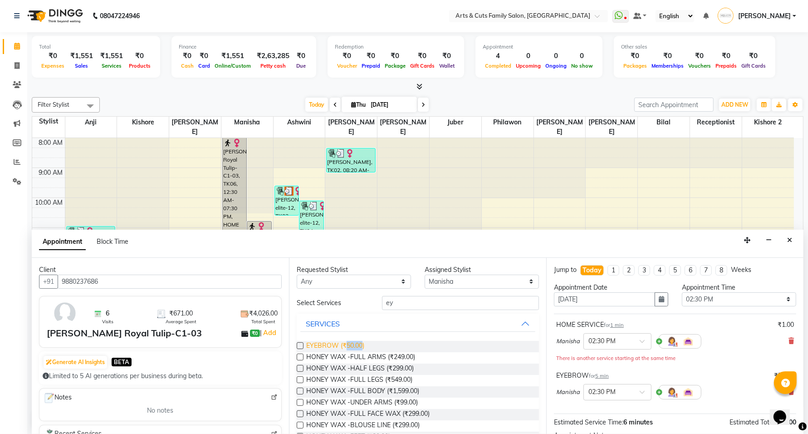
click at [345, 343] on span "EYEBROW (₹50.00)" at bounding box center [335, 346] width 58 height 11
checkbox input "false"
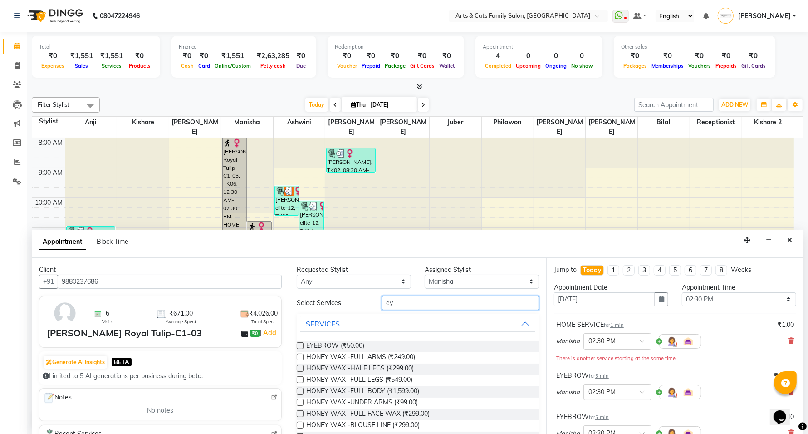
drag, startPoint x: 398, startPoint y: 301, endPoint x: 367, endPoint y: 301, distance: 30.8
click at [367, 301] on div "Select Services ey" at bounding box center [418, 303] width 256 height 14
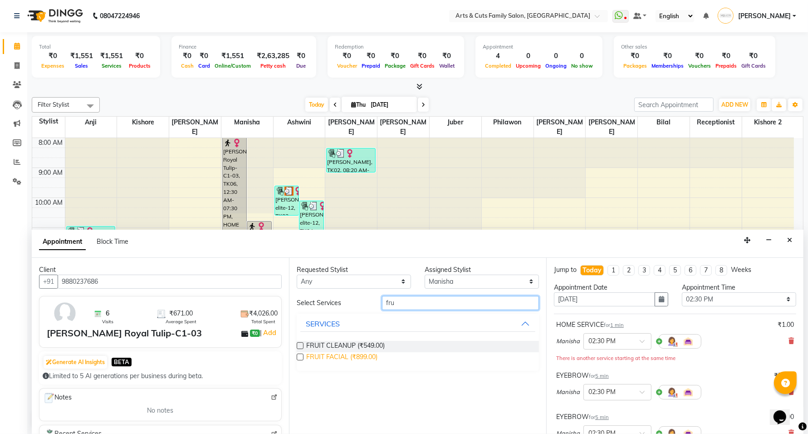
type input "fru"
click at [339, 355] on span "FRUIT FACIAL (₹899.00)" at bounding box center [341, 357] width 71 height 11
checkbox input "false"
drag, startPoint x: 372, startPoint y: 303, endPoint x: 356, endPoint y: 303, distance: 15.9
click at [356, 303] on div "Select Services fru" at bounding box center [418, 303] width 256 height 14
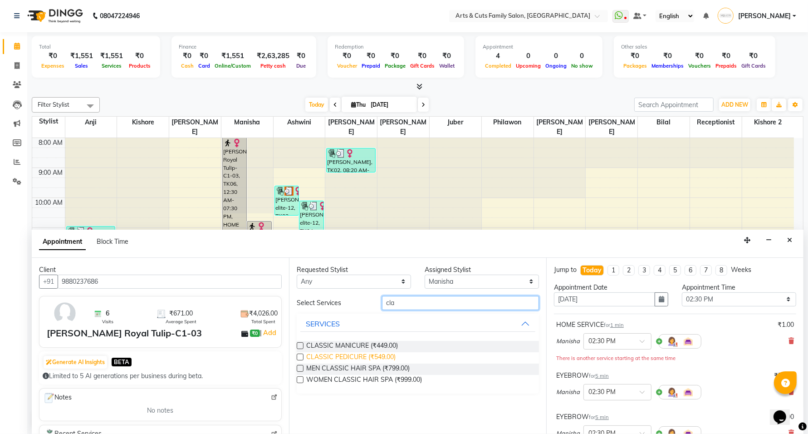
type input "cla"
click at [339, 357] on span "CLASSIC PEDICURE (₹549.00)" at bounding box center [350, 357] width 89 height 11
checkbox input "false"
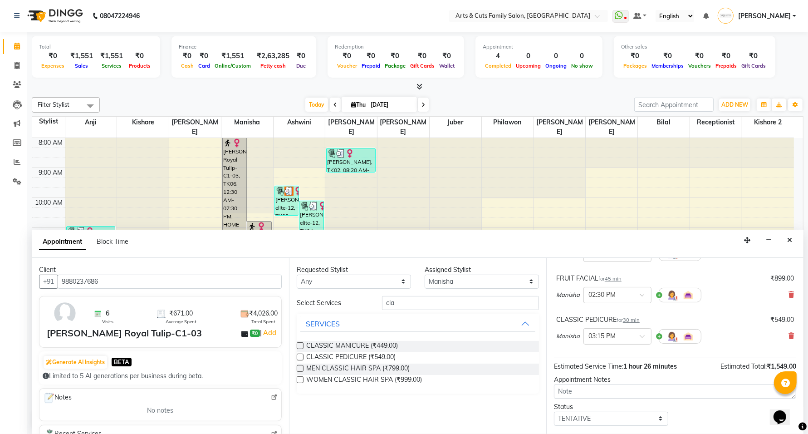
scroll to position [219, 0]
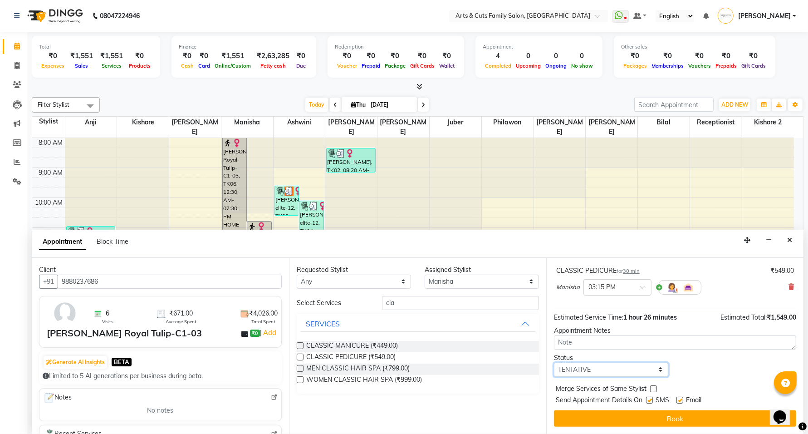
click at [584, 370] on select "Select TENTATIVE CONFIRM CHECK-IN UPCOMING" at bounding box center [611, 369] width 114 height 14
select select "confirm booking"
click at [554, 362] on select "Select TENTATIVE CONFIRM CHECK-IN UPCOMING" at bounding box center [611, 369] width 114 height 14
click at [679, 399] on label at bounding box center [679, 399] width 7 height 7
click at [679, 399] on input "checkbox" at bounding box center [679, 401] width 6 height 6
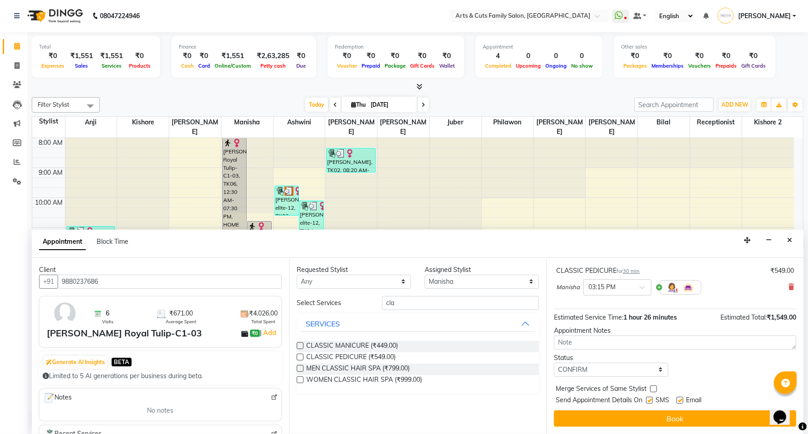
checkbox input "false"
click at [650, 388] on label at bounding box center [653, 388] width 7 height 7
click at [650, 388] on input "checkbox" at bounding box center [653, 390] width 6 height 6
checkbox input "true"
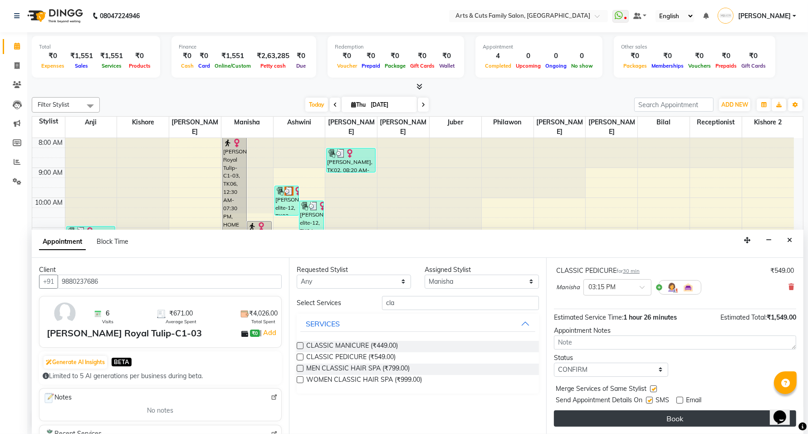
click at [661, 414] on button "Book" at bounding box center [675, 418] width 242 height 16
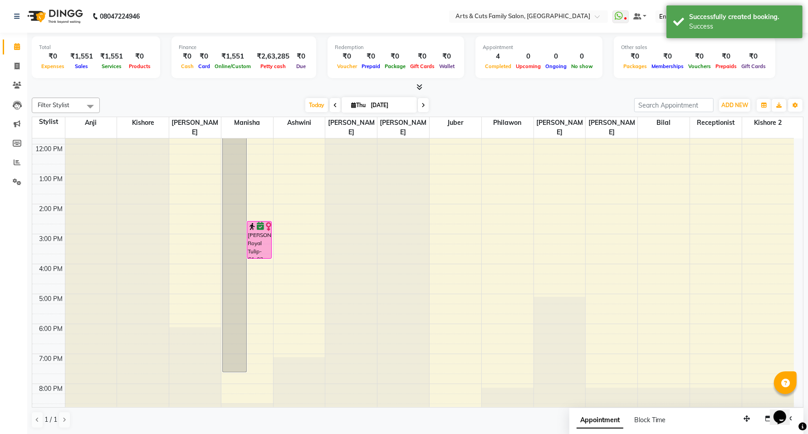
scroll to position [115, 0]
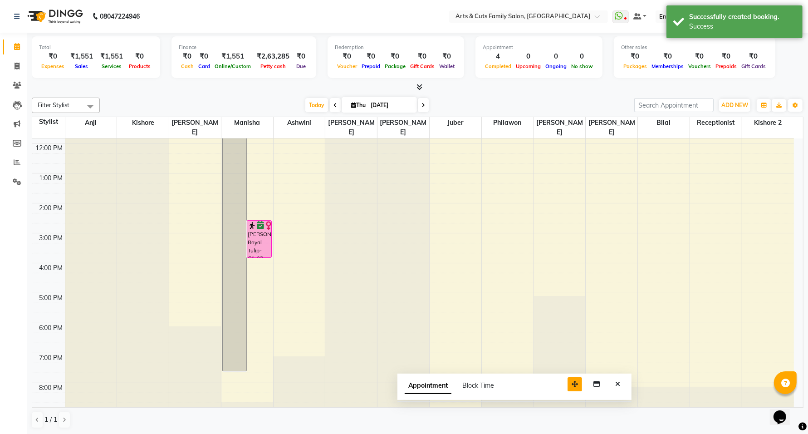
drag, startPoint x: 749, startPoint y: 416, endPoint x: 559, endPoint y: 375, distance: 193.6
click at [572, 381] on icon "button" at bounding box center [575, 384] width 6 height 6
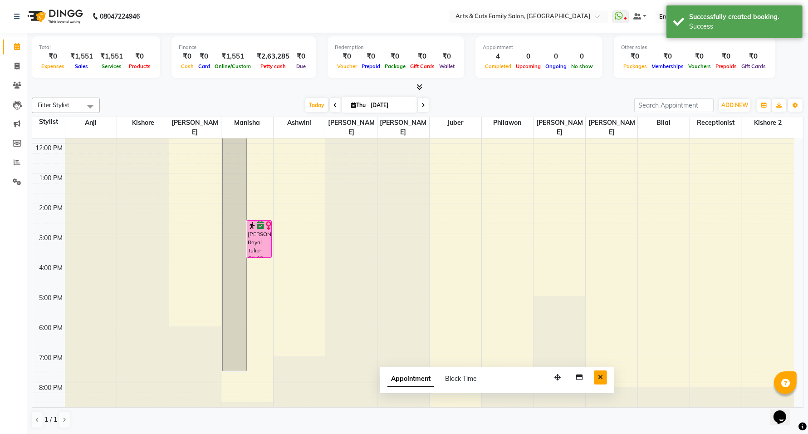
click at [604, 376] on button "Close" at bounding box center [600, 377] width 13 height 14
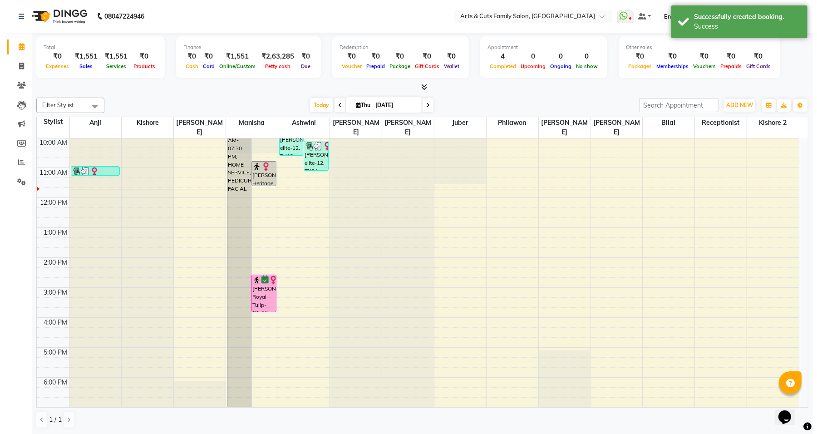
scroll to position [0, 0]
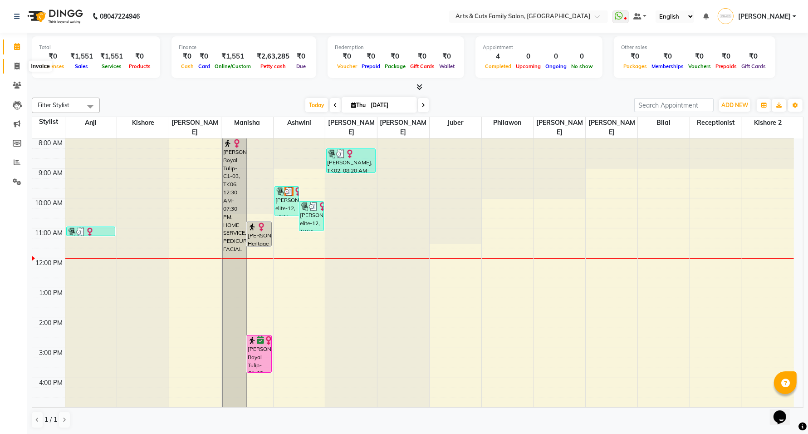
click at [12, 67] on span at bounding box center [17, 66] width 16 height 10
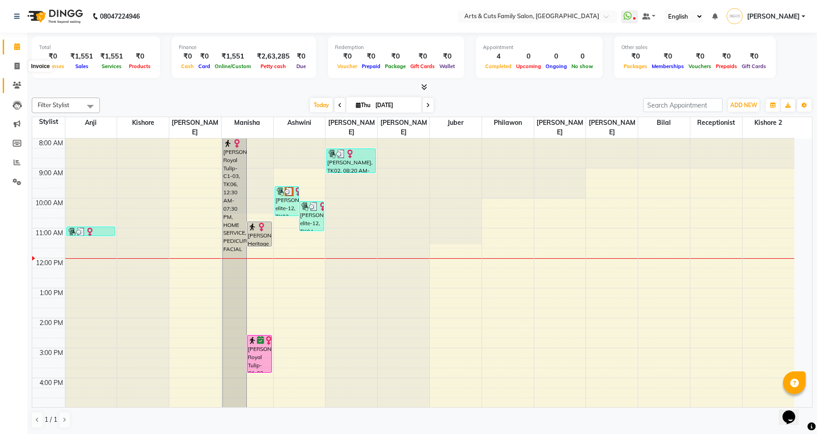
select select "service"
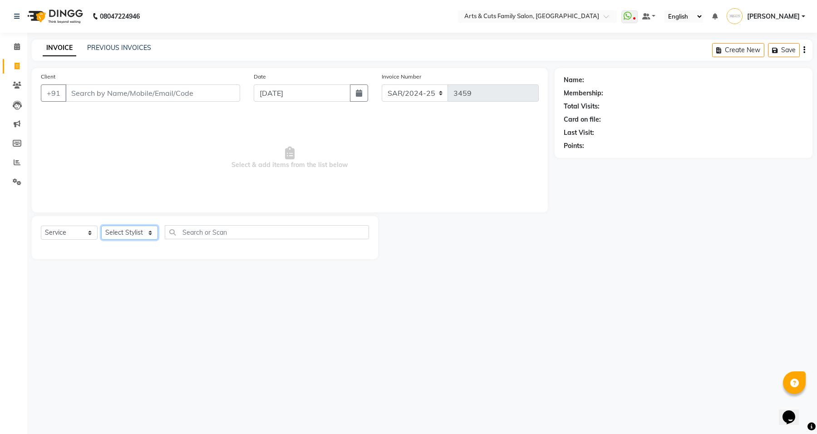
click at [121, 232] on select "Select Stylist" at bounding box center [129, 232] width 57 height 14
select select "64389"
click at [101, 225] on select "Select Stylist [PERSON_NAME] [PERSON_NAME] SNOVEE Anji Ashwini [PERSON_NAME] [P…" at bounding box center [129, 232] width 57 height 14
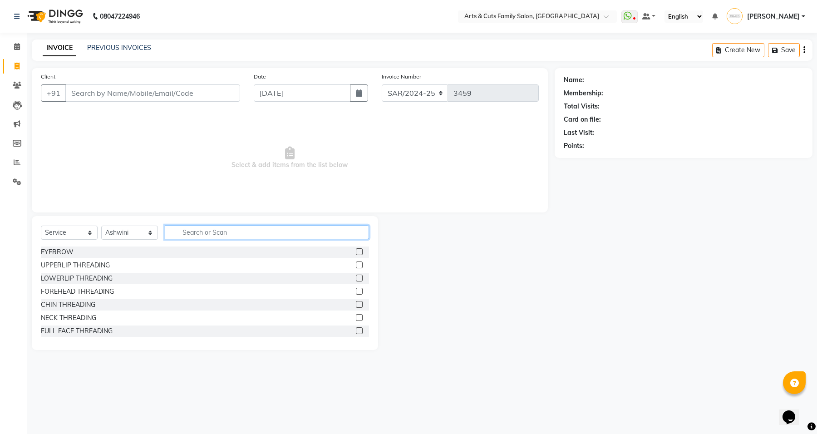
click at [200, 234] on input "text" at bounding box center [267, 232] width 204 height 14
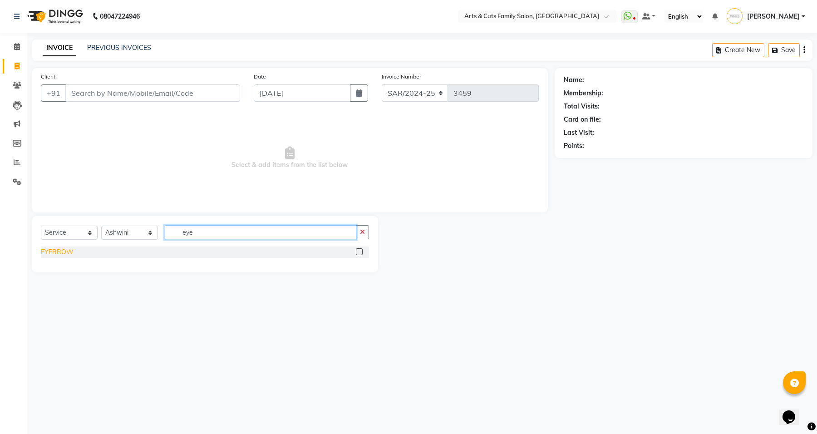
type input "eye"
click at [65, 254] on div "EYEBROW" at bounding box center [57, 252] width 33 height 10
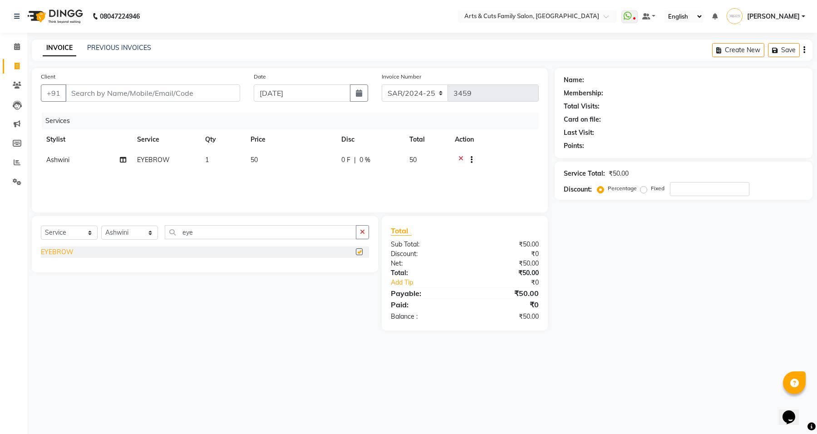
checkbox input "false"
drag, startPoint x: 189, startPoint y: 226, endPoint x: 178, endPoint y: 227, distance: 10.5
click at [175, 227] on input "eye" at bounding box center [260, 232] width 191 height 14
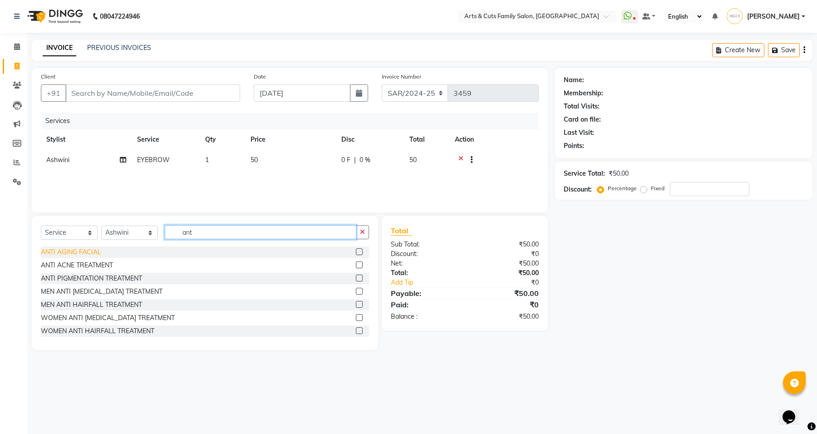
type input "ant"
click at [87, 250] on div "ANTI AGING FACIAL" at bounding box center [71, 252] width 60 height 10
checkbox input "false"
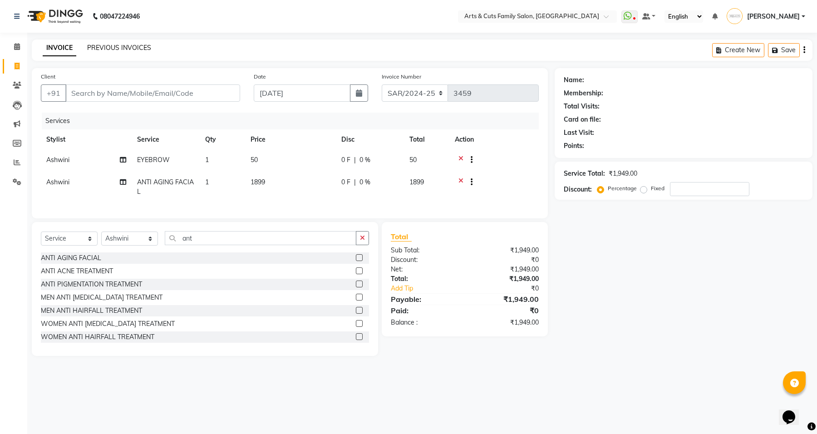
click at [122, 51] on link "PREVIOUS INVOICES" at bounding box center [119, 48] width 64 height 8
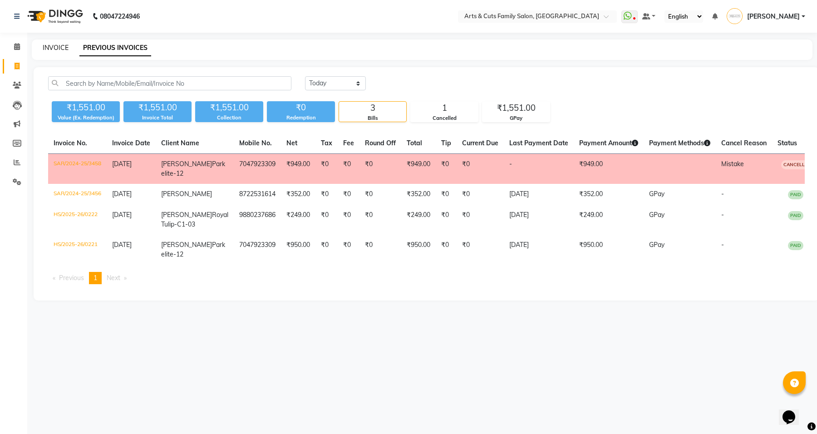
click at [59, 49] on link "INVOICE" at bounding box center [56, 48] width 26 height 8
select select "service"
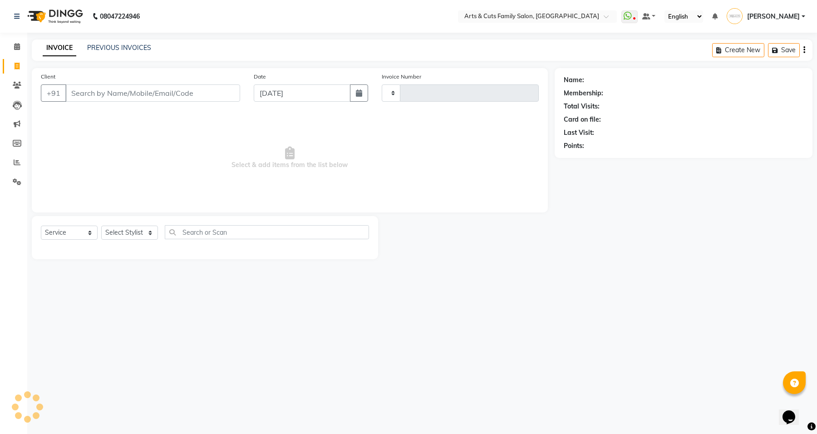
type input "3459"
select select "7513"
click at [186, 94] on input "Client" at bounding box center [152, 92] width 175 height 17
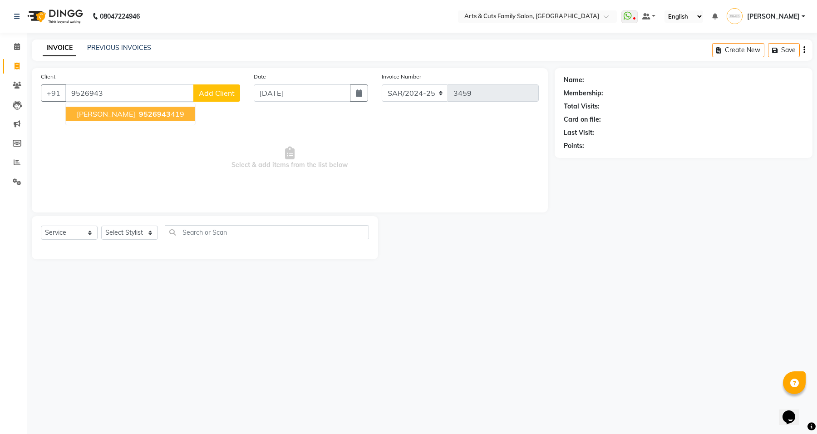
click at [139, 112] on span "9526943" at bounding box center [155, 113] width 32 height 9
type input "9526943419"
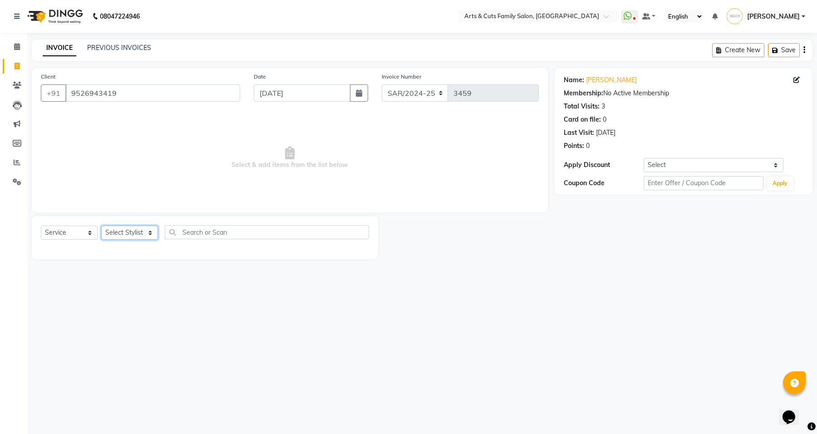
click at [116, 231] on select "Select Stylist [PERSON_NAME] [PERSON_NAME] SNOVEE Anji Ashwini [PERSON_NAME] [P…" at bounding box center [129, 232] width 57 height 14
select select "66025"
click at [101, 225] on select "Select Stylist [PERSON_NAME] [PERSON_NAME] SNOVEE Anji Ashwini [PERSON_NAME] [P…" at bounding box center [129, 232] width 57 height 14
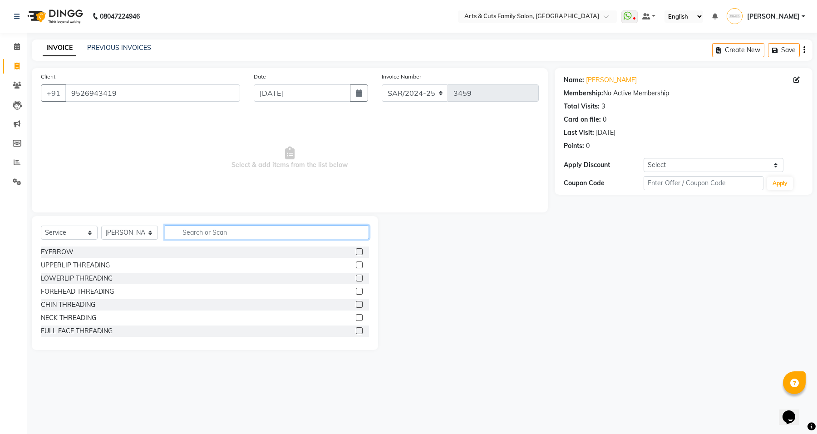
click at [230, 233] on input "text" at bounding box center [267, 232] width 204 height 14
type input "D tan"
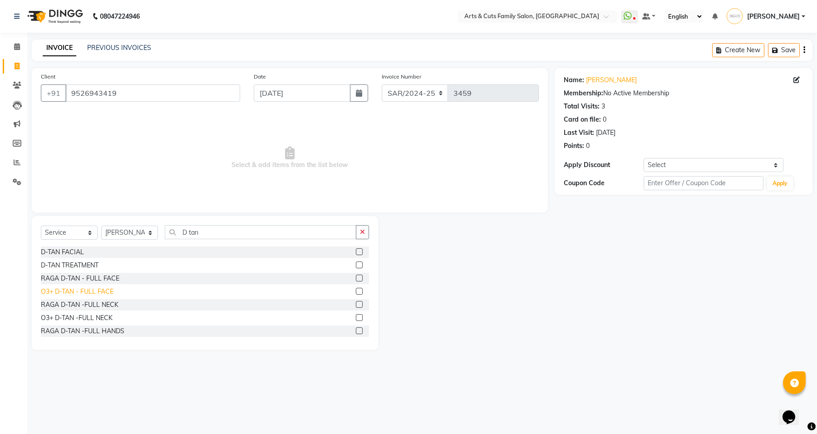
click at [108, 288] on div "O3+ D-TAN - FULL FACE" at bounding box center [77, 292] width 73 height 10
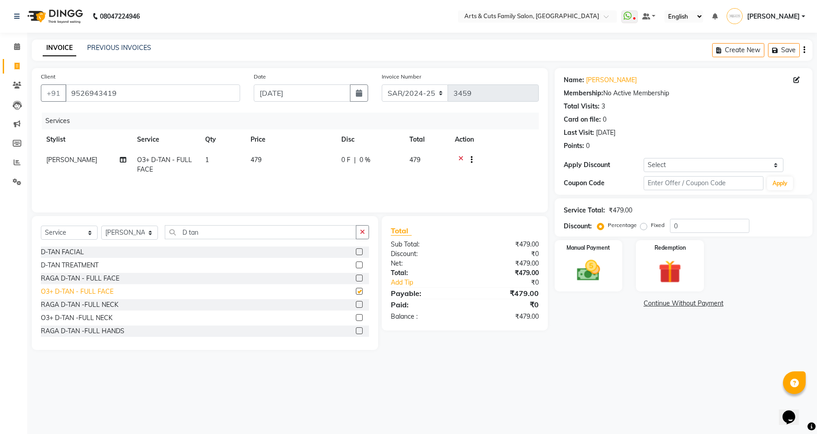
checkbox input "false"
click at [214, 236] on input "D tan" at bounding box center [260, 232] width 191 height 14
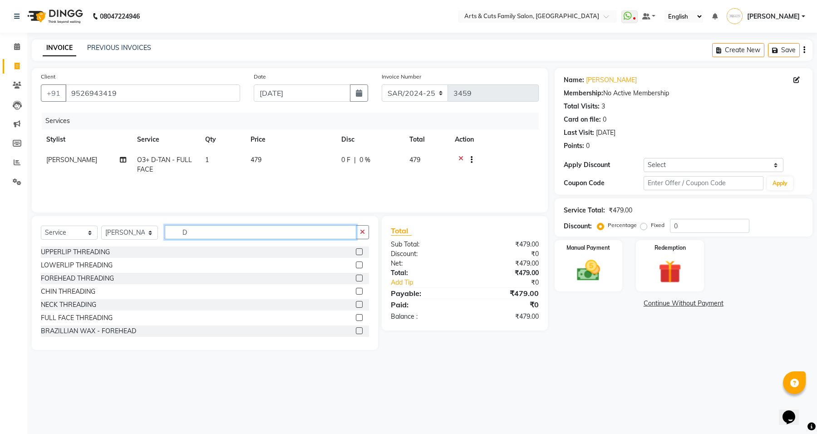
type input "D"
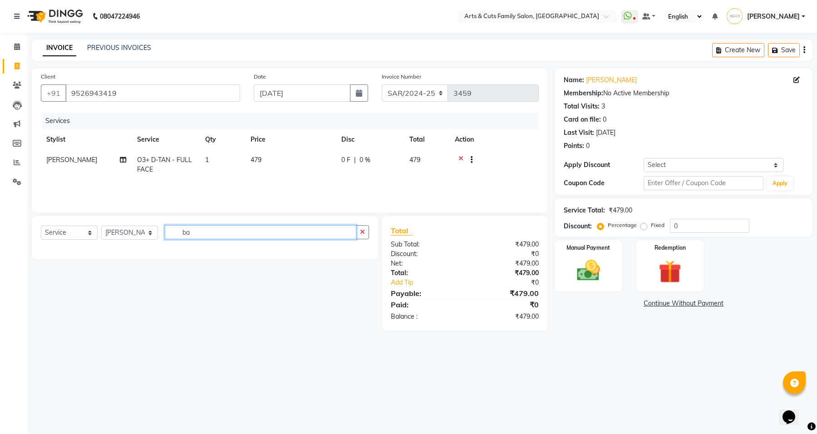
type input "b"
type input "girl"
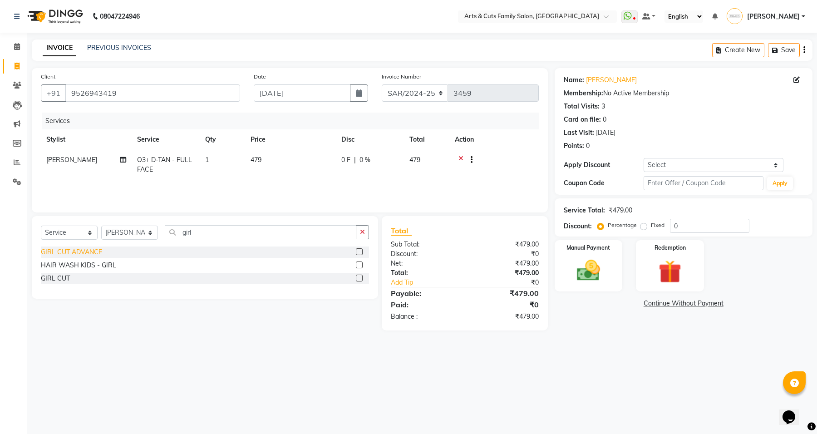
click at [64, 254] on div "GIRL CUT ADVANCE" at bounding box center [71, 252] width 61 height 10
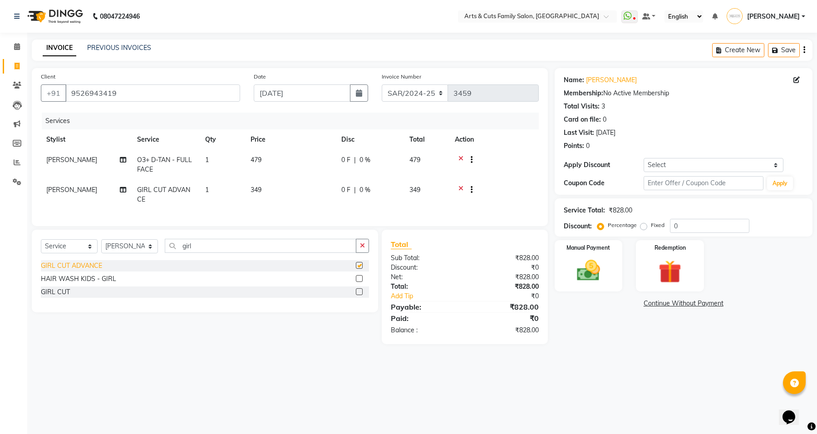
checkbox input "false"
click at [459, 186] on icon at bounding box center [460, 190] width 5 height 11
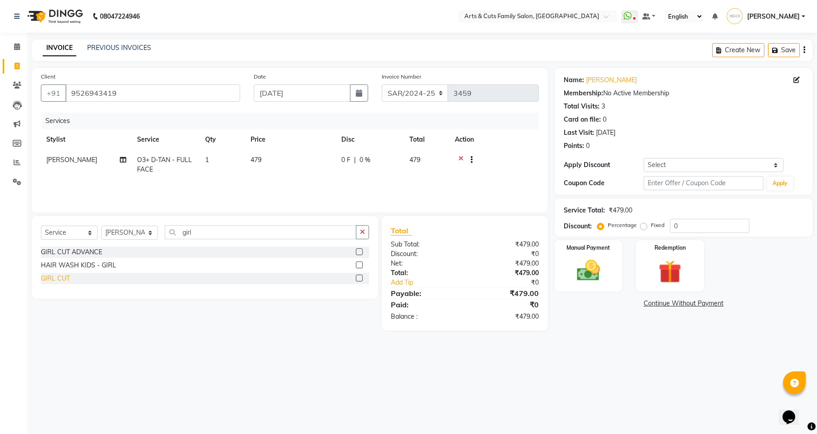
click at [67, 277] on div "GIRL CUT" at bounding box center [55, 279] width 29 height 10
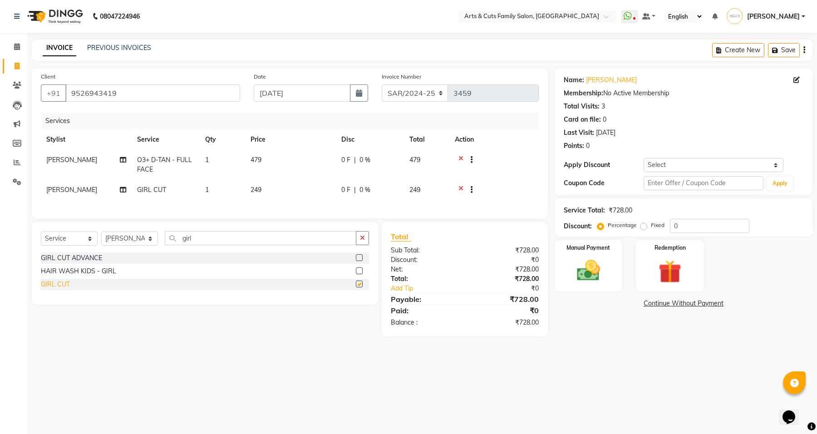
checkbox input "false"
click at [591, 274] on img at bounding box center [588, 271] width 39 height 28
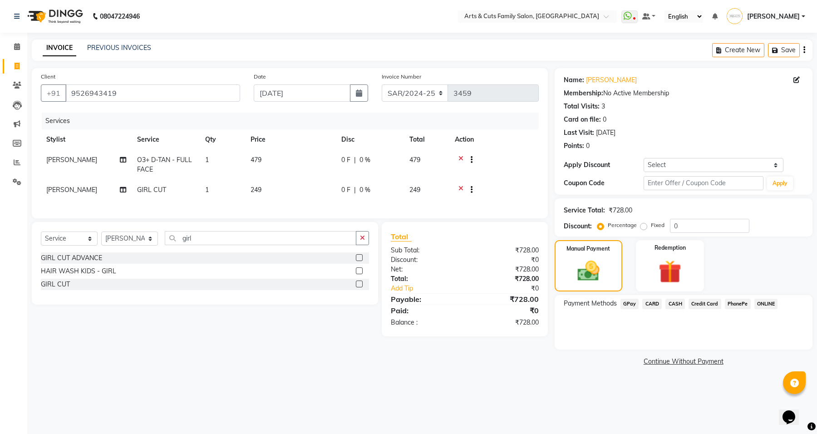
click at [57, 187] on span "[PERSON_NAME]" at bounding box center [71, 190] width 51 height 8
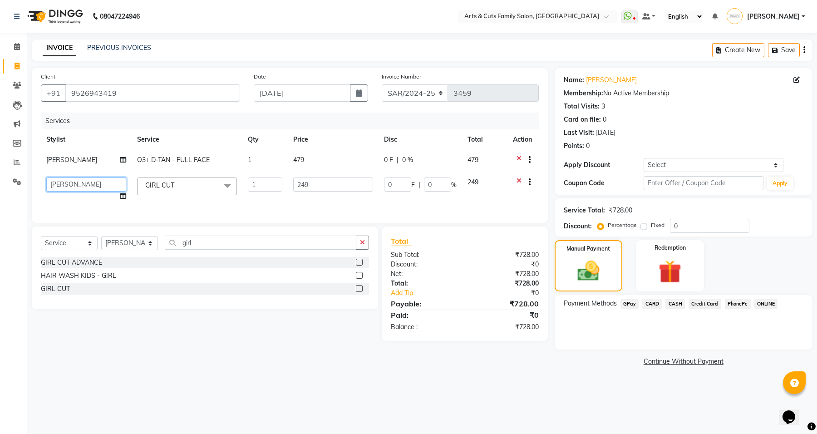
click at [80, 185] on select "[PERSON_NAME] [PERSON_NAME] SNOVEE Anji Ashwini [PERSON_NAME] [PERSON_NAME] Kis…" at bounding box center [86, 184] width 80 height 14
select select "84494"
click at [631, 302] on span "GPay" at bounding box center [629, 303] width 19 height 10
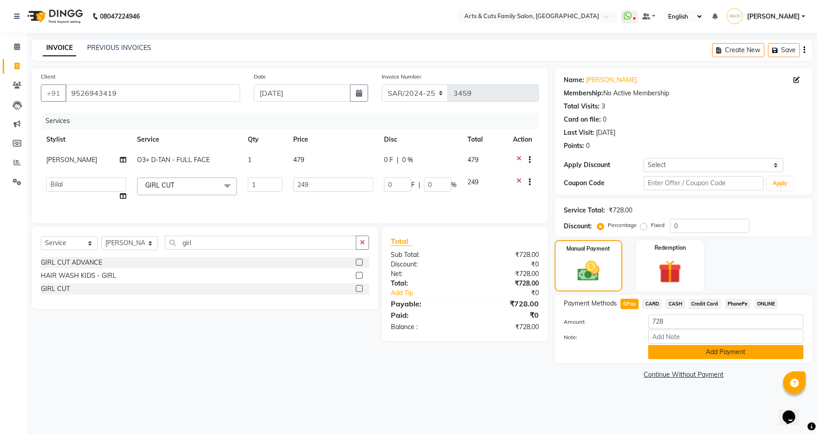
click at [685, 354] on button "Add Payment" at bounding box center [725, 352] width 155 height 14
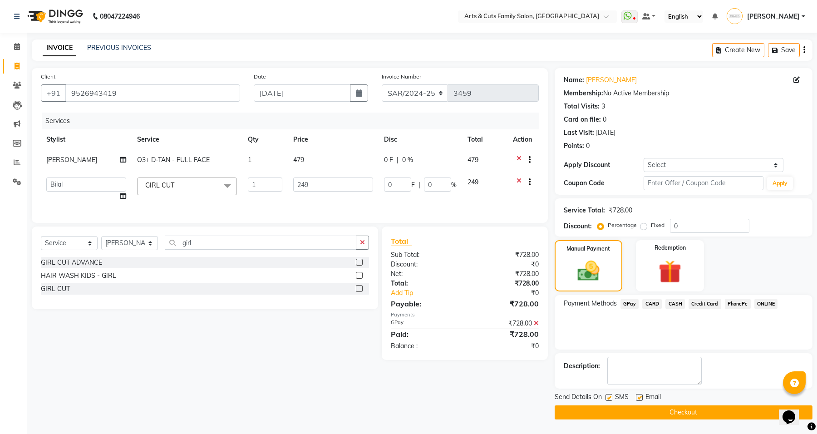
click at [638, 398] on label at bounding box center [639, 397] width 7 height 7
click at [638, 398] on input "checkbox" at bounding box center [639, 398] width 6 height 6
checkbox input "false"
click at [649, 411] on button "Checkout" at bounding box center [683, 412] width 258 height 14
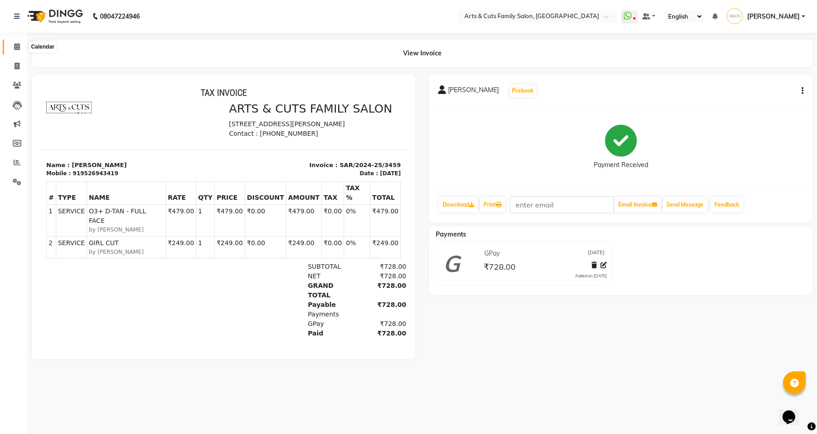
click at [15, 42] on span at bounding box center [17, 47] width 16 height 10
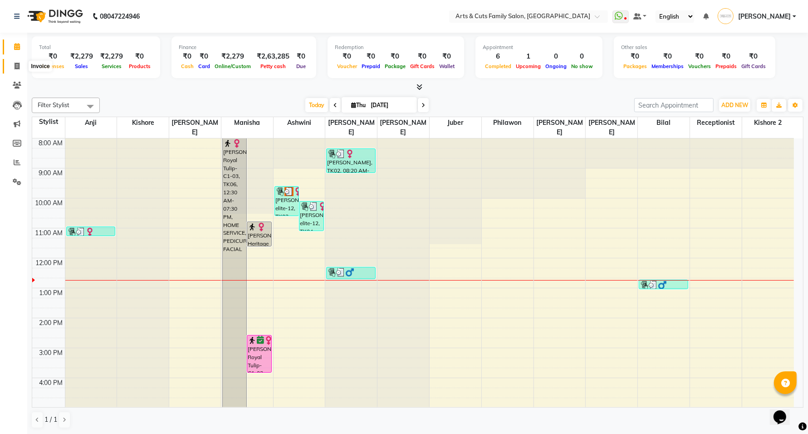
click at [16, 66] on icon at bounding box center [17, 66] width 5 height 7
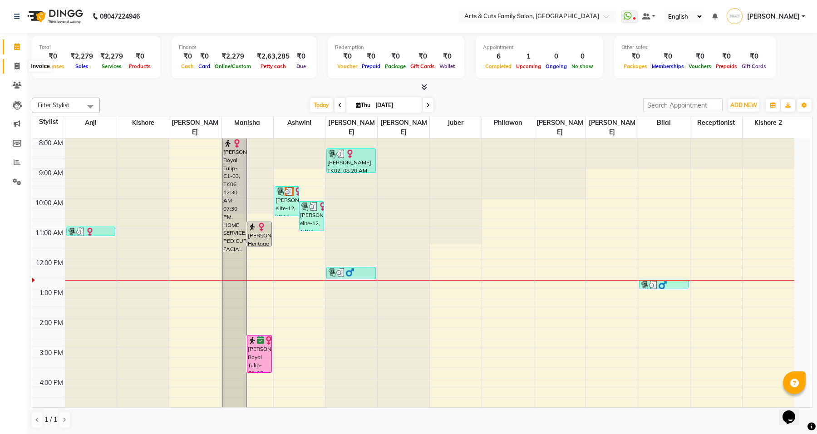
select select "service"
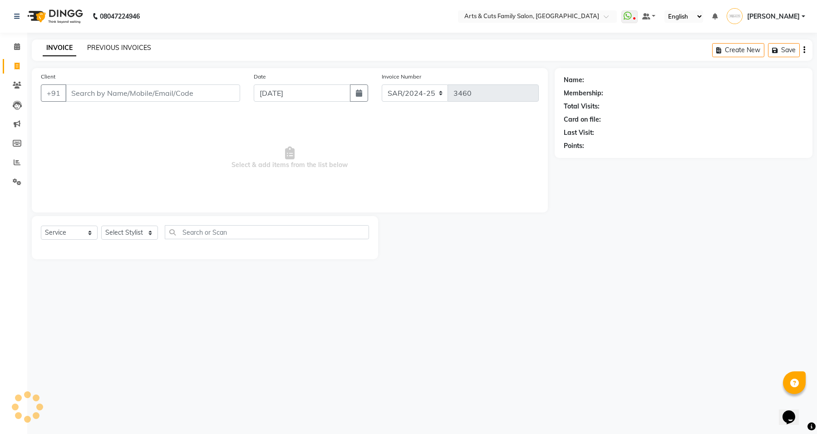
click at [117, 46] on link "PREVIOUS INVOICES" at bounding box center [119, 48] width 64 height 8
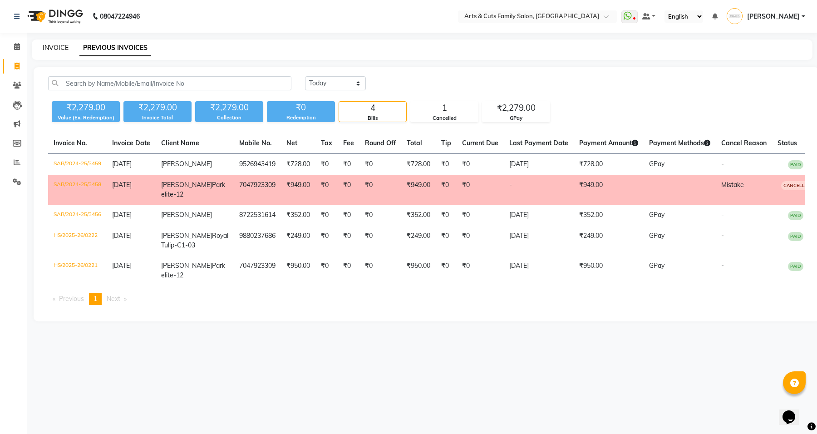
click at [50, 49] on link "INVOICE" at bounding box center [56, 48] width 26 height 8
select select "service"
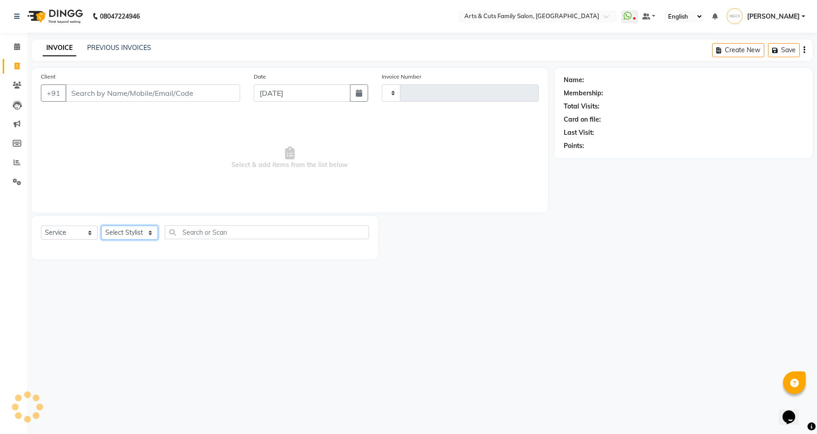
click at [130, 232] on select "Select Stylist" at bounding box center [129, 232] width 57 height 14
type input "3460"
select select "7513"
click at [128, 234] on select "Select Stylist [PERSON_NAME] [PERSON_NAME] SNOVEE Anji Ashwini [PERSON_NAME] [P…" at bounding box center [129, 232] width 57 height 14
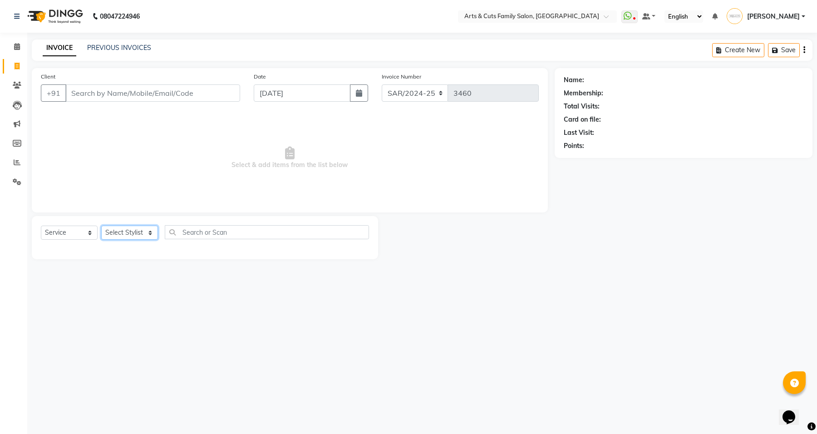
select select "64389"
click at [101, 225] on select "Select Stylist [PERSON_NAME] [PERSON_NAME] SNOVEE Anji Ashwini [PERSON_NAME] [P…" at bounding box center [129, 232] width 57 height 14
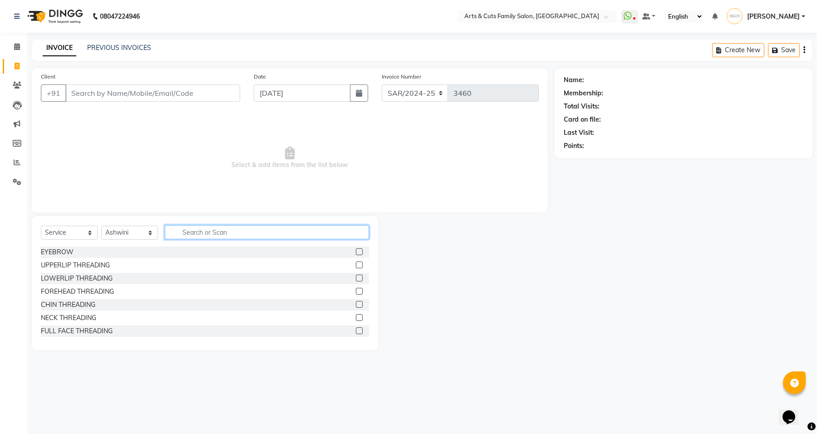
click at [223, 228] on input "text" at bounding box center [267, 232] width 204 height 14
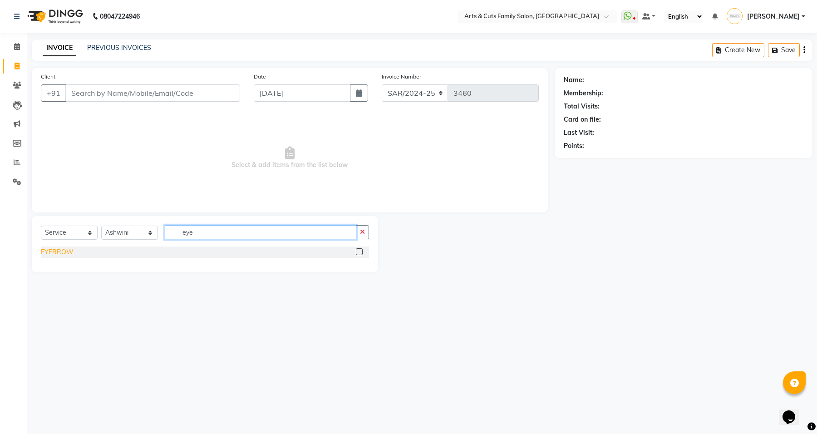
type input "eye"
click at [58, 250] on div "EYEBROW" at bounding box center [57, 252] width 33 height 10
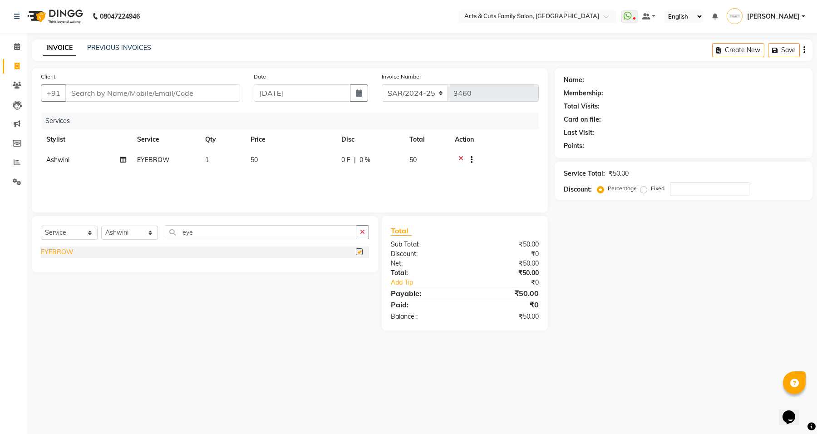
checkbox input "false"
click at [216, 230] on input "eye" at bounding box center [260, 232] width 191 height 14
type input "e"
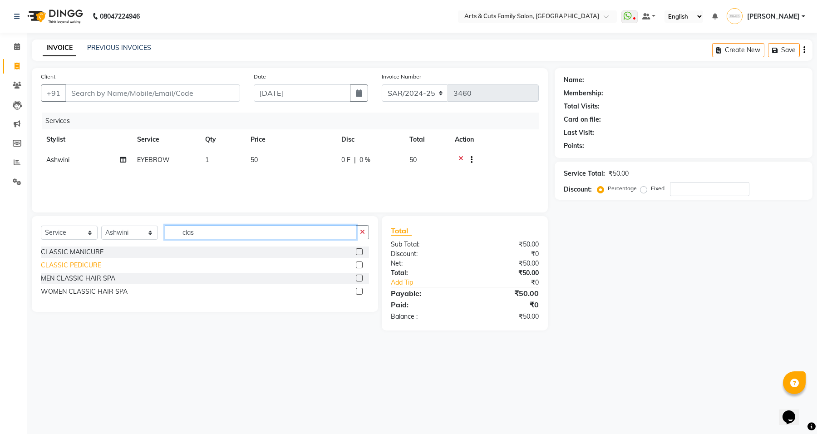
type input "clas"
click at [72, 263] on div "CLASSIC PEDICURE" at bounding box center [71, 265] width 60 height 10
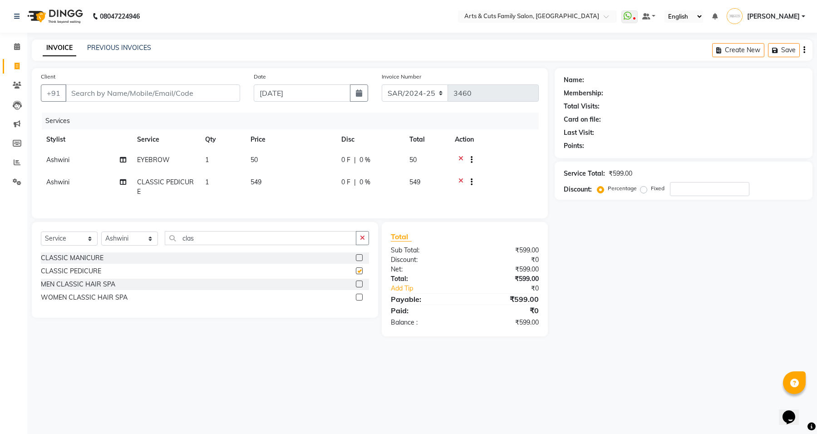
checkbox input "false"
drag, startPoint x: 194, startPoint y: 245, endPoint x: 160, endPoint y: 246, distance: 33.6
click at [160, 245] on div "Select Service Product Membership Package Voucher Prepaid Gift Card Select Styl…" at bounding box center [205, 241] width 328 height 21
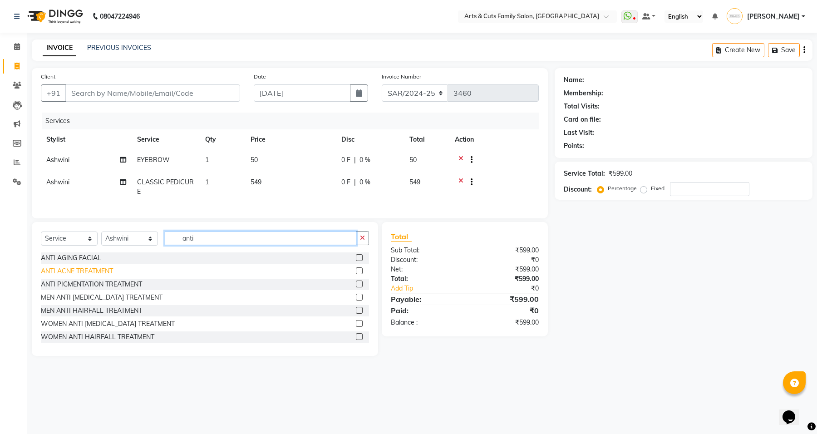
type input "anti"
click at [92, 276] on div "ANTI ACNE TREATMENT" at bounding box center [77, 271] width 72 height 10
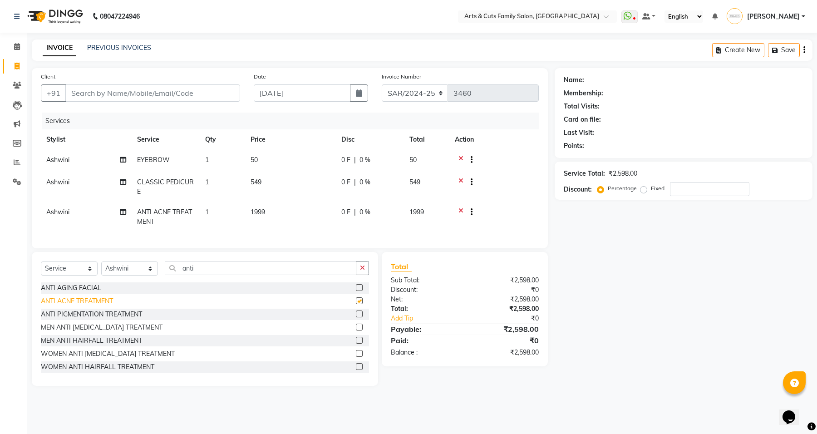
checkbox input "false"
click at [460, 207] on icon at bounding box center [460, 212] width 5 height 11
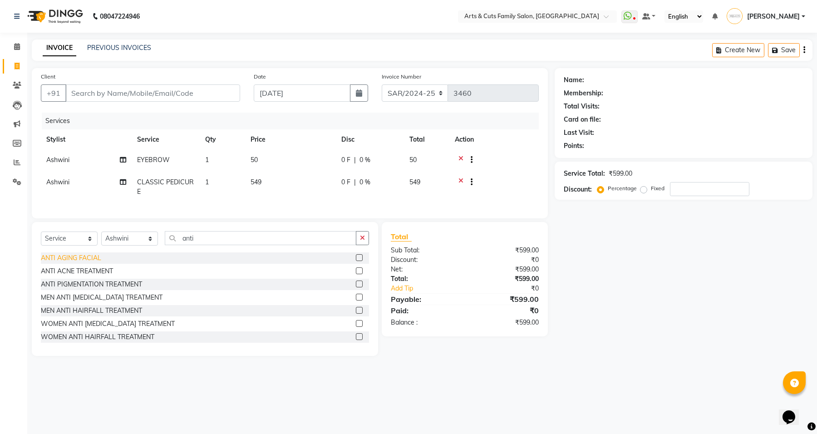
click at [49, 263] on div "ANTI AGING FACIAL" at bounding box center [71, 258] width 60 height 10
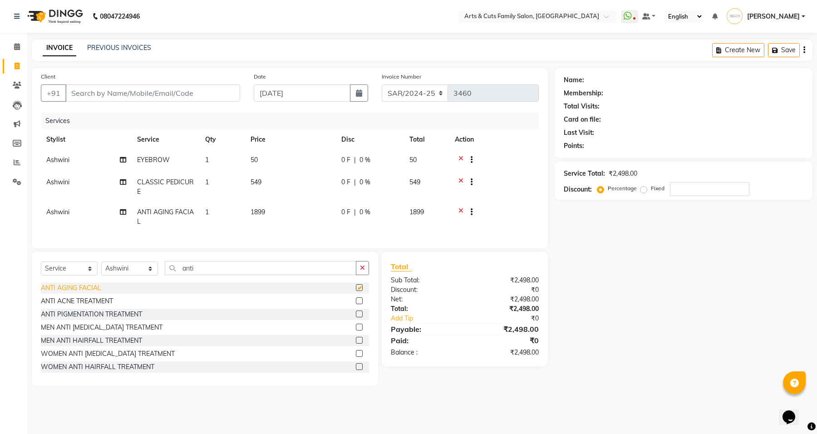
checkbox input "false"
click at [124, 275] on select "Select Stylist [PERSON_NAME] [PERSON_NAME] SNOVEE Anji Ashwini [PERSON_NAME] [P…" at bounding box center [129, 268] width 57 height 14
select select "66025"
click at [101, 269] on select "Select Stylist [PERSON_NAME] [PERSON_NAME] SNOVEE Anji Ashwini [PERSON_NAME] [P…" at bounding box center [129, 268] width 57 height 14
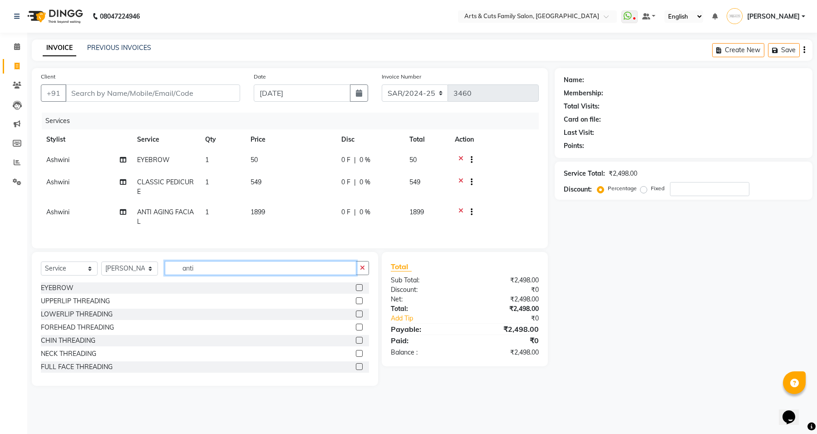
drag, startPoint x: 185, startPoint y: 274, endPoint x: 160, endPoint y: 274, distance: 25.0
click at [160, 274] on div "Select Service Product Membership Package Voucher Prepaid Gift Card Select Styl…" at bounding box center [205, 271] width 328 height 21
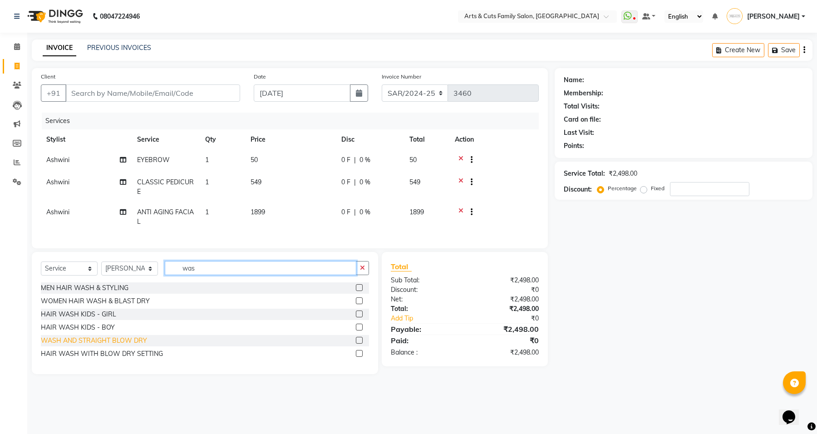
type input "was"
click at [94, 345] on div "WASH AND STRAIGHT BLOW DRY" at bounding box center [94, 341] width 106 height 10
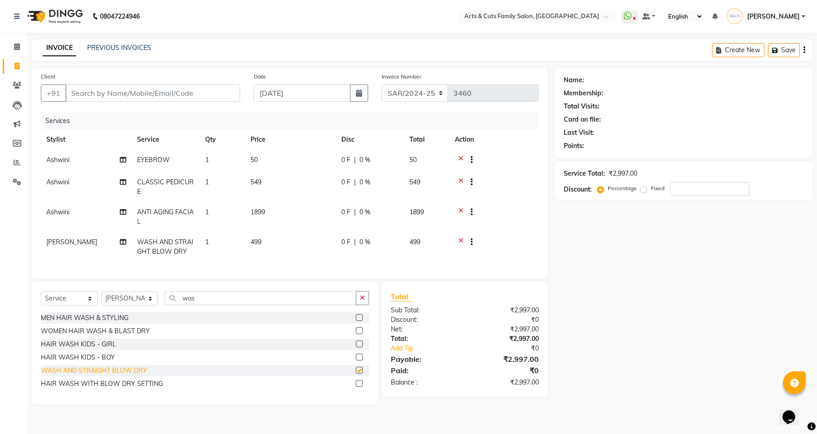
checkbox input "false"
click at [234, 304] on input "was" at bounding box center [260, 298] width 191 height 14
type input "was"
click at [120, 94] on input "Client" at bounding box center [152, 92] width 175 height 17
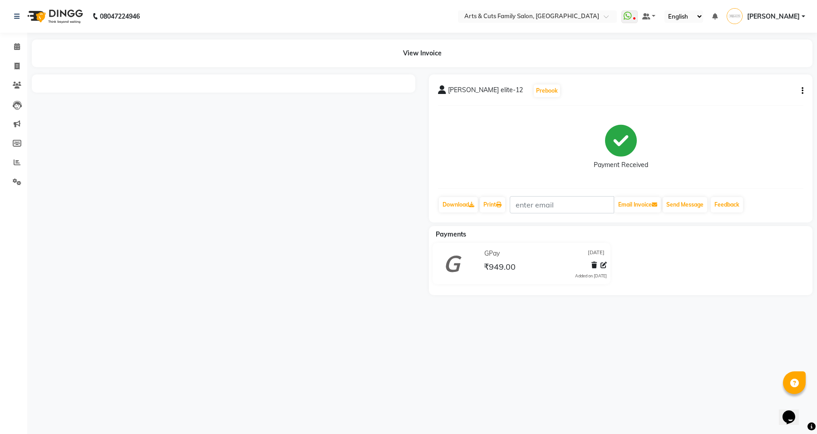
click at [801, 88] on button "button" at bounding box center [800, 91] width 5 height 10
click at [742, 67] on div "Cancel Invoice" at bounding box center [757, 68] width 62 height 11
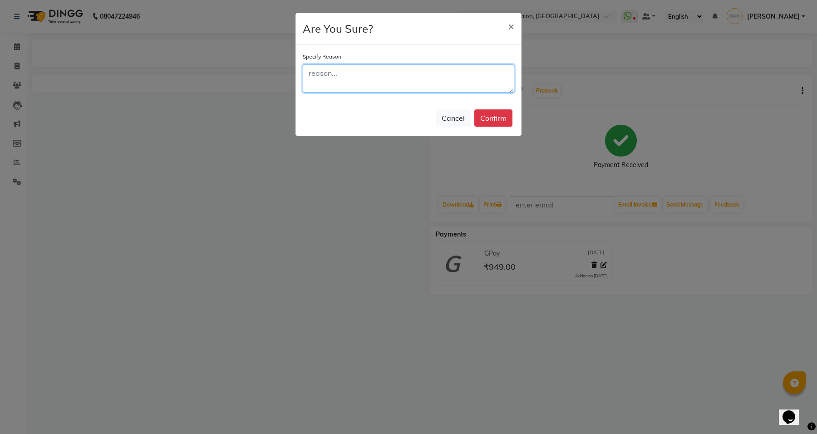
click at [320, 83] on textarea at bounding box center [408, 78] width 211 height 28
type textarea "Mistake"
click at [480, 123] on button "Confirm" at bounding box center [493, 117] width 38 height 17
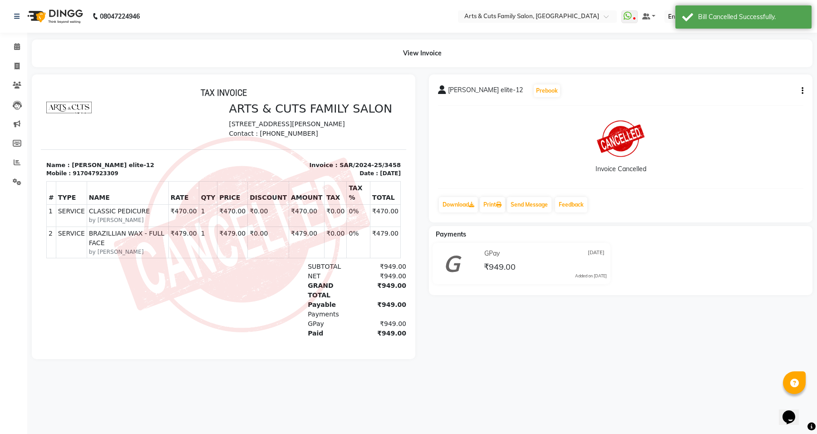
click at [80, 177] on div "917047923309" at bounding box center [95, 173] width 45 height 8
click at [114, 187] on img at bounding box center [242, 234] width 256 height 196
click at [73, 177] on div "917047923309" at bounding box center [95, 173] width 45 height 8
drag, startPoint x: 73, startPoint y: 184, endPoint x: 128, endPoint y: 181, distance: 55.4
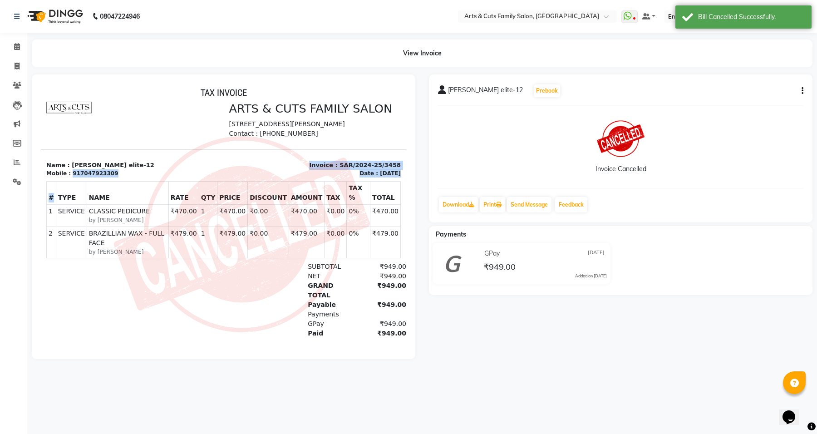
click at [113, 181] on div "TAX INVOICE ARTS & CUTS FAMILY SALON No.570/1, Second Floor, Half Rama Reddy Co…" at bounding box center [223, 228] width 365 height 282
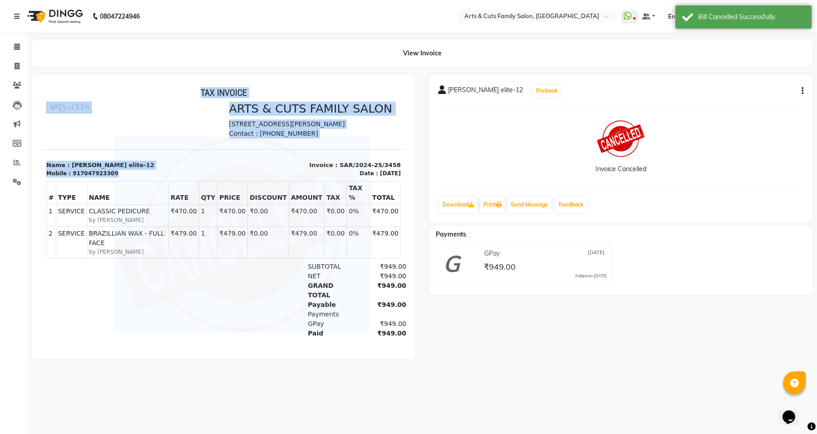
click at [131, 181] on img at bounding box center [242, 234] width 256 height 196
click at [103, 177] on div "917047923309" at bounding box center [95, 173] width 45 height 8
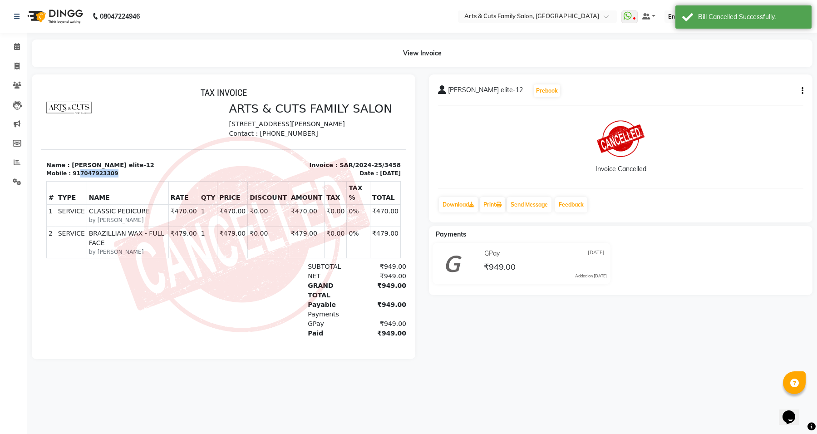
drag, startPoint x: 107, startPoint y: 182, endPoint x: 75, endPoint y: 183, distance: 31.3
click at [75, 177] on div "Mobile : 917047923309" at bounding box center [132, 173] width 172 height 8
copy div "7047923309"
click at [16, 67] on icon at bounding box center [17, 66] width 5 height 7
select select "service"
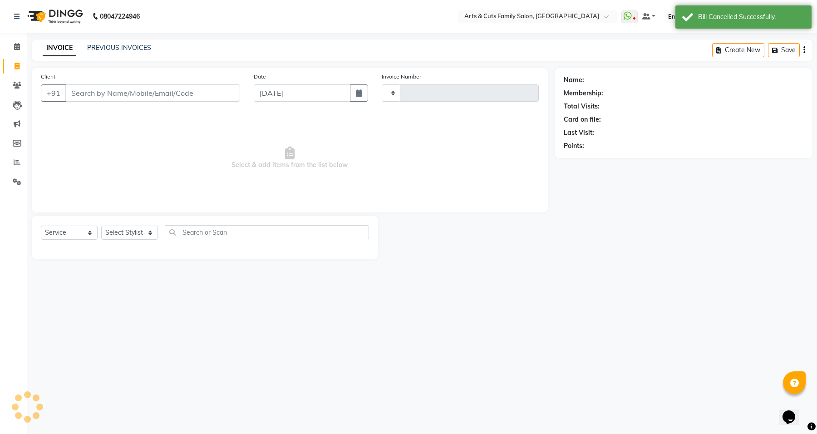
type input "3459"
select select "7513"
click at [151, 90] on input "Client" at bounding box center [152, 92] width 175 height 17
type input "7047923309"
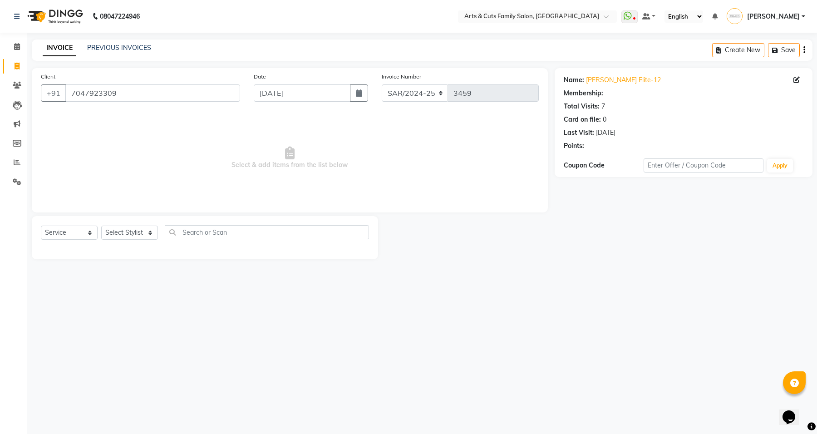
select select "1: Object"
drag, startPoint x: 124, startPoint y: 232, endPoint x: 123, endPoint y: 227, distance: 4.6
click at [124, 232] on select "Select Stylist [PERSON_NAME] [PERSON_NAME] SNOVEE Anji Ashwini [PERSON_NAME] [P…" at bounding box center [129, 232] width 57 height 14
select select "64389"
click at [101, 225] on select "Select Stylist [PERSON_NAME] [PERSON_NAME] SNOVEE Anji Ashwini [PERSON_NAME] [P…" at bounding box center [129, 232] width 57 height 14
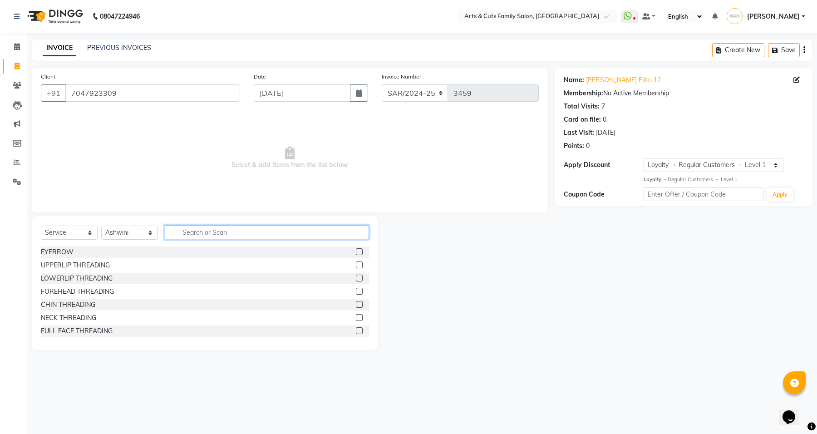
click at [215, 232] on input "text" at bounding box center [267, 232] width 204 height 14
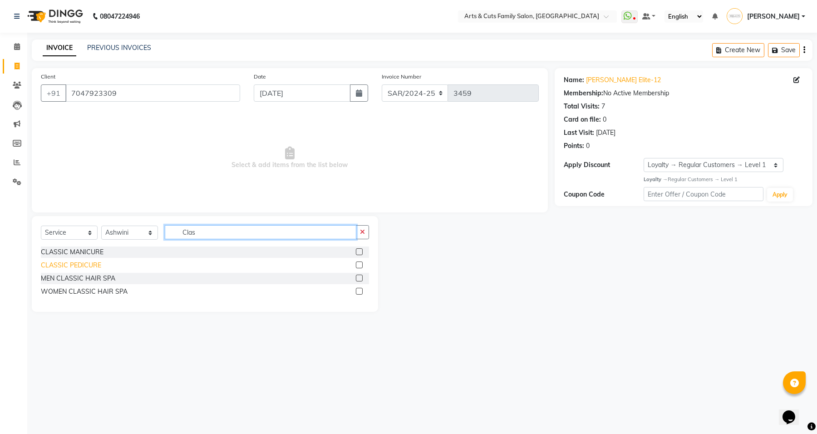
type input "Clas"
click at [69, 268] on div "CLASSIC PEDICURE" at bounding box center [71, 265] width 60 height 10
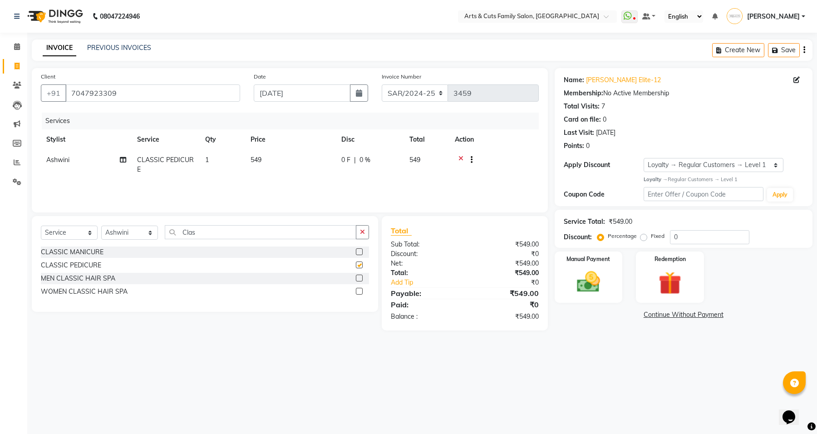
checkbox input "false"
drag, startPoint x: 202, startPoint y: 236, endPoint x: 154, endPoint y: 230, distance: 48.5
click at [198, 235] on input "Clas" at bounding box center [260, 232] width 191 height 14
drag, startPoint x: 207, startPoint y: 228, endPoint x: 147, endPoint y: 229, distance: 59.9
click at [147, 229] on div "Select Service Product Membership Package Voucher Prepaid Gift Card Select Styl…" at bounding box center [205, 235] width 328 height 21
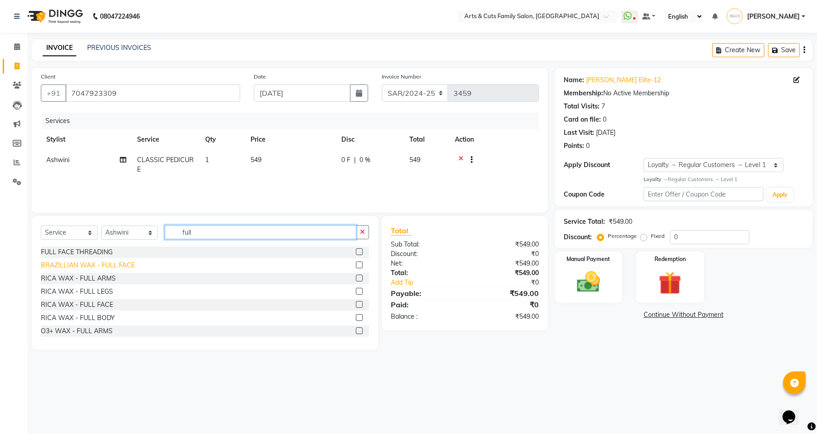
type input "full"
click at [109, 262] on div "BRAZILLIAN WAX - FULL FACE" at bounding box center [88, 265] width 94 height 10
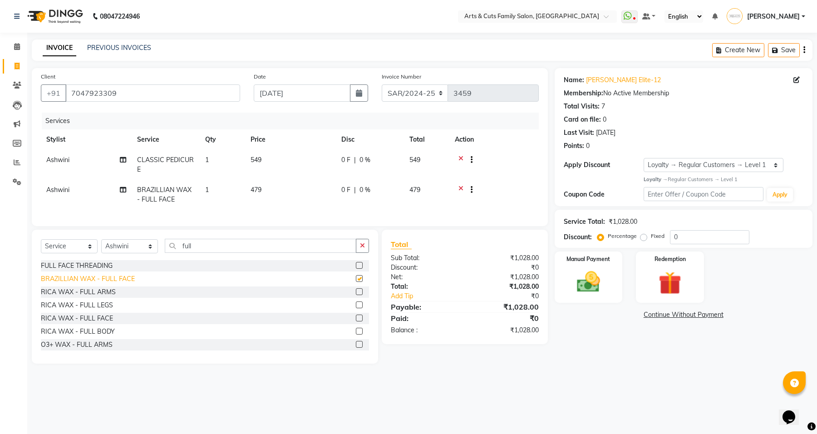
checkbox input "false"
drag, startPoint x: 681, startPoint y: 239, endPoint x: 652, endPoint y: 239, distance: 29.0
click at [652, 239] on div "Percentage Fixed 0" at bounding box center [674, 237] width 150 height 14
click at [651, 236] on label "Fixed" at bounding box center [658, 236] width 14 height 8
click at [642, 236] on input "Fixed" at bounding box center [645, 236] width 6 height 6
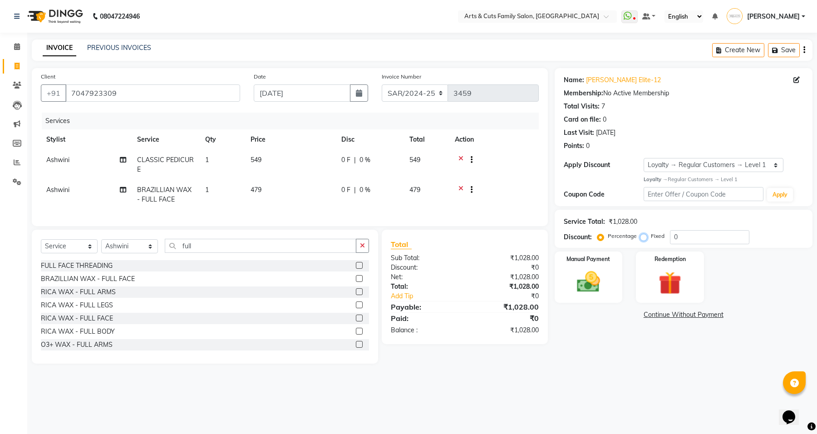
radio input "true"
drag, startPoint x: 692, startPoint y: 239, endPoint x: 660, endPoint y: 239, distance: 32.2
click at [660, 239] on div "Percentage Fixed 0" at bounding box center [674, 237] width 150 height 14
type input "78"
drag, startPoint x: 405, startPoint y: 86, endPoint x: 409, endPoint y: 100, distance: 14.5
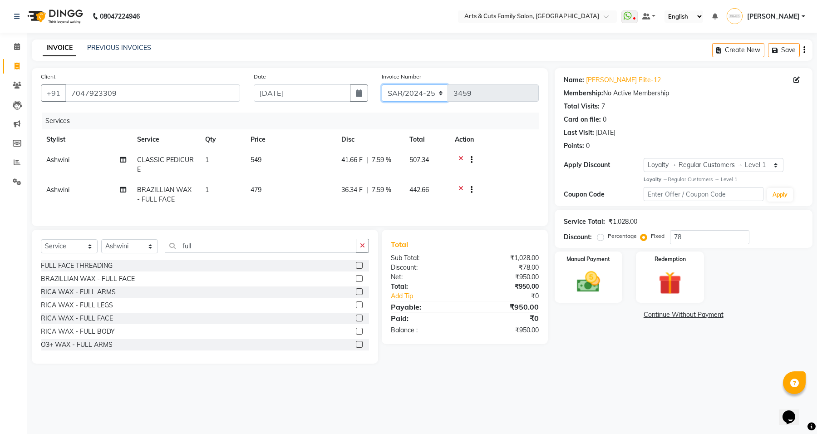
click at [405, 86] on select "SAR/2024-25 HS/2025-26 KA/2025-26" at bounding box center [415, 92] width 67 height 17
select select "7494"
click at [382, 84] on select "SAR/2024-25 HS/2025-26 KA/2025-26" at bounding box center [415, 92] width 67 height 17
type input "0221"
click at [579, 287] on img at bounding box center [588, 282] width 39 height 28
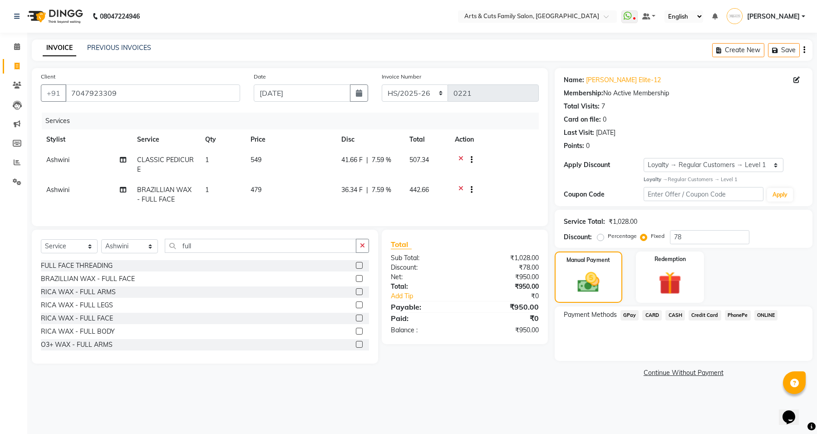
click at [633, 317] on span "GPay" at bounding box center [629, 315] width 19 height 10
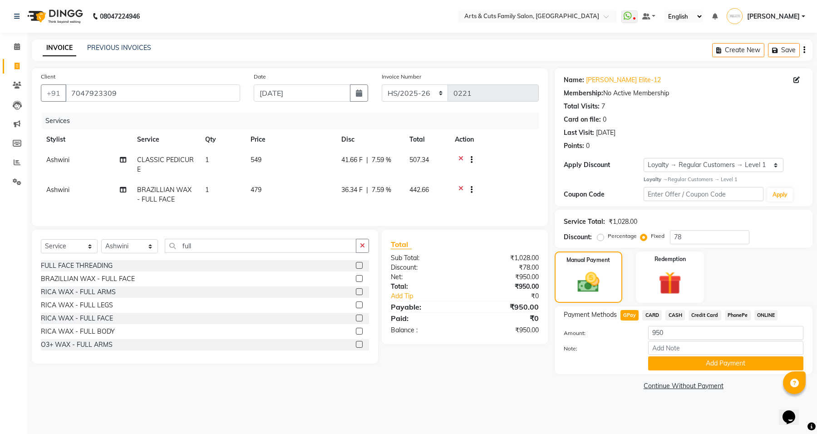
click at [718, 370] on div "Payment Methods GPay CARD CASH Credit Card PhonePe ONLINE Amount: 950 Note: Add…" at bounding box center [683, 340] width 258 height 68
click at [720, 364] on button "Add Payment" at bounding box center [725, 363] width 155 height 14
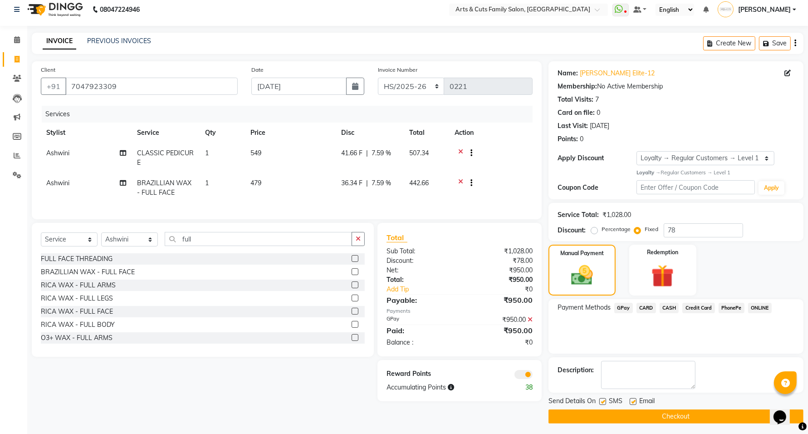
scroll to position [10, 0]
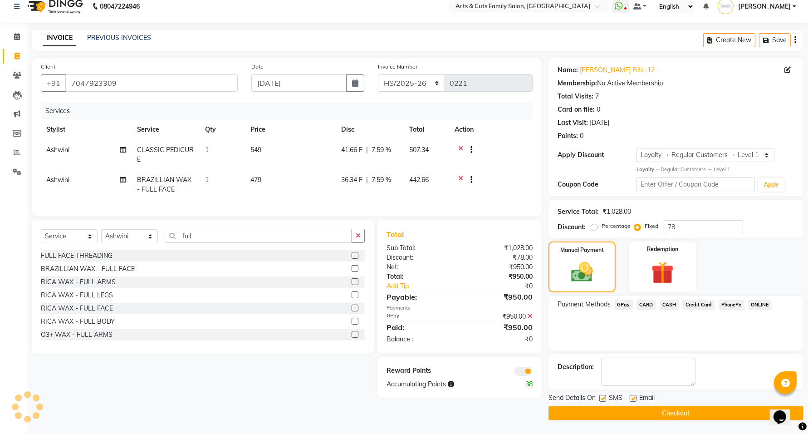
click at [631, 396] on label at bounding box center [633, 398] width 7 height 7
click at [631, 396] on input "checkbox" at bounding box center [633, 399] width 6 height 6
checkbox input "false"
click at [528, 376] on span at bounding box center [523, 371] width 18 height 9
click at [533, 372] on input "checkbox" at bounding box center [533, 372] width 0 height 0
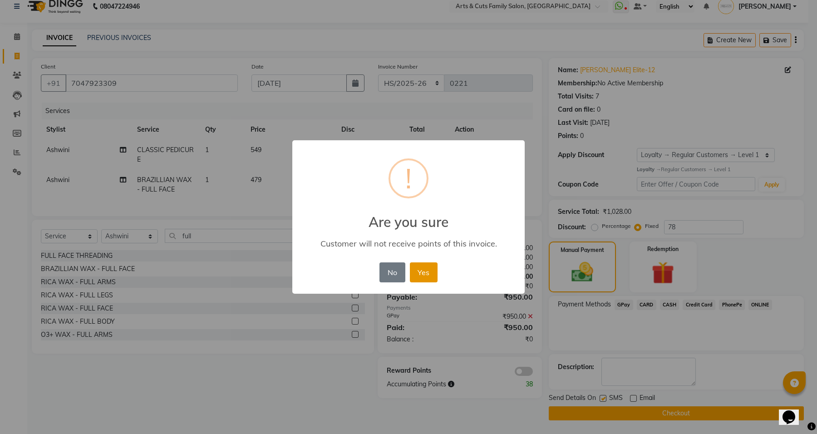
click at [427, 274] on button "Yes" at bounding box center [424, 272] width 28 height 20
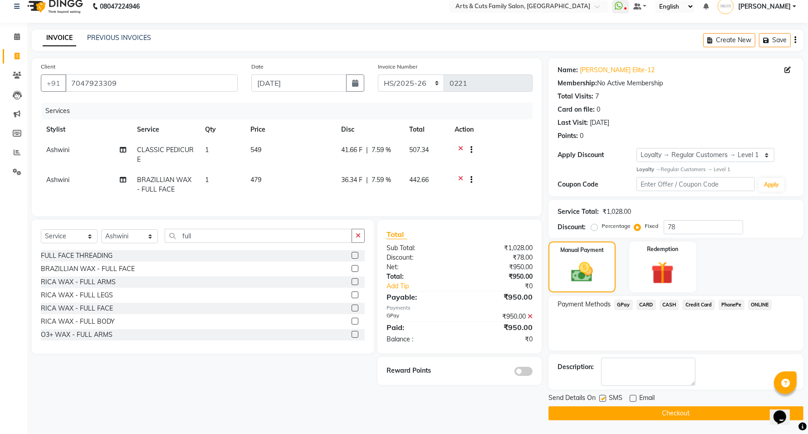
click at [645, 411] on button "Checkout" at bounding box center [675, 413] width 255 height 14
